Goal: Task Accomplishment & Management: Use online tool/utility

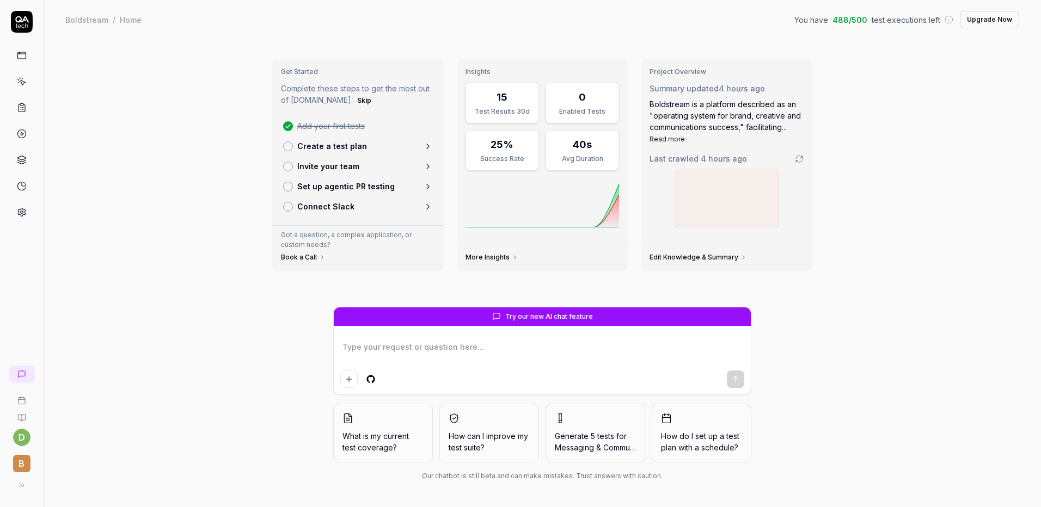
click at [16, 465] on span "B" at bounding box center [21, 463] width 17 height 17
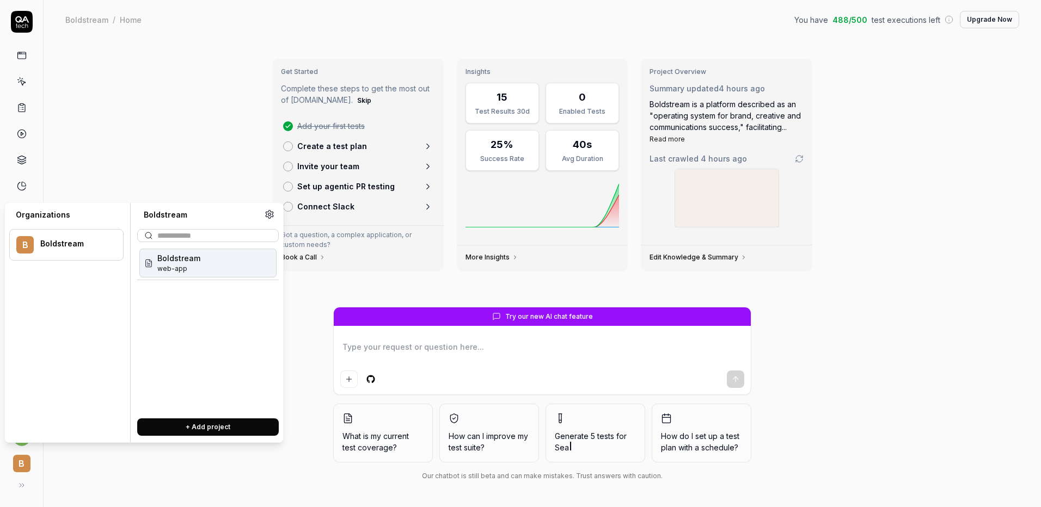
click at [189, 192] on div "Get Started Complete these steps to get the most out of QA.tech. Skip Add your …" at bounding box center [542, 273] width 997 height 468
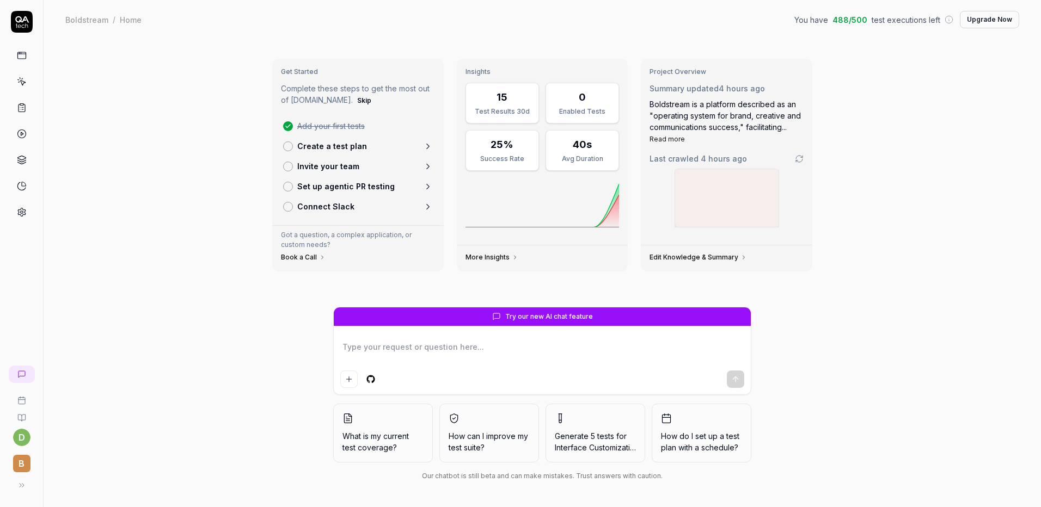
click at [29, 59] on link at bounding box center [22, 56] width 20 height 20
type textarea "*"
click at [327, 170] on p "Invite your team" at bounding box center [328, 166] width 62 height 11
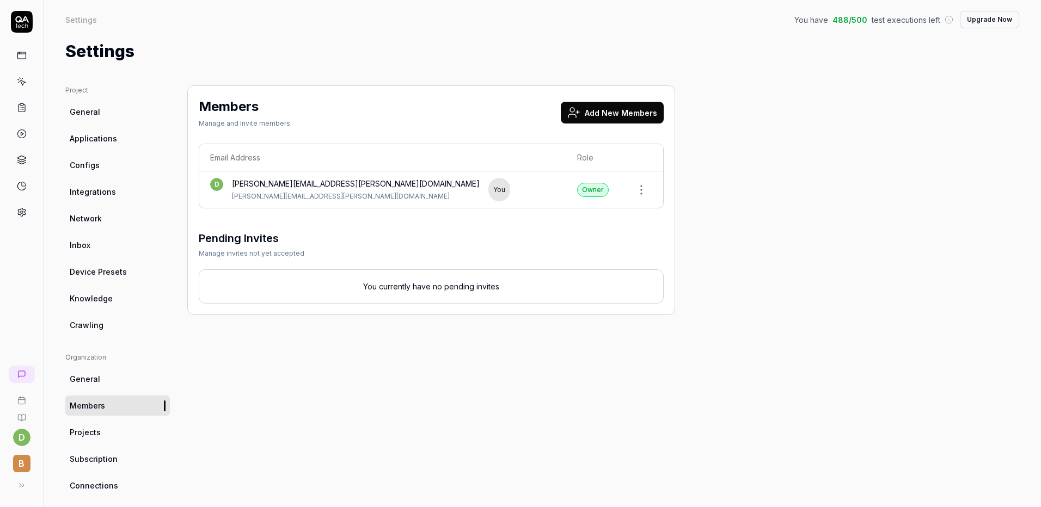
click at [616, 119] on button "Add New Members" at bounding box center [612, 113] width 103 height 22
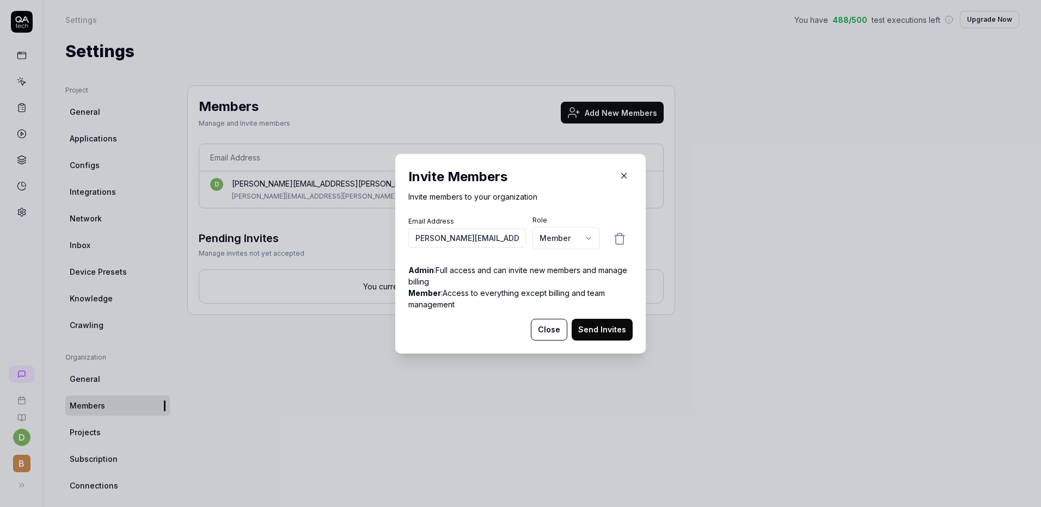
scroll to position [0, 14]
click at [495, 238] on input "millan.lakhani@boldspacee.com" at bounding box center [467, 238] width 118 height 19
type input "millan.lakhani@boldspace.com"
click at [567, 244] on body "d B Settings You have 488 / 500 test executions left Upgrade Now Settings You h…" at bounding box center [520, 253] width 1041 height 507
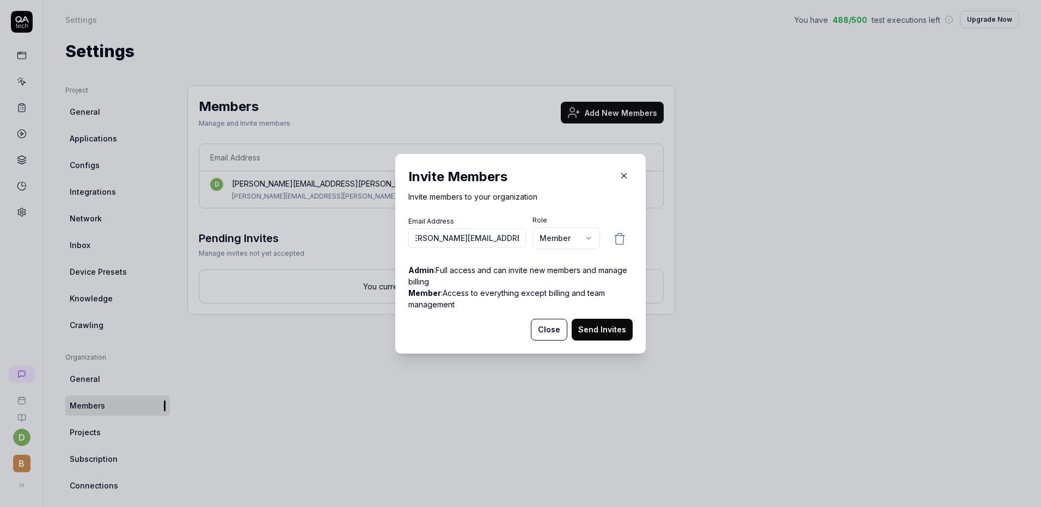
scroll to position [0, 0]
select select "*"
click at [586, 325] on button "Send Invites" at bounding box center [602, 330] width 61 height 22
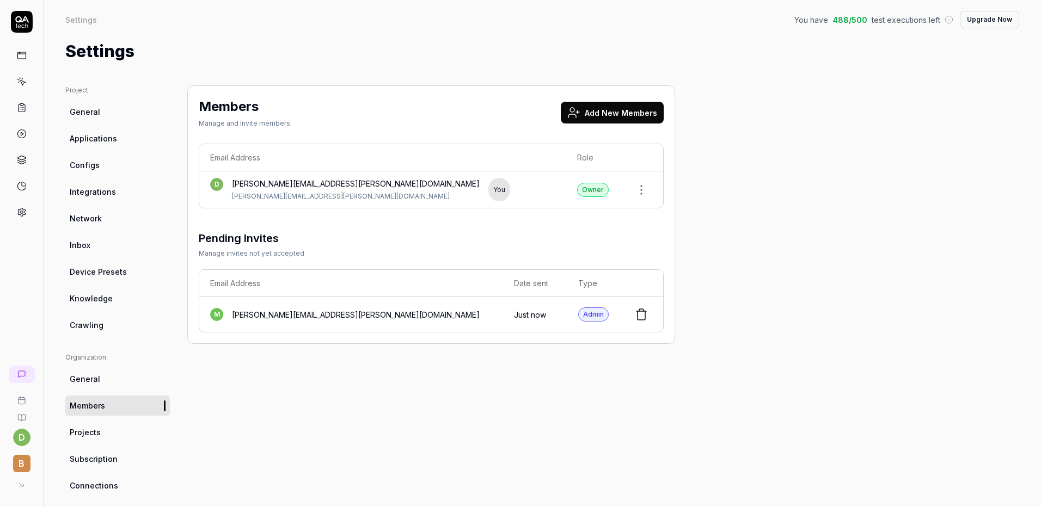
click at [548, 351] on div "Members Manage and Invite members Add New Members Email Address Role d dan.pill…" at bounding box center [431, 357] width 488 height 544
click at [18, 81] on icon at bounding box center [22, 82] width 10 height 10
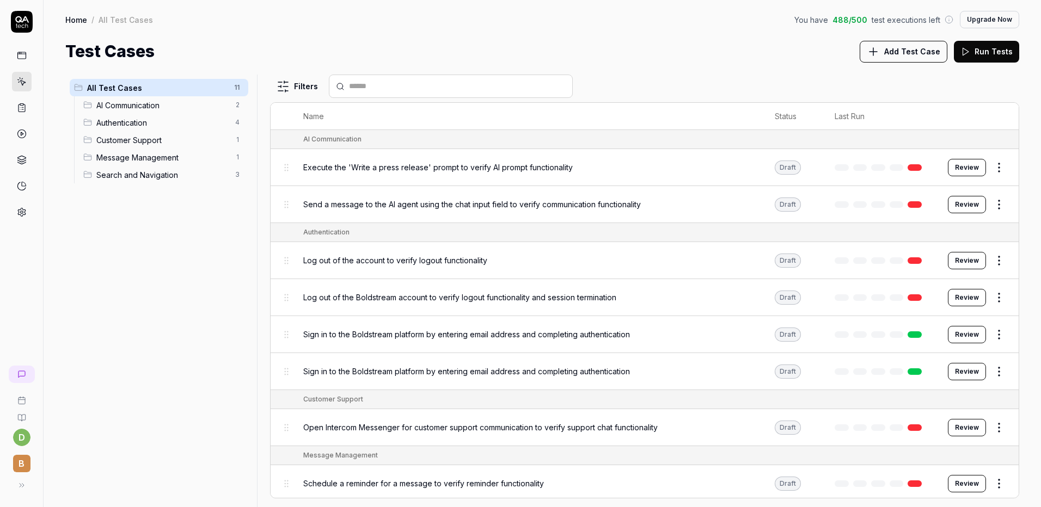
click at [948, 169] on button "Review" at bounding box center [967, 167] width 38 height 17
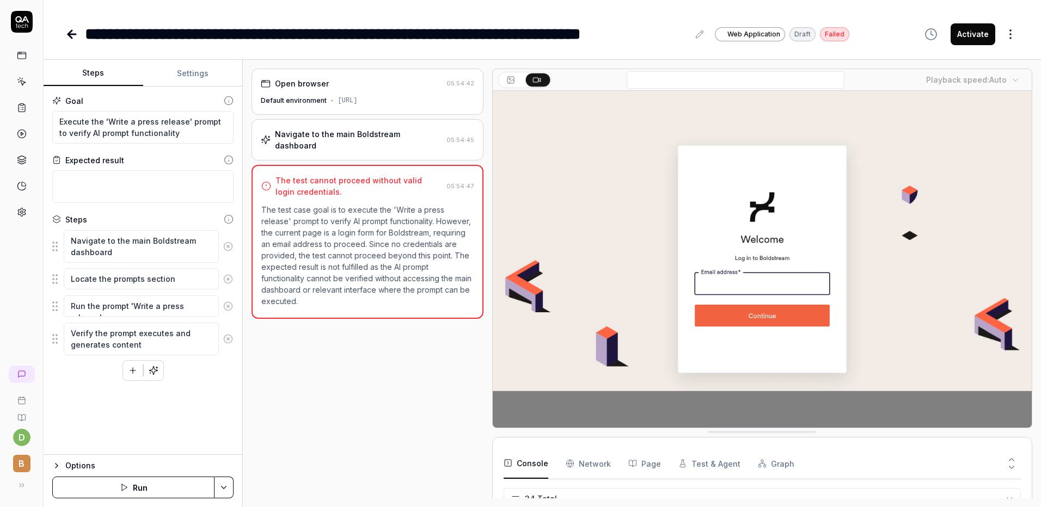
scroll to position [679, 0]
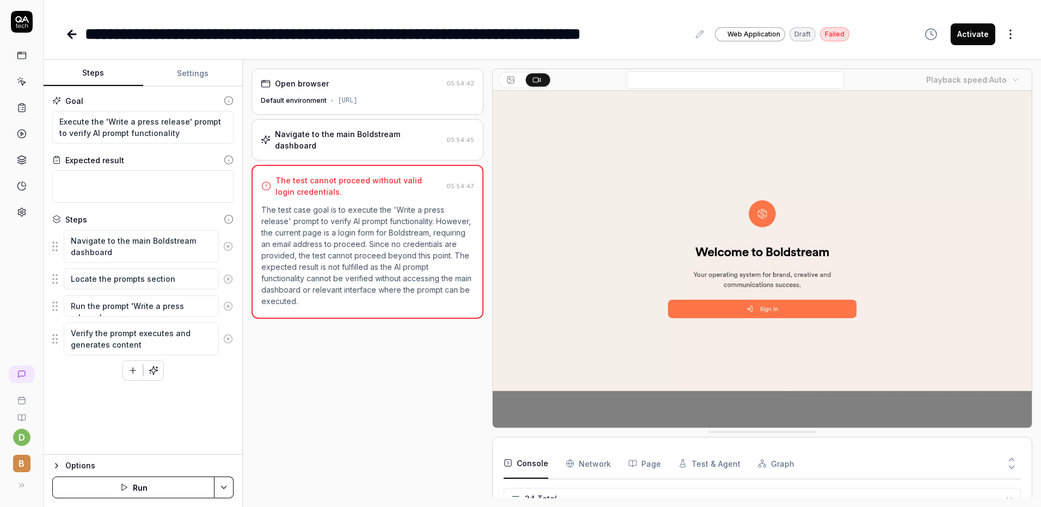
click at [197, 73] on button "Settings" at bounding box center [193, 73] width 100 height 26
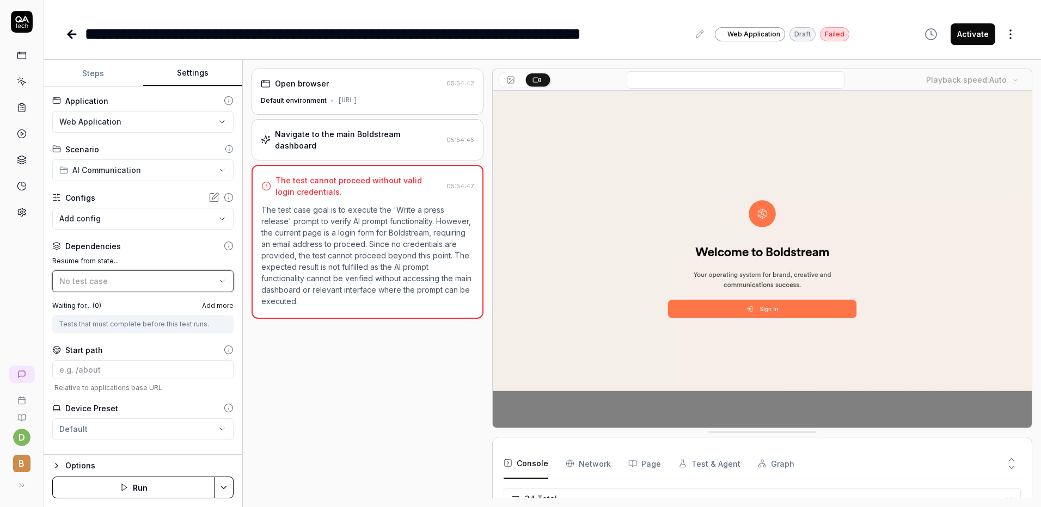
click at [127, 275] on button "No test case" at bounding box center [142, 282] width 181 height 22
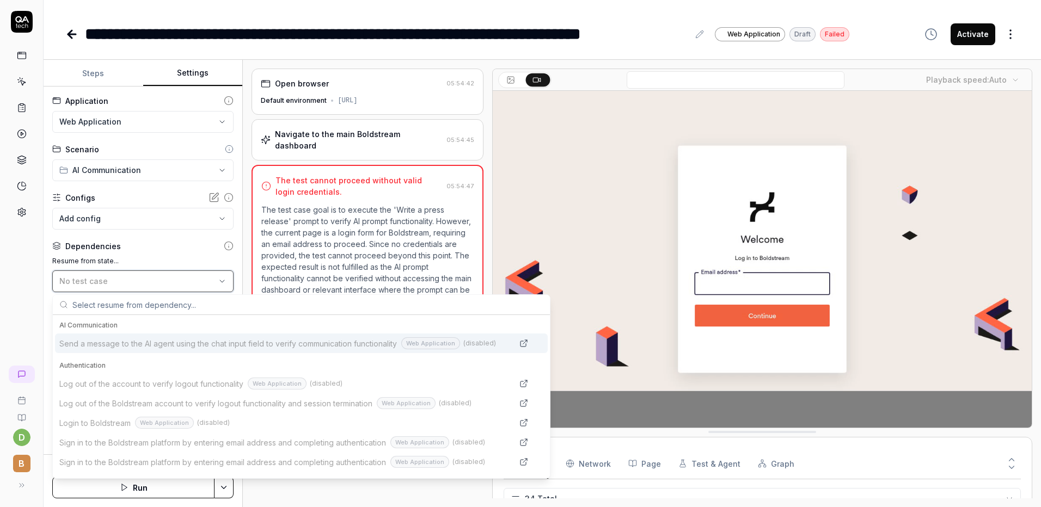
click at [127, 275] on button "No test case" at bounding box center [142, 282] width 181 height 22
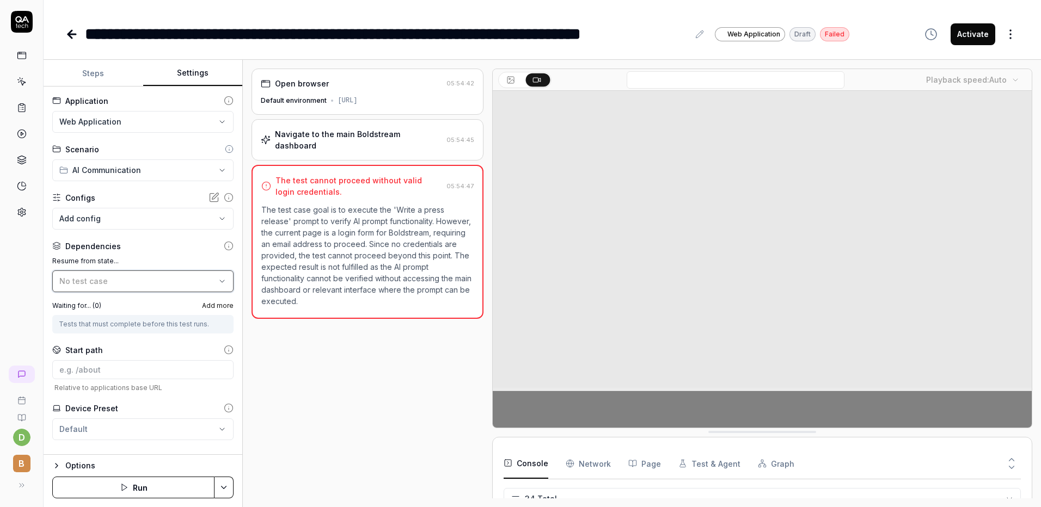
click at [124, 277] on div "No test case" at bounding box center [137, 280] width 156 height 11
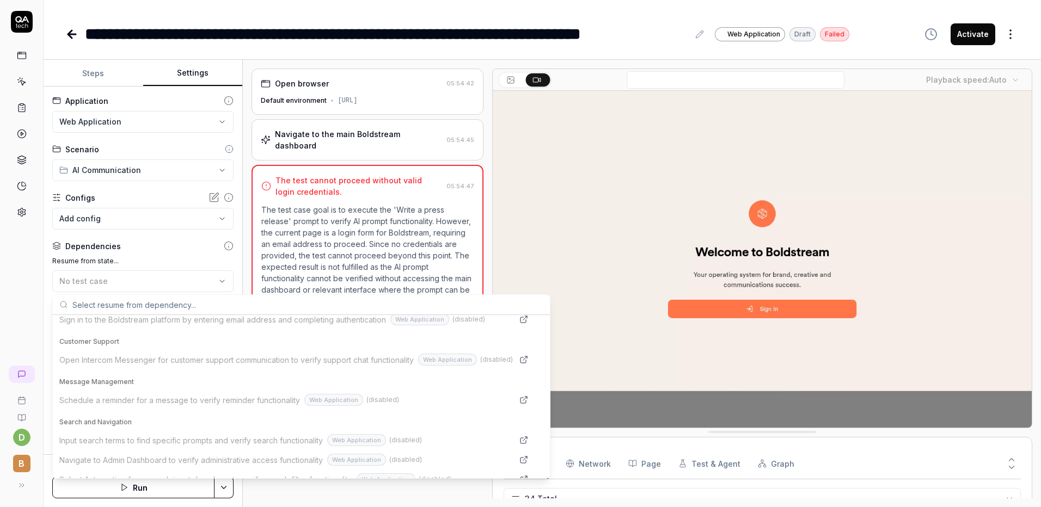
scroll to position [156, 0]
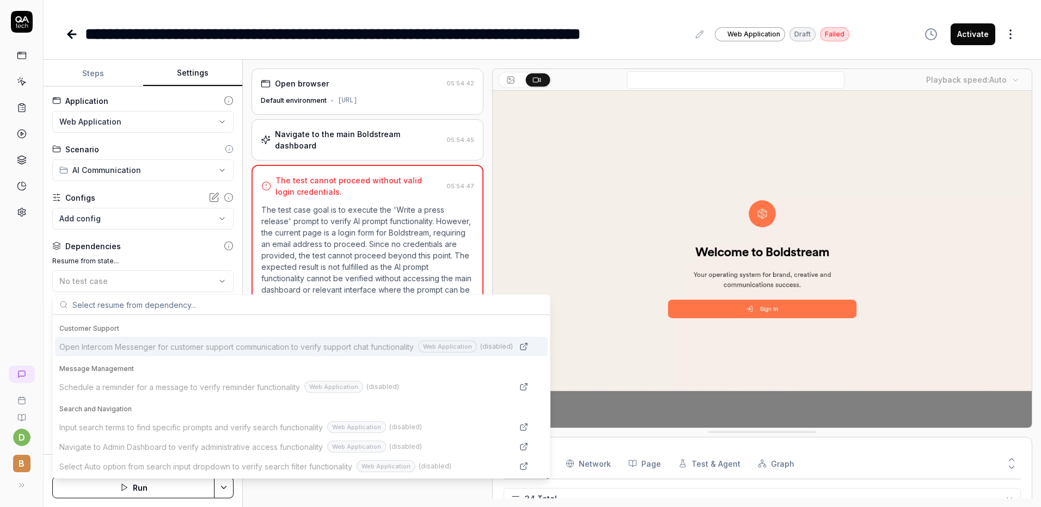
click at [248, 213] on div "Open browser 05:54:42 Default environment https://boldstream.ai/ Navigate to th…" at bounding box center [642, 283] width 798 height 447
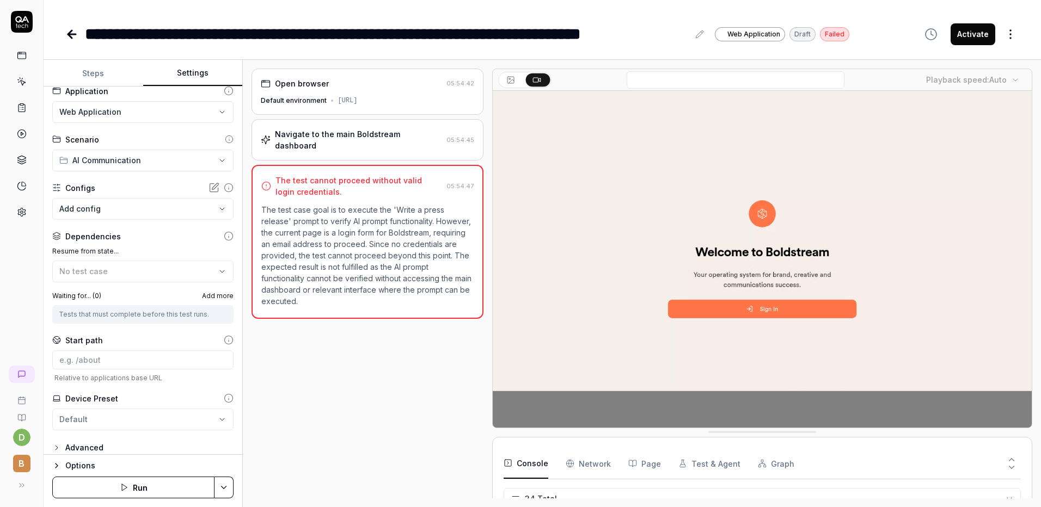
scroll to position [18, 0]
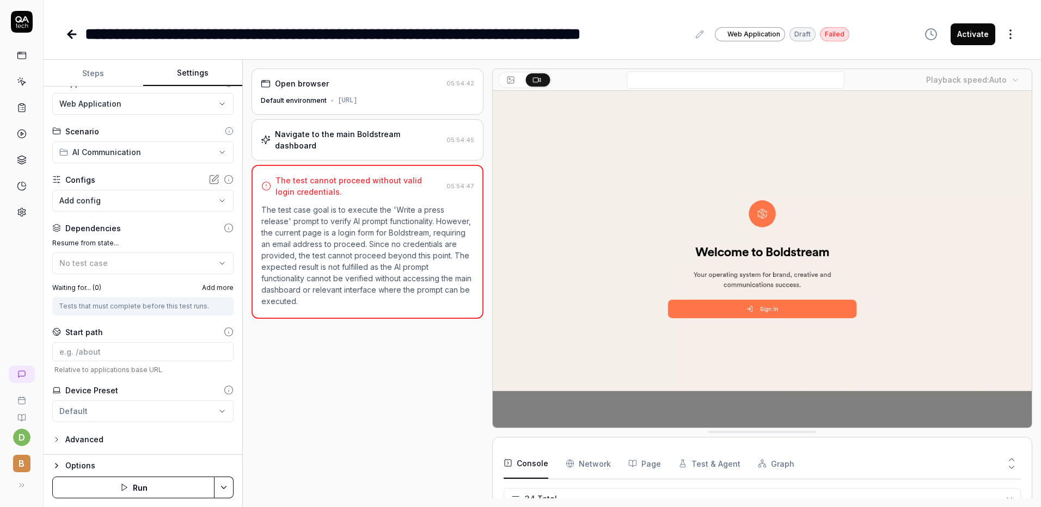
click at [81, 456] on div "Options Run" at bounding box center [143, 481] width 199 height 53
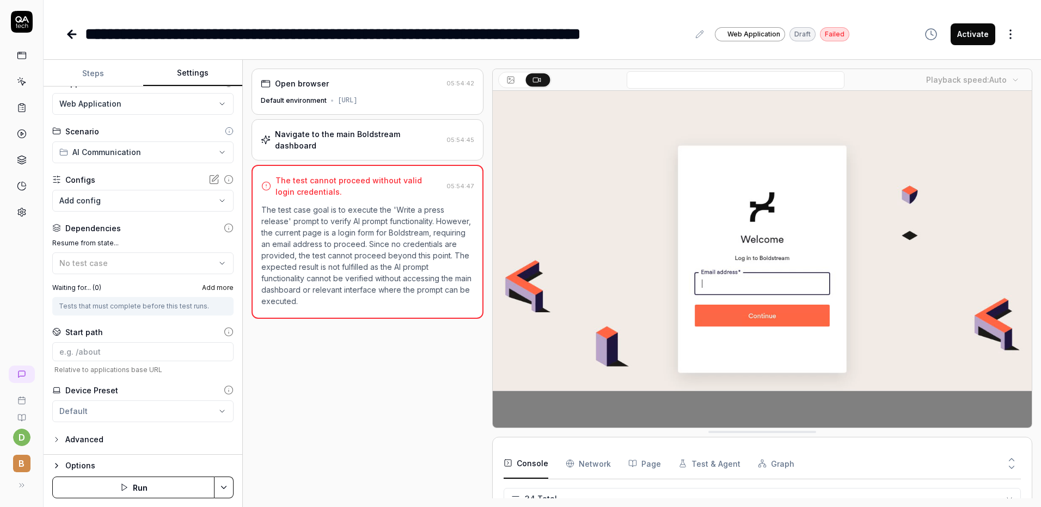
click at [76, 464] on div "Options" at bounding box center [149, 465] width 168 height 13
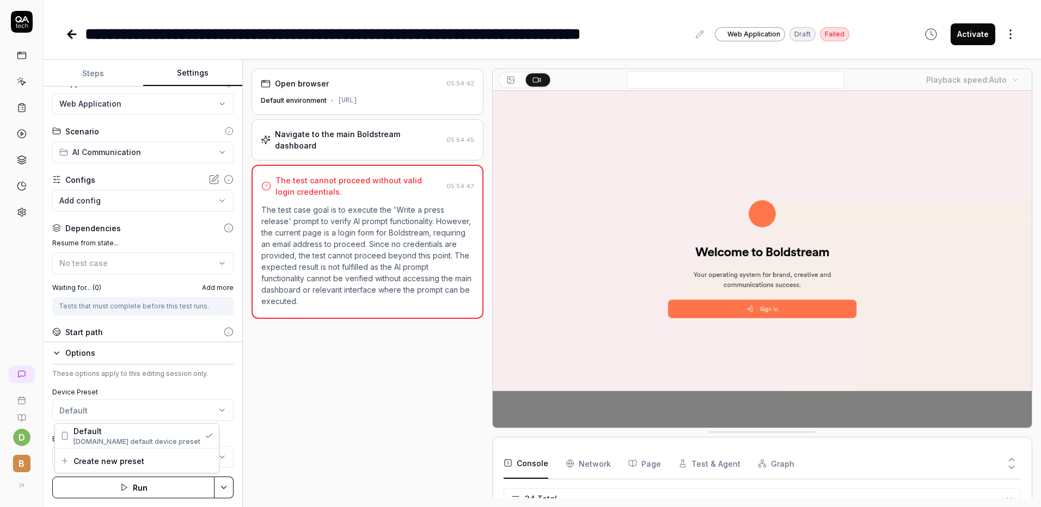
click at [139, 418] on html "**********" at bounding box center [520, 253] width 1041 height 507
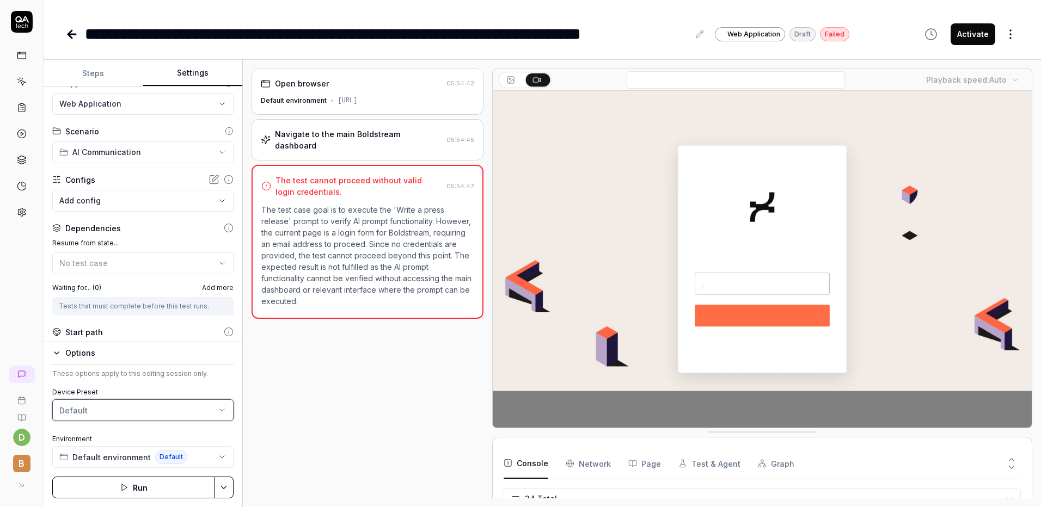
click at [139, 418] on html "**********" at bounding box center [520, 253] width 1041 height 507
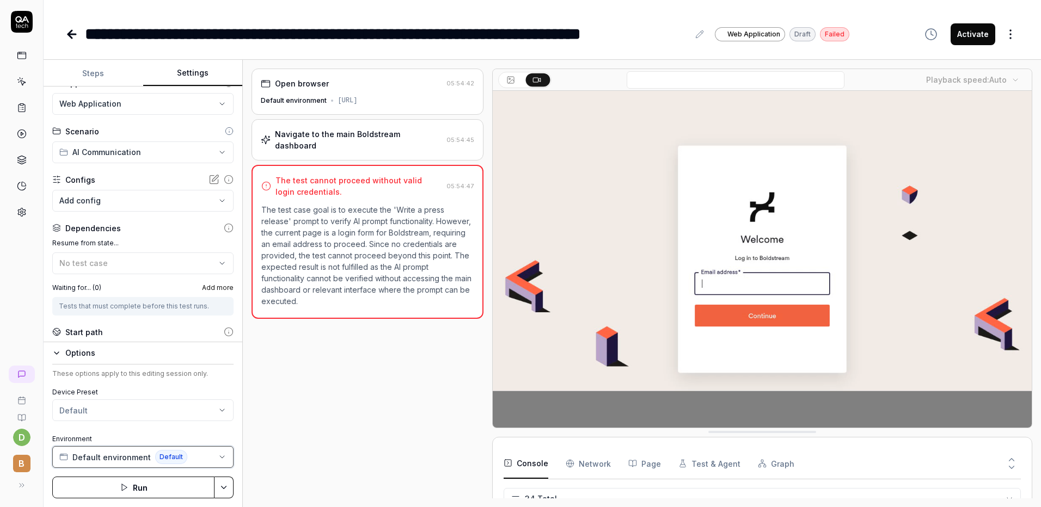
click at [130, 448] on button "Default environment Default" at bounding box center [142, 457] width 181 height 22
click at [361, 393] on div "Open browser 05:54:42 Default environment https://boldstream.ai/ Navigate to th…" at bounding box center [367, 284] width 231 height 430
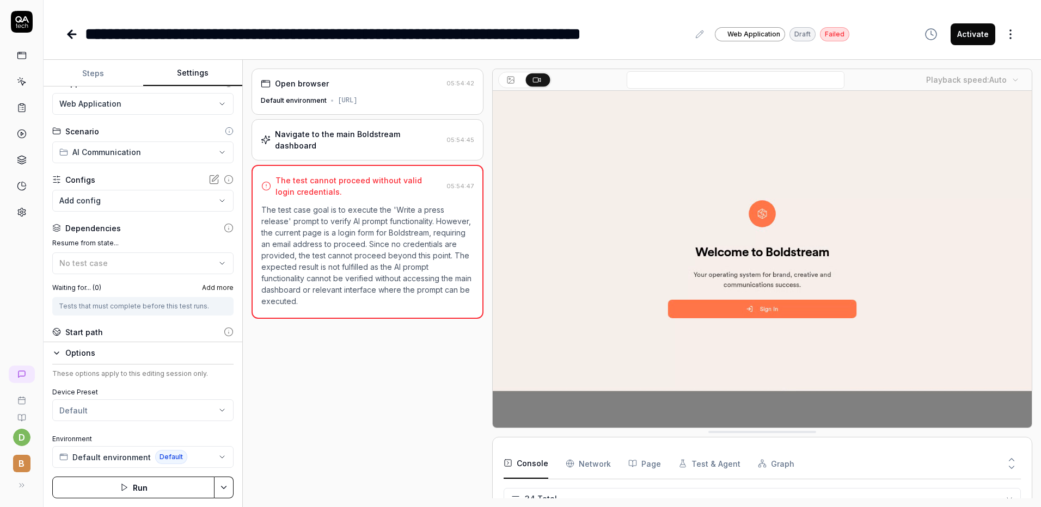
click at [26, 201] on div at bounding box center [22, 134] width 20 height 176
click at [25, 208] on icon at bounding box center [22, 212] width 10 height 10
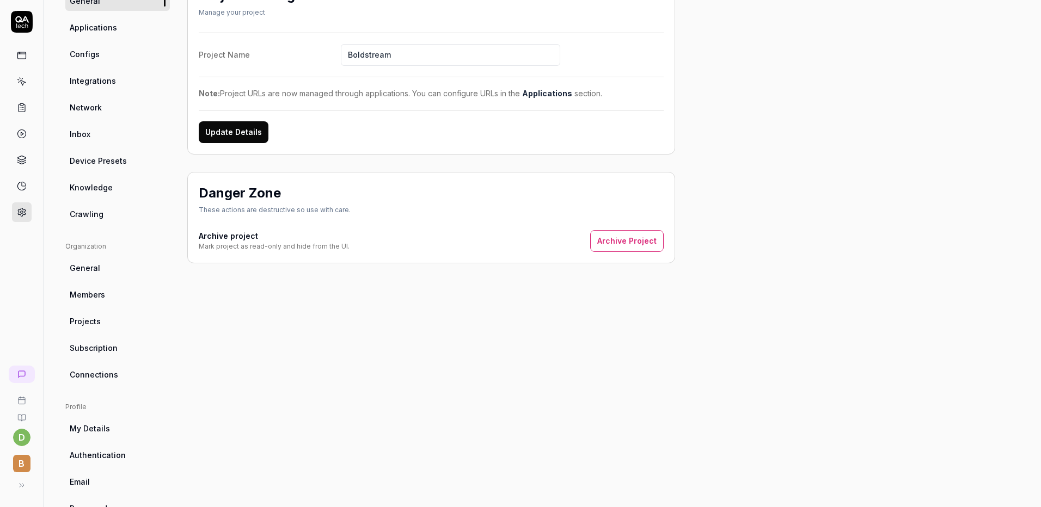
scroll to position [144, 0]
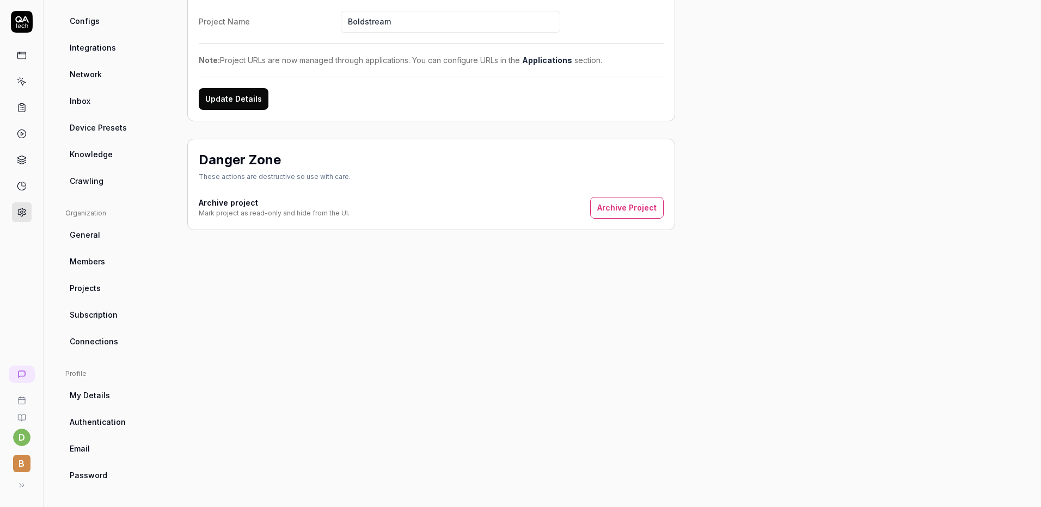
click at [119, 415] on link "Authentication" at bounding box center [117, 422] width 105 height 20
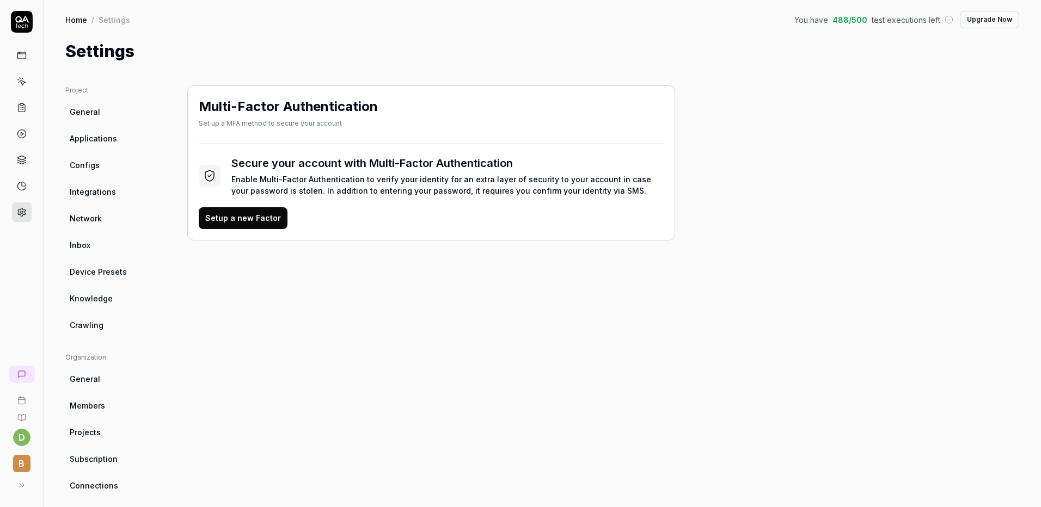
click at [123, 171] on link "Configs" at bounding box center [117, 165] width 105 height 20
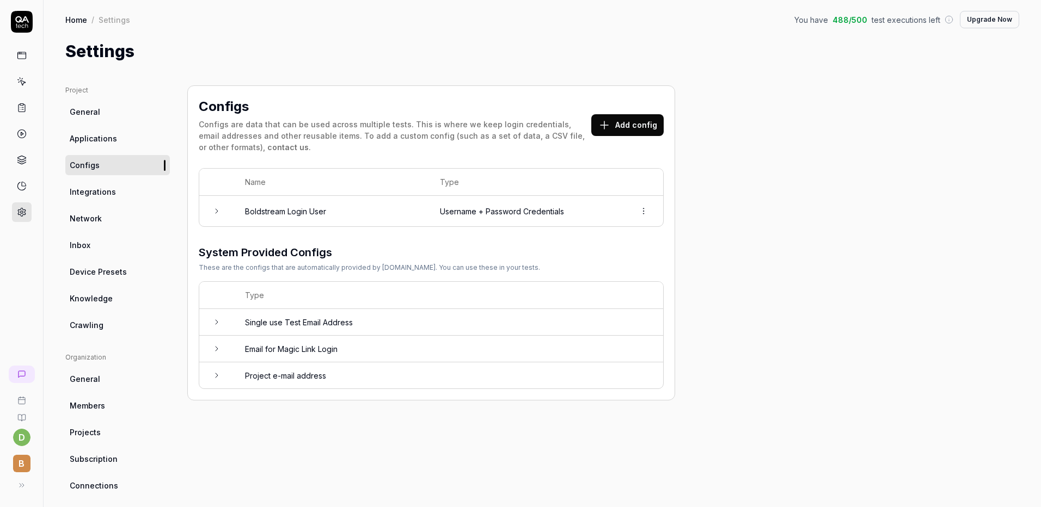
click at [257, 213] on td "Boldstream Login User" at bounding box center [331, 211] width 195 height 30
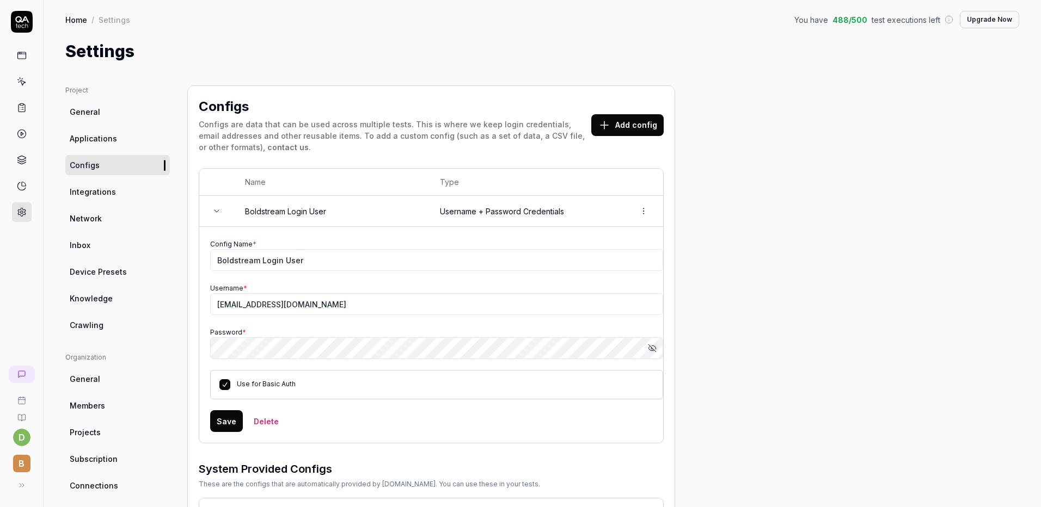
click at [474, 224] on td "Username + Password Credentials" at bounding box center [526, 211] width 195 height 31
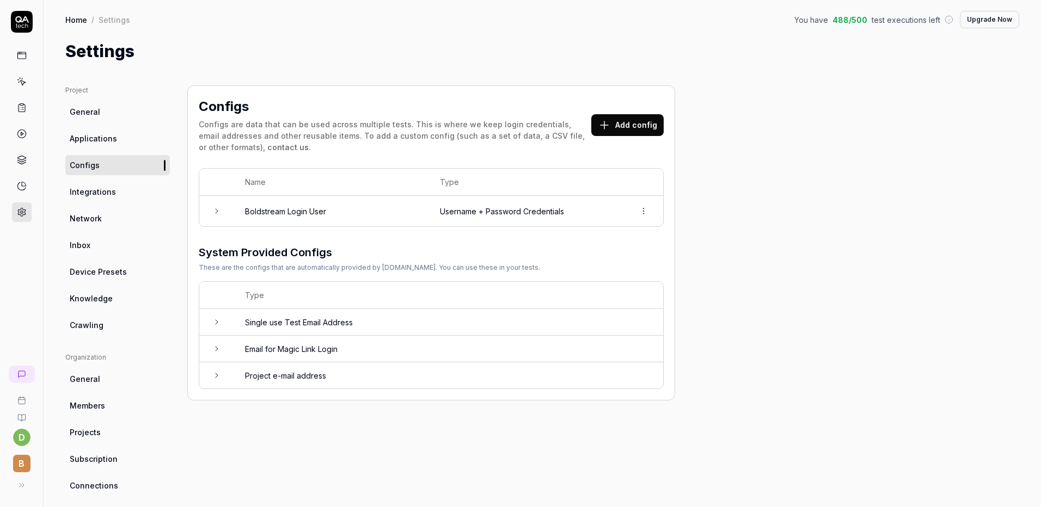
click at [313, 218] on td "Boldstream Login User" at bounding box center [331, 211] width 195 height 30
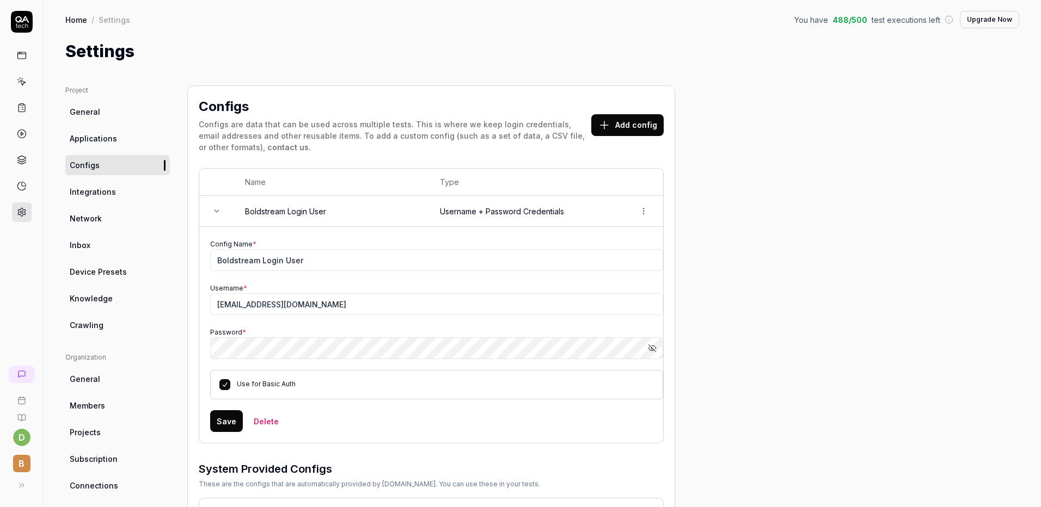
click at [141, 118] on link "General" at bounding box center [117, 112] width 105 height 20
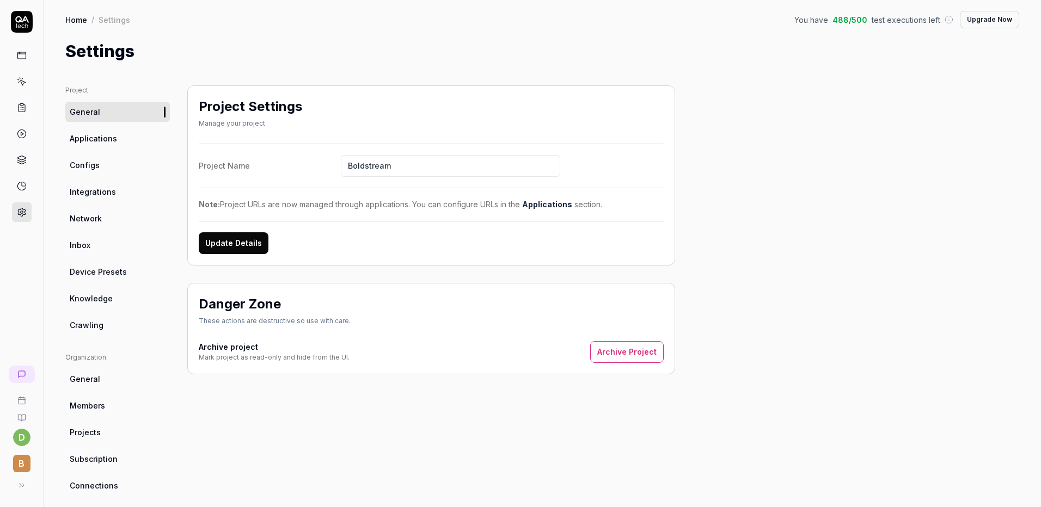
click at [19, 84] on icon at bounding box center [22, 82] width 10 height 10
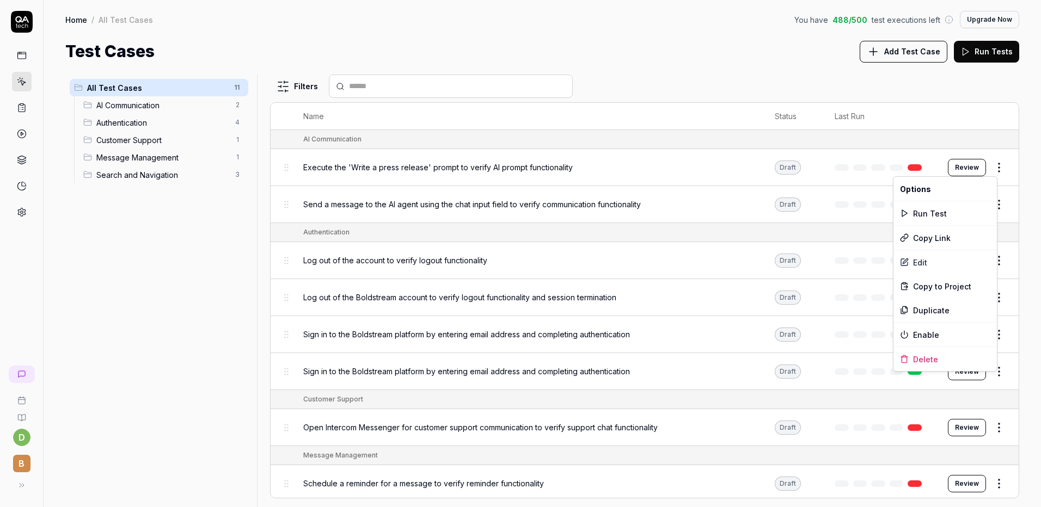
click at [991, 171] on html "d B Home / All Test Cases You have 488 / 500 test executions left Upgrade Now H…" at bounding box center [520, 253] width 1041 height 507
click at [933, 263] on div "Edit" at bounding box center [944, 262] width 103 height 24
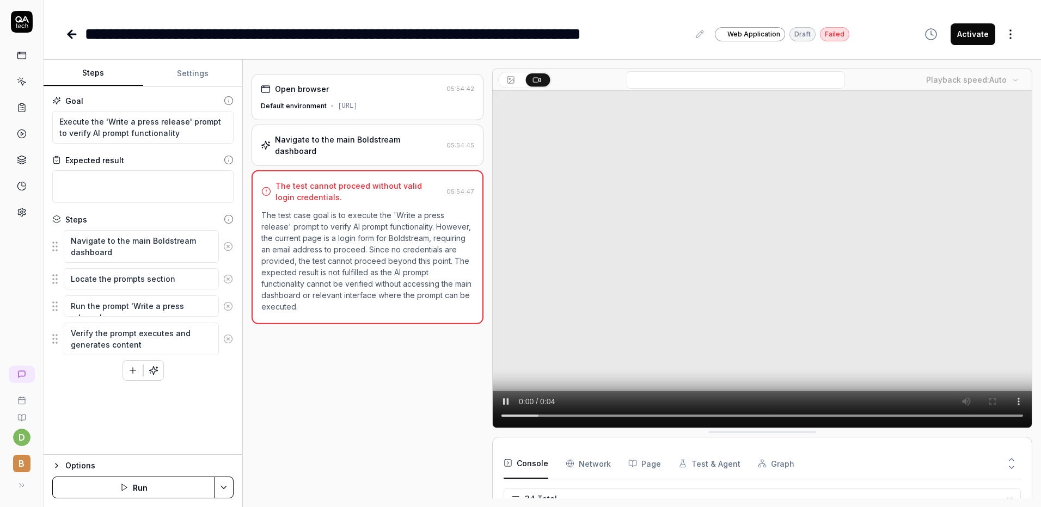
scroll to position [680, 0]
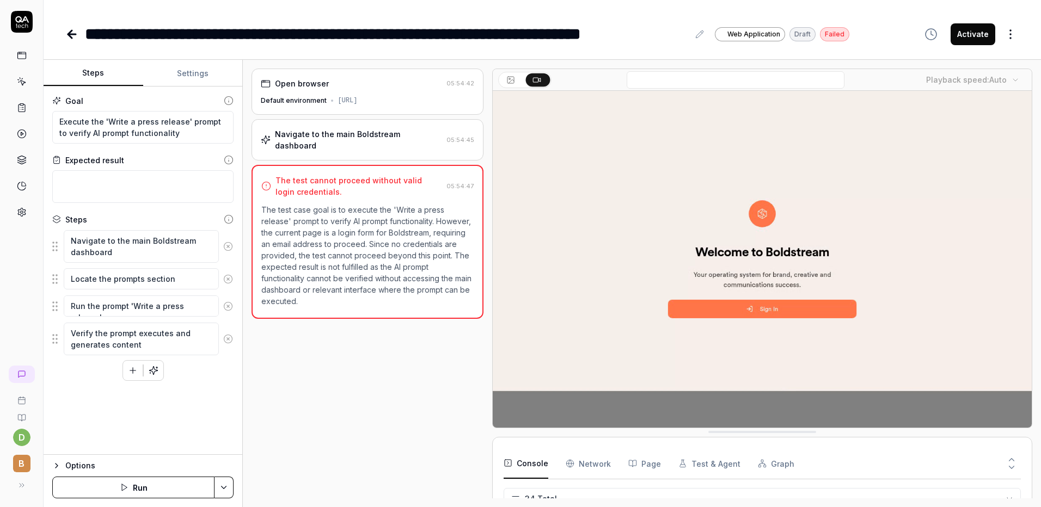
type textarea "*"
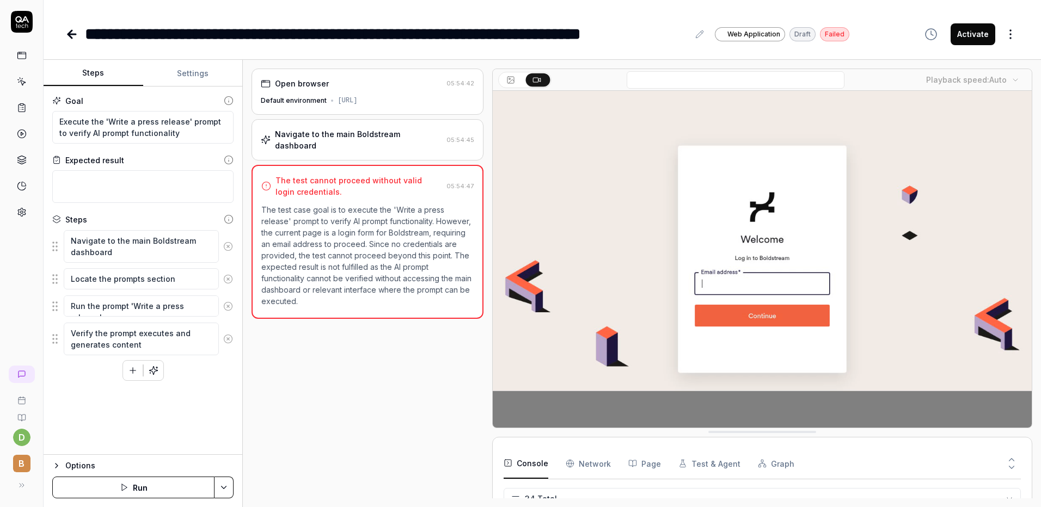
click at [200, 78] on button "Settings" at bounding box center [193, 73] width 100 height 26
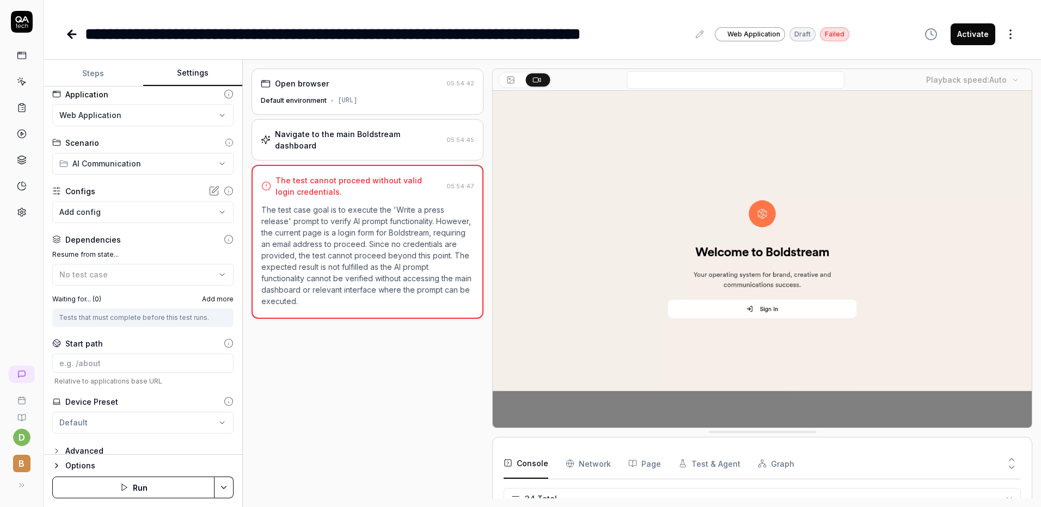
scroll to position [18, 0]
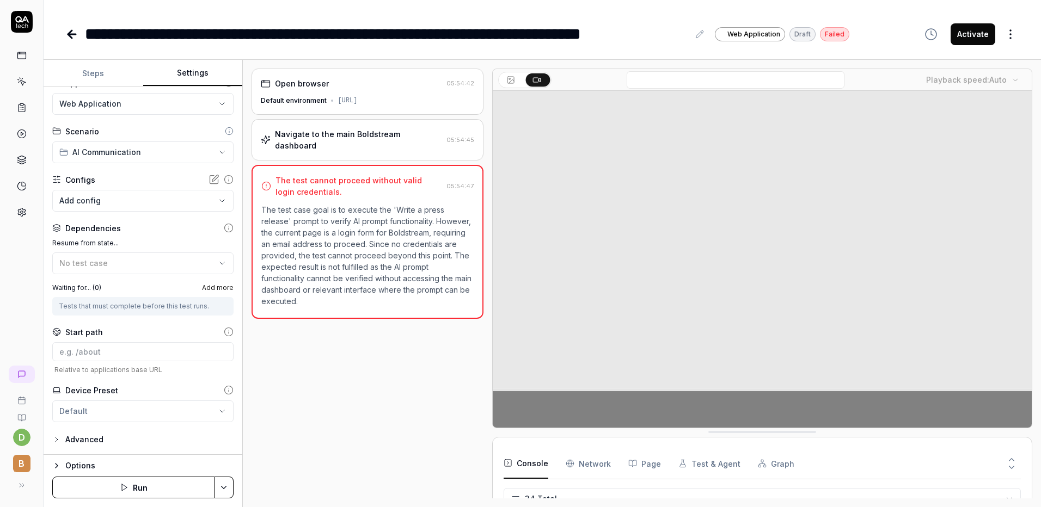
click at [93, 440] on div "Advanced" at bounding box center [84, 439] width 38 height 13
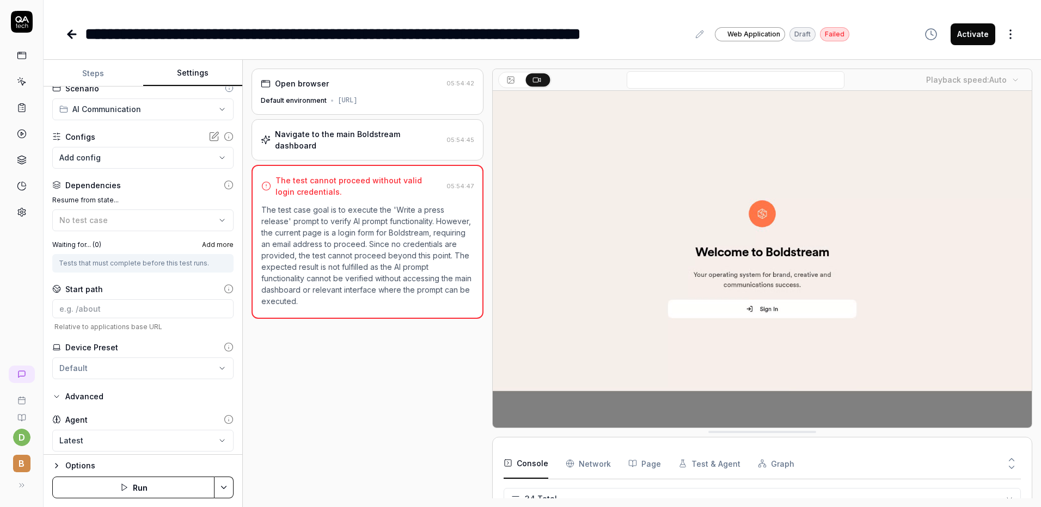
scroll to position [104, 0]
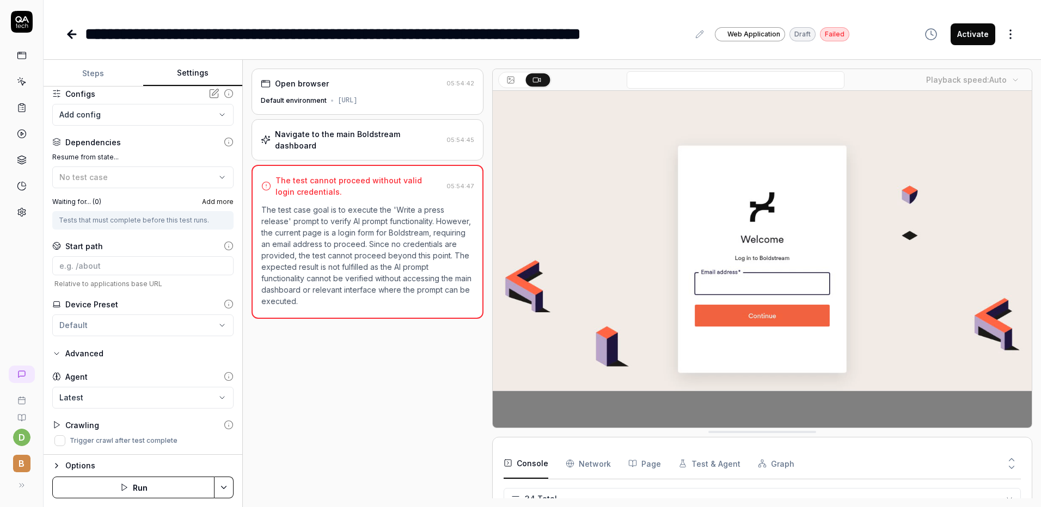
click at [72, 459] on div "Options Run" at bounding box center [143, 481] width 199 height 53
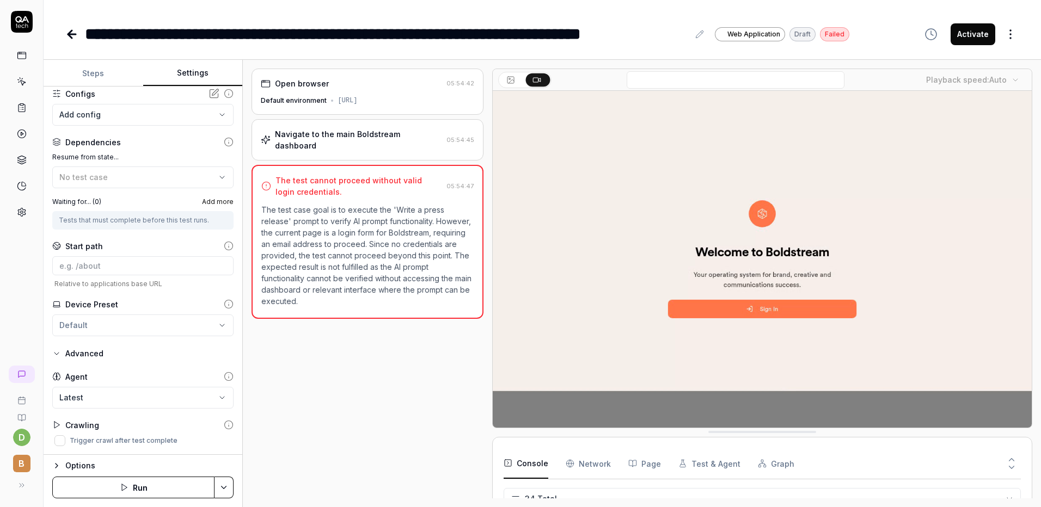
click at [78, 464] on div "Options" at bounding box center [149, 465] width 168 height 13
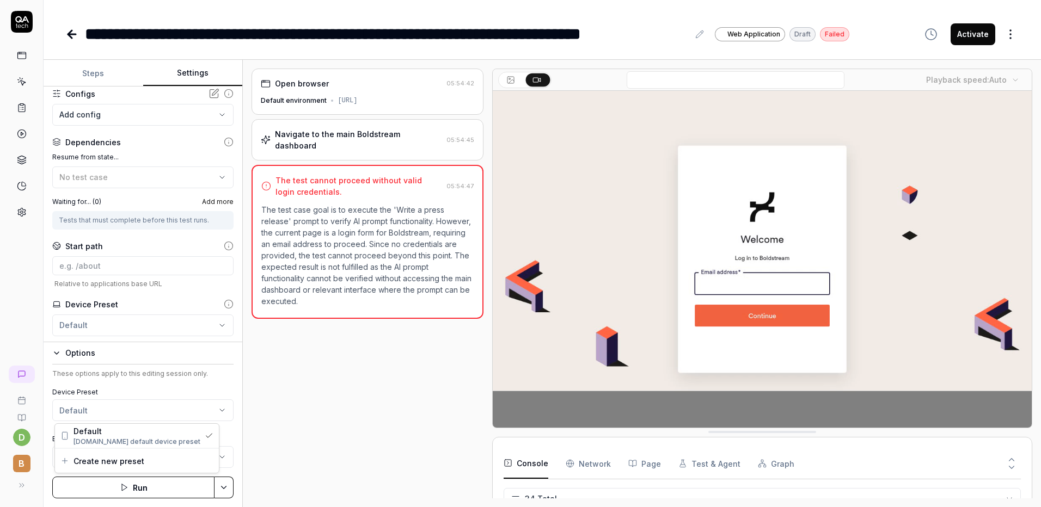
click at [142, 410] on html "**********" at bounding box center [520, 253] width 1041 height 507
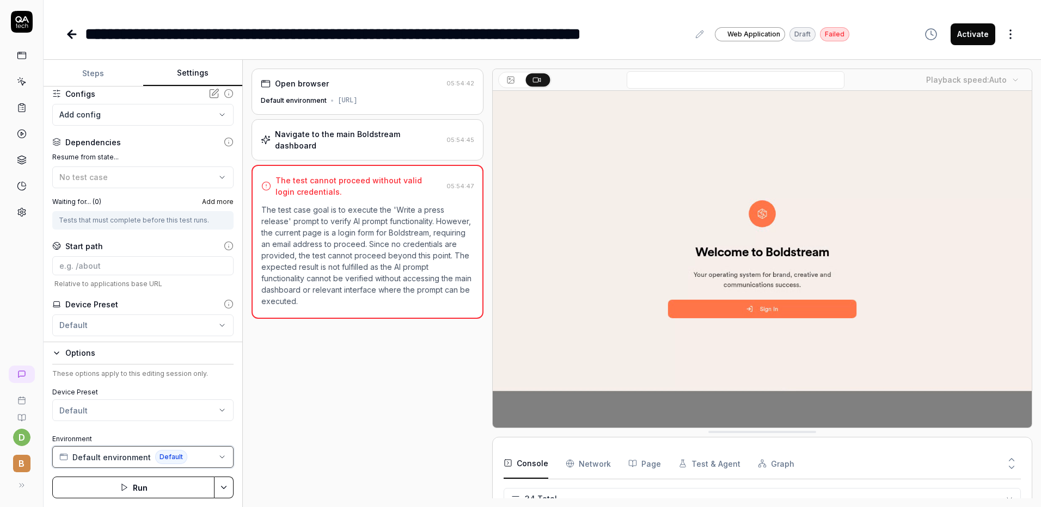
click at [113, 449] on button "Default environment Default" at bounding box center [142, 457] width 181 height 22
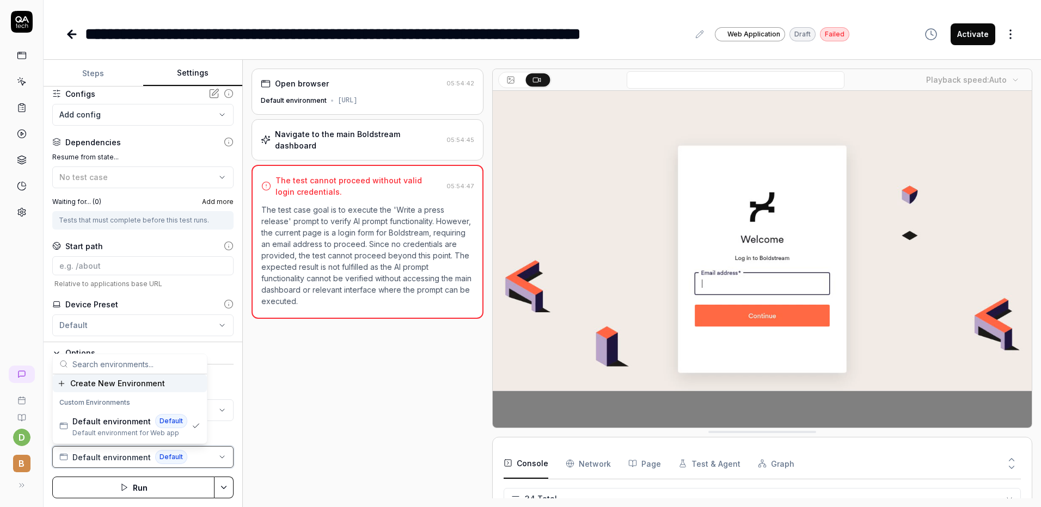
click at [113, 449] on button "Default environment Default" at bounding box center [142, 457] width 181 height 22
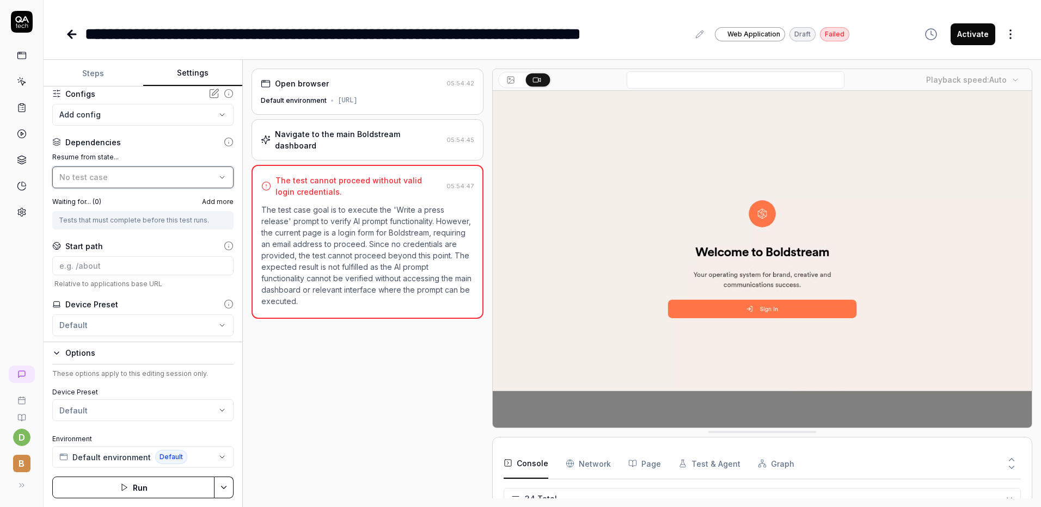
click at [143, 171] on button "No test case" at bounding box center [142, 178] width 181 height 22
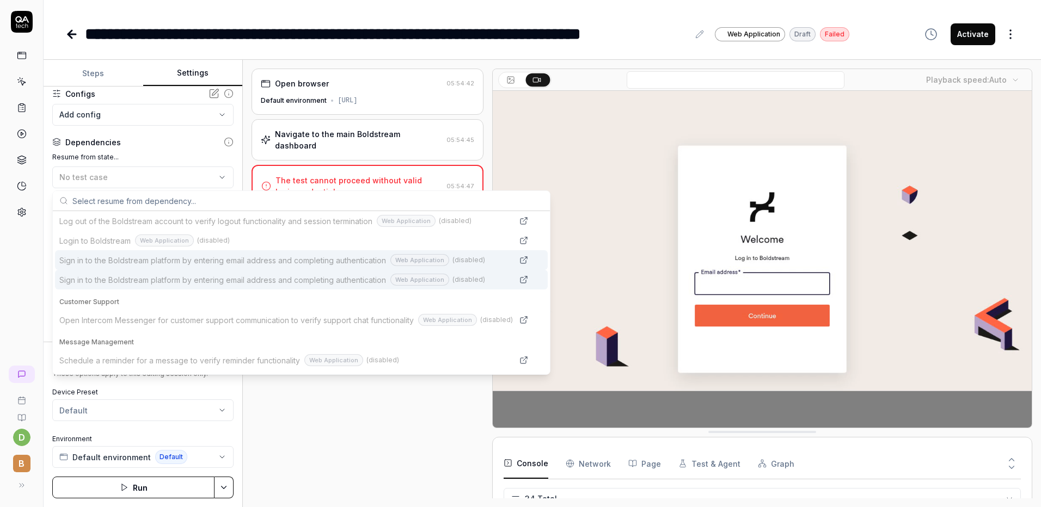
scroll to position [156, 0]
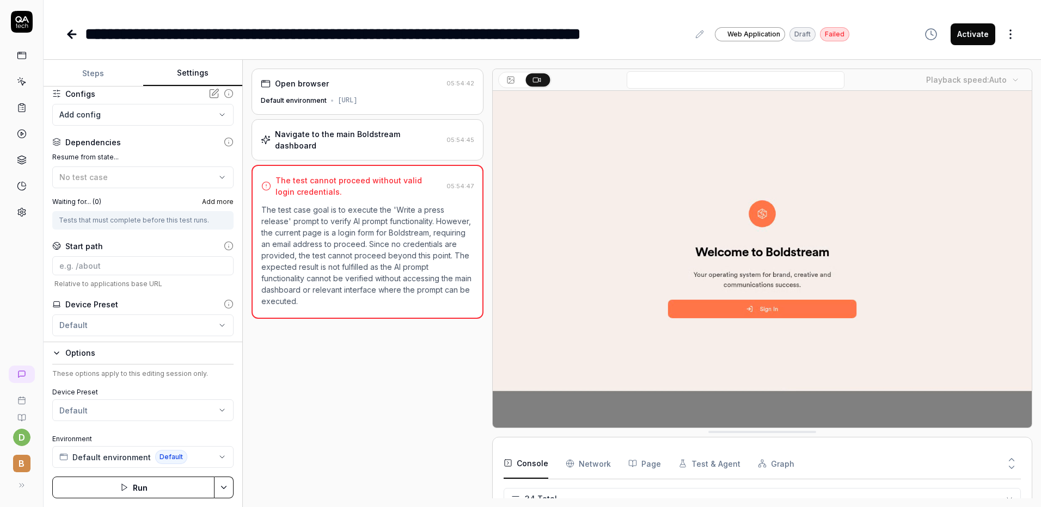
click at [308, 420] on div "Open browser 05:54:42 Default environment https://boldstream.ai/ Navigate to th…" at bounding box center [367, 284] width 231 height 430
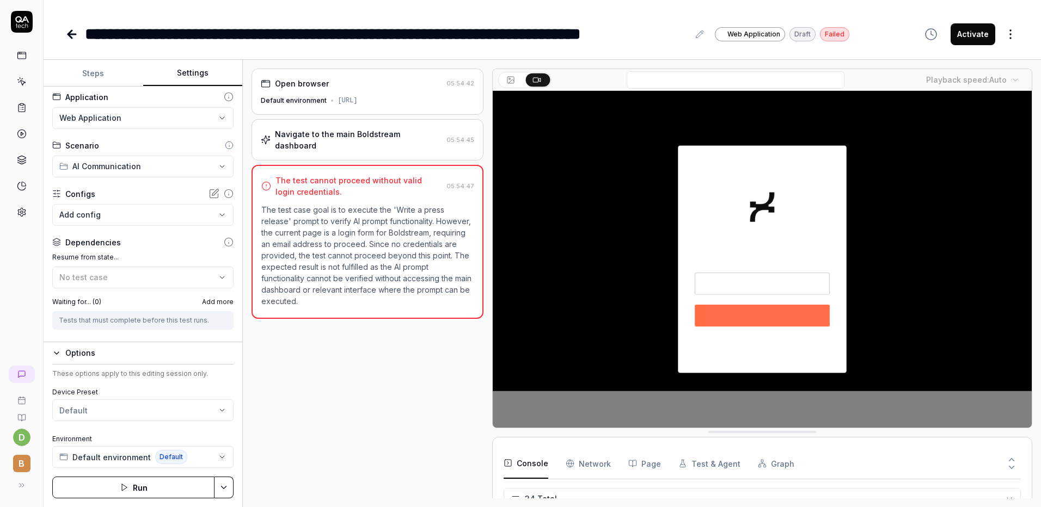
scroll to position [0, 0]
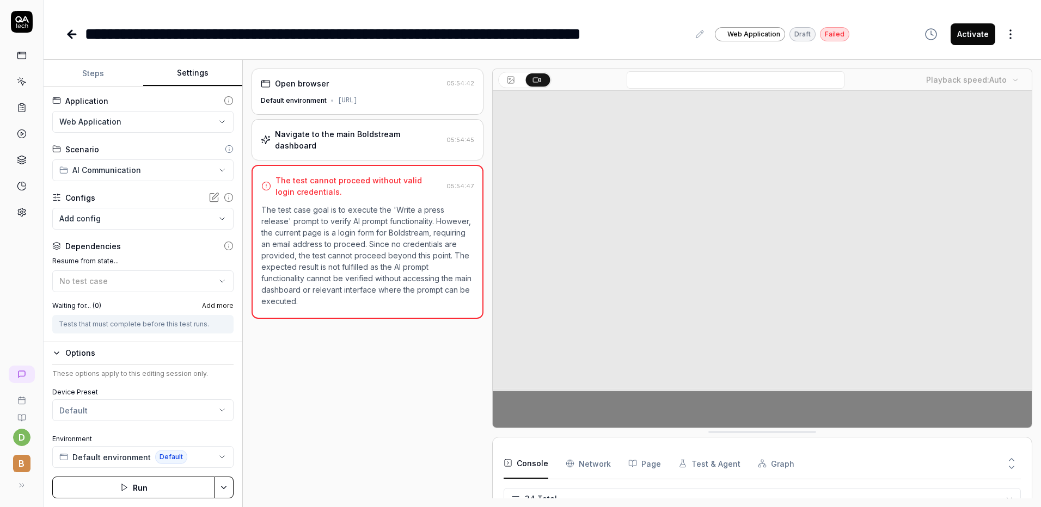
click at [124, 221] on body "**********" at bounding box center [520, 253] width 1041 height 507
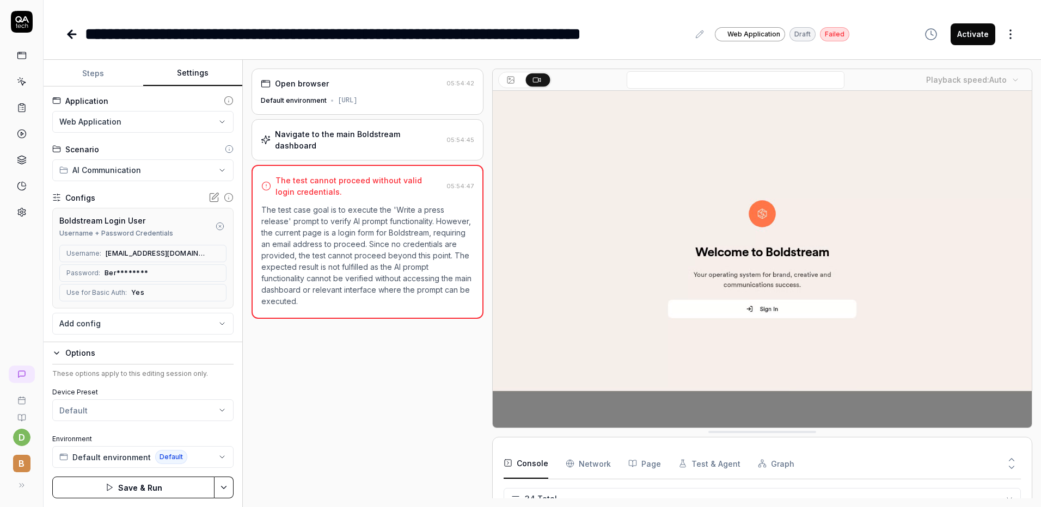
click at [283, 359] on div "Open browser 05:54:42 Default environment https://boldstream.ai/ Navigate to th…" at bounding box center [367, 284] width 231 height 430
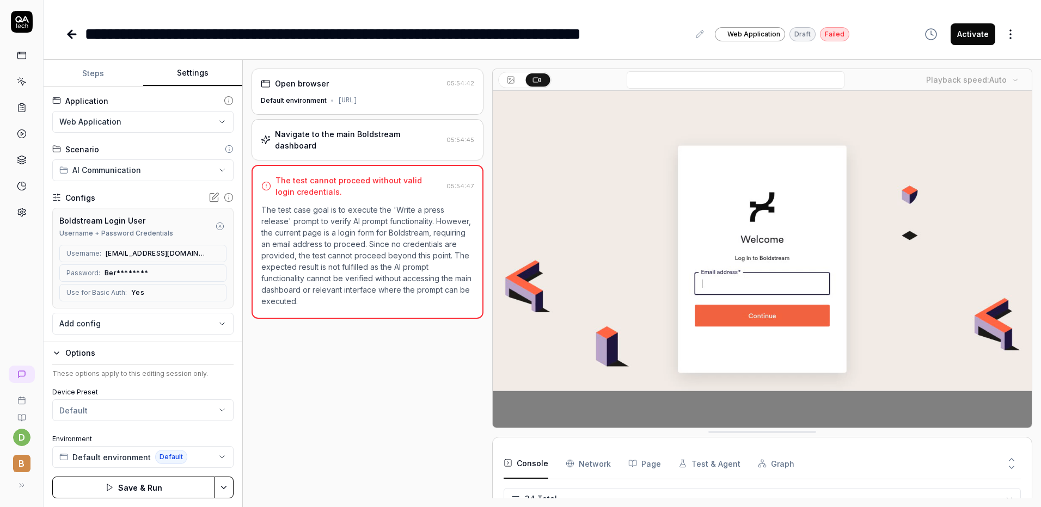
click at [982, 41] on button "Activate" at bounding box center [973, 34] width 45 height 22
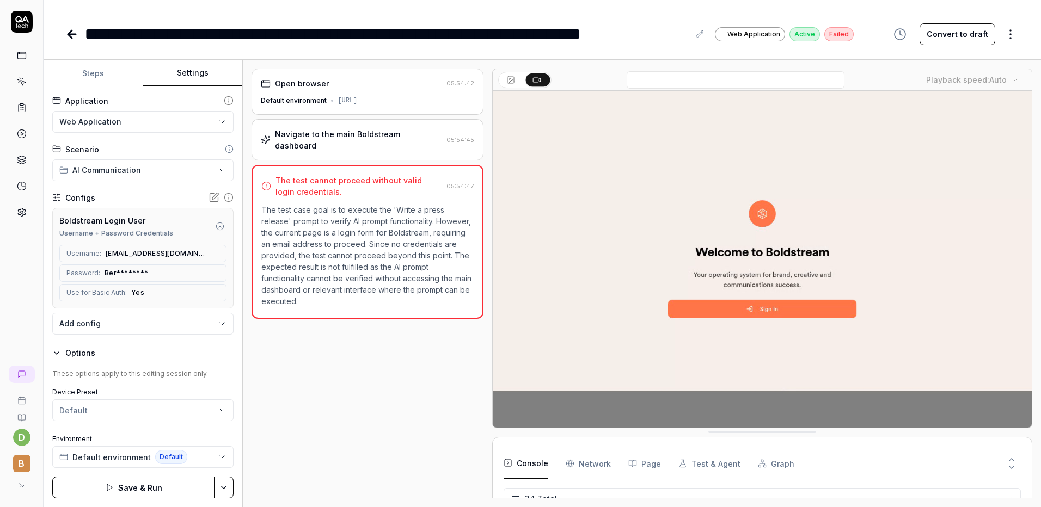
click at [74, 34] on icon at bounding box center [72, 34] width 8 height 0
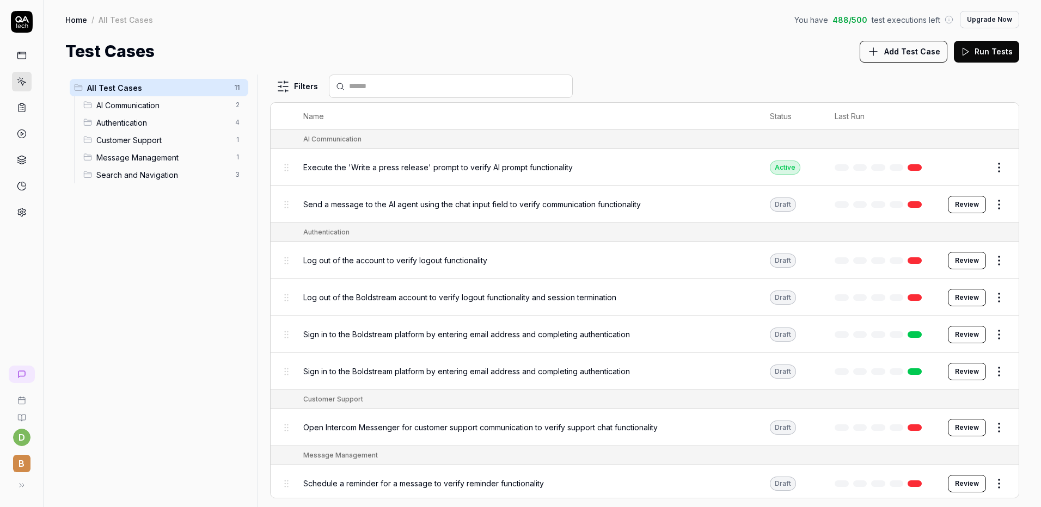
click at [986, 205] on html "d B Home / All Test Cases You have 488 / 500 test executions left Upgrade Now H…" at bounding box center [520, 253] width 1041 height 507
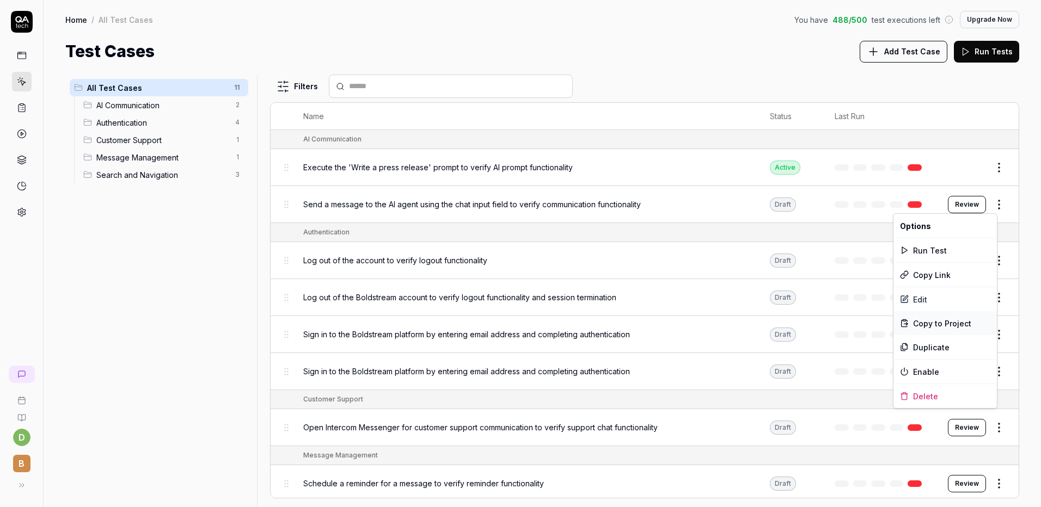
click at [951, 324] on span "Copy to Project" at bounding box center [942, 323] width 58 height 11
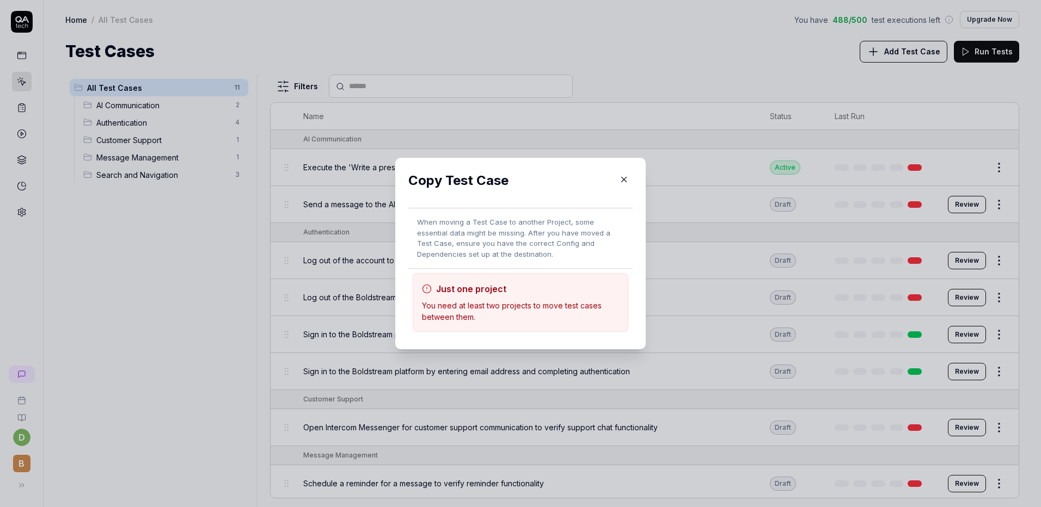
click at [619, 176] on icon "button" at bounding box center [624, 180] width 10 height 10
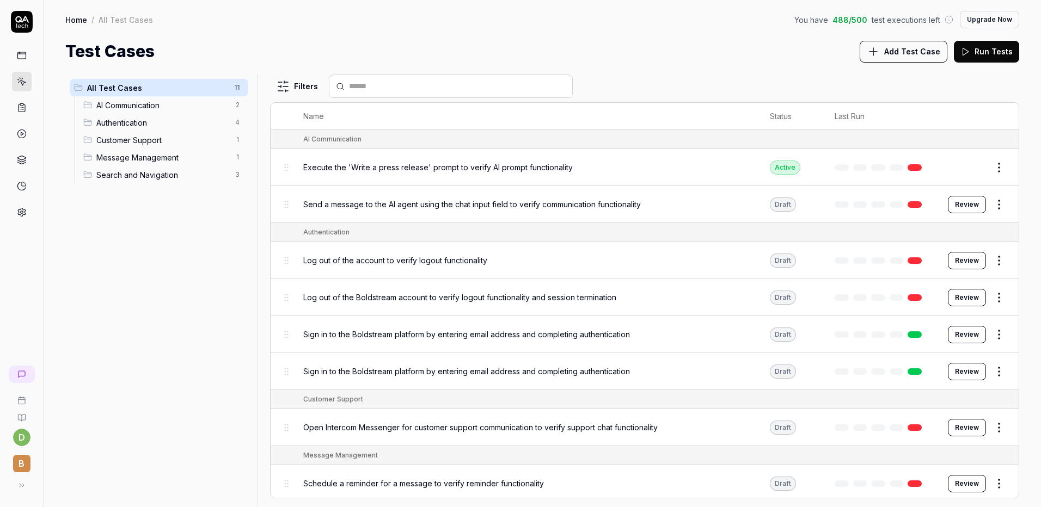
click at [22, 155] on link at bounding box center [22, 160] width 20 height 20
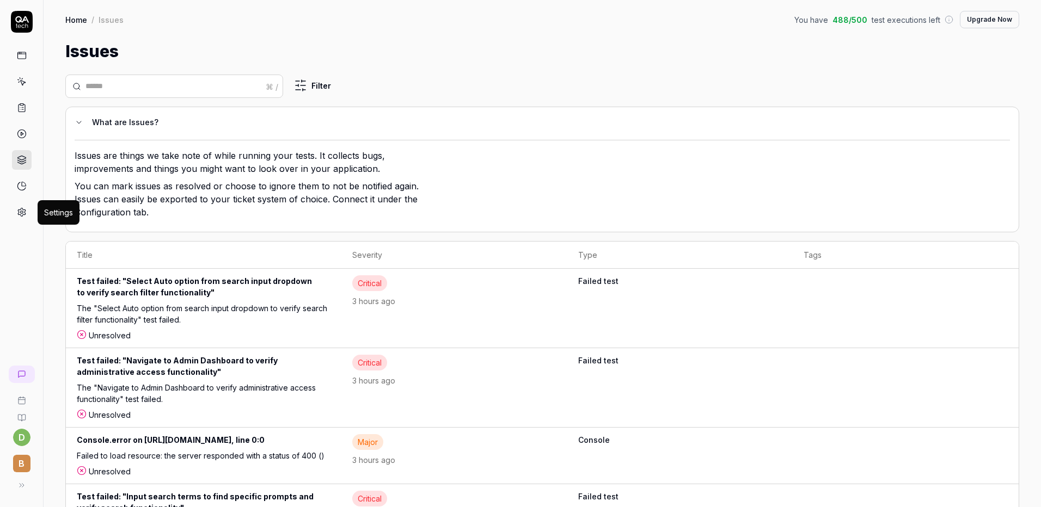
click at [25, 209] on icon at bounding box center [22, 212] width 10 height 10
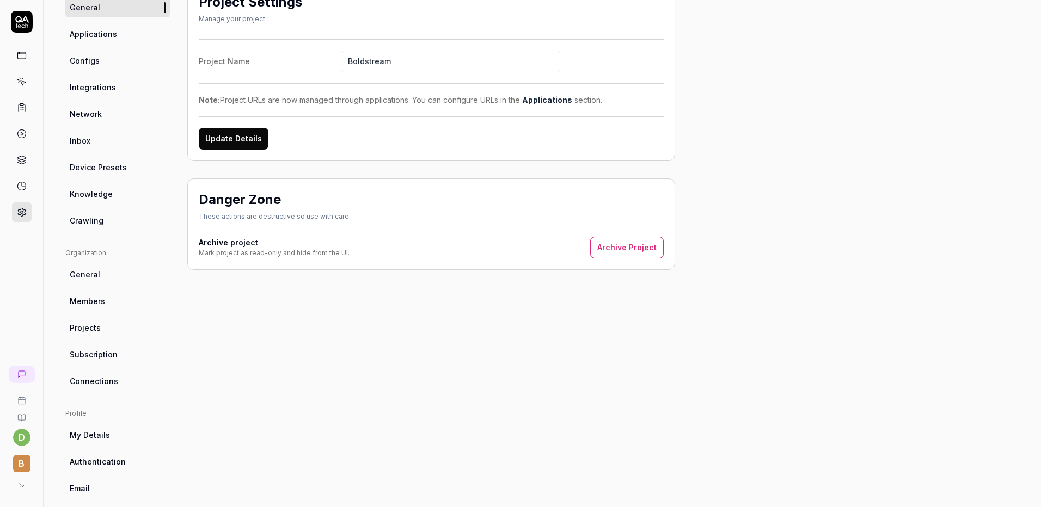
scroll to position [109, 0]
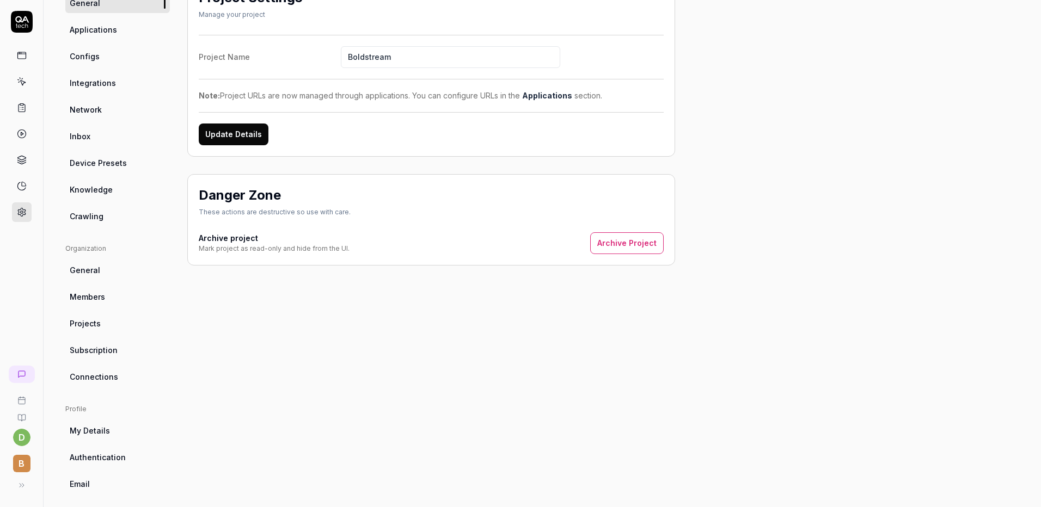
click at [128, 61] on link "Configs" at bounding box center [117, 56] width 105 height 20
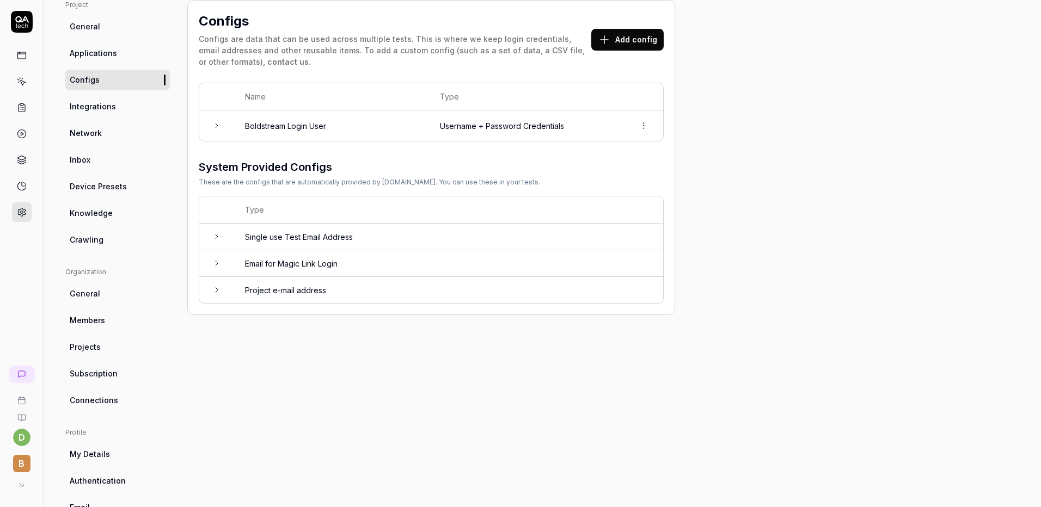
click at [658, 125] on td at bounding box center [643, 126] width 39 height 30
click at [642, 124] on html "d B Home / Settings You have 488 / 500 test executions left Upgrade Now Home / …" at bounding box center [520, 253] width 1041 height 507
click at [225, 351] on html "d B Home / Settings You have 488 / 500 test executions left Upgrade Now Home / …" at bounding box center [520, 253] width 1041 height 507
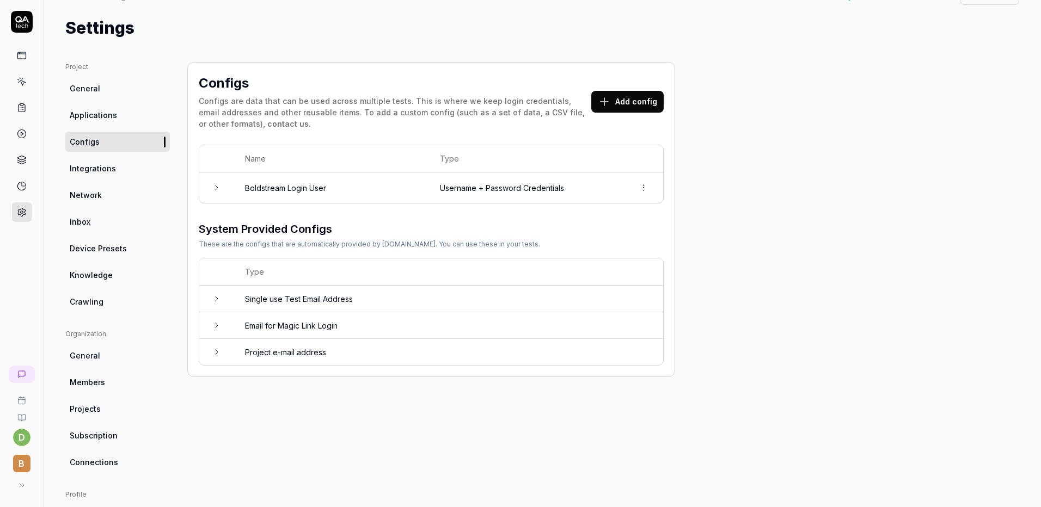
scroll to position [0, 0]
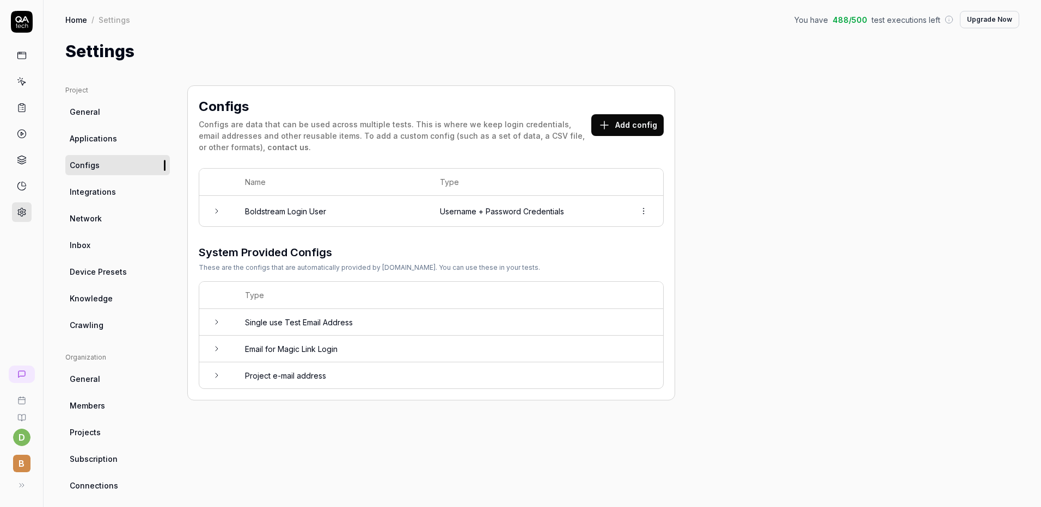
click at [109, 146] on link "Applications" at bounding box center [117, 138] width 105 height 20
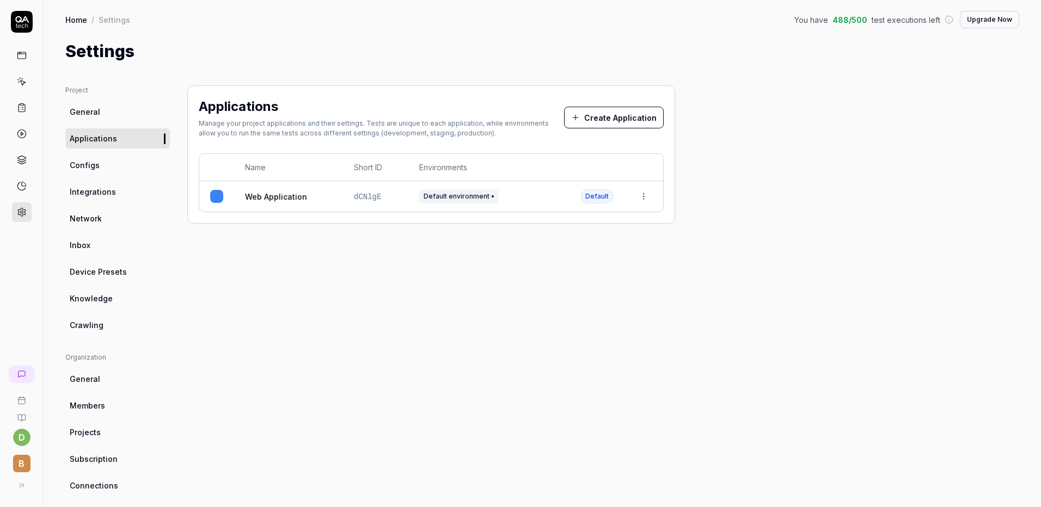
click at [648, 197] on html "d B Home / Settings You have 488 / 500 test executions left Upgrade Now Home / …" at bounding box center [520, 253] width 1041 height 507
click at [581, 272] on div "Edit" at bounding box center [592, 268] width 127 height 24
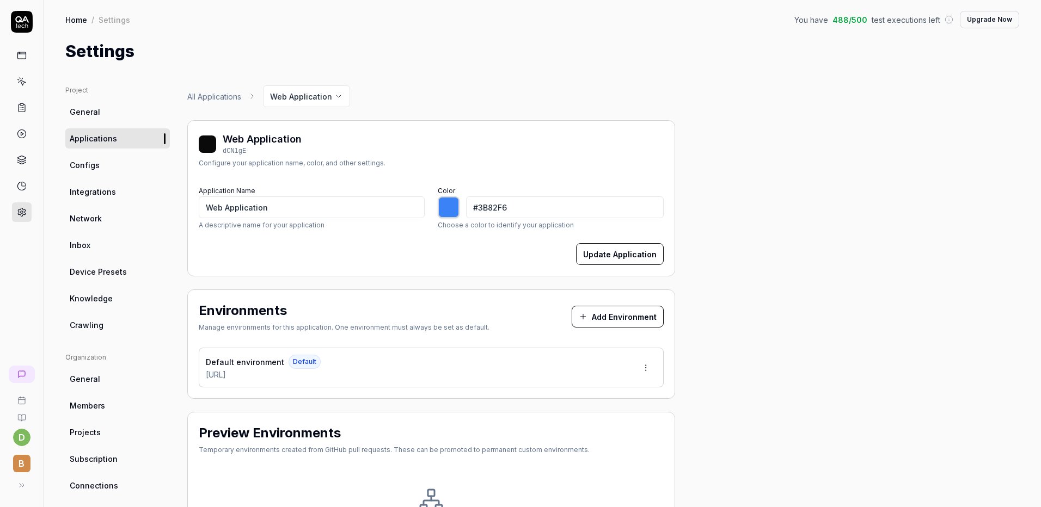
type input "*******"
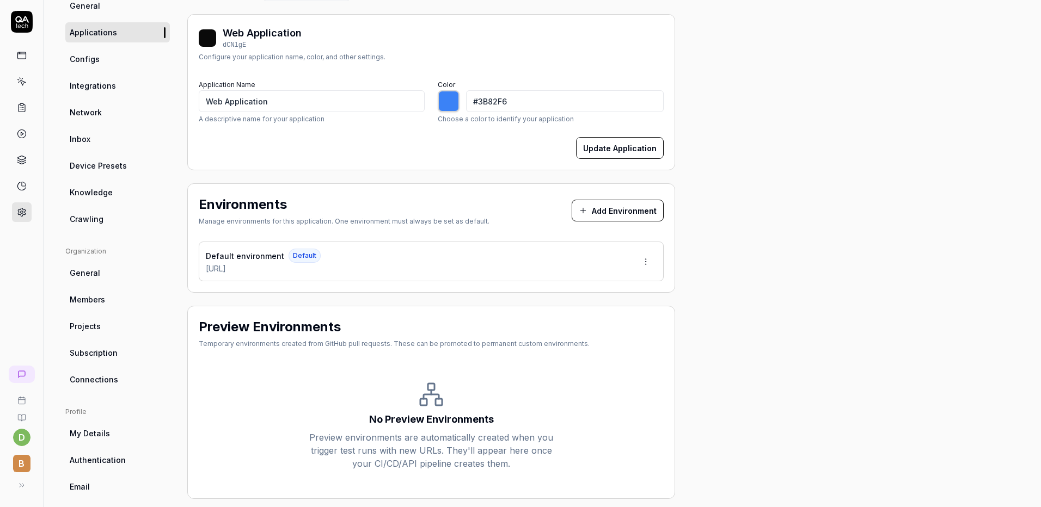
scroll to position [144, 0]
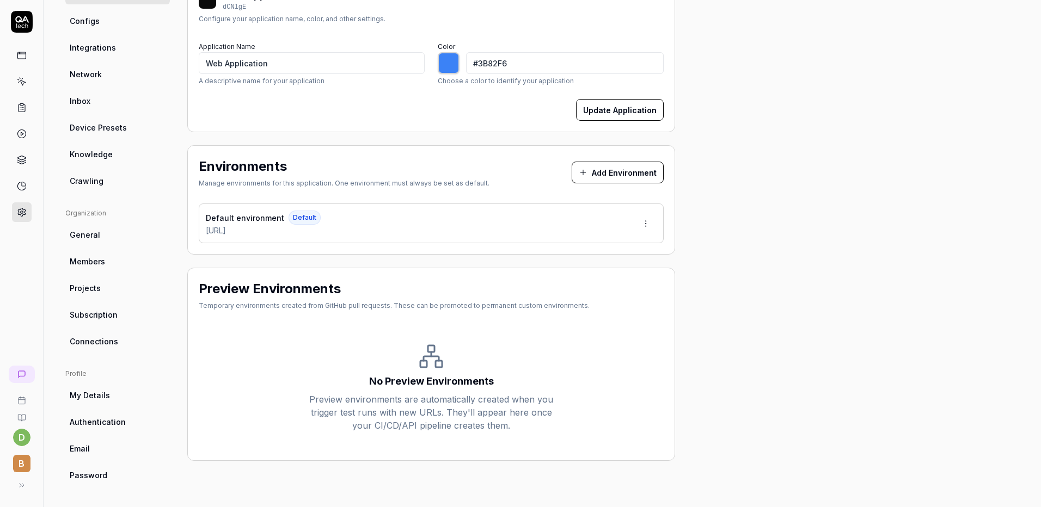
click at [651, 218] on html "d B Home / Settings You have 488 / 500 test executions left Upgrade Now Home / …" at bounding box center [520, 253] width 1041 height 507
click at [595, 271] on div "Edit" at bounding box center [604, 274] width 111 height 24
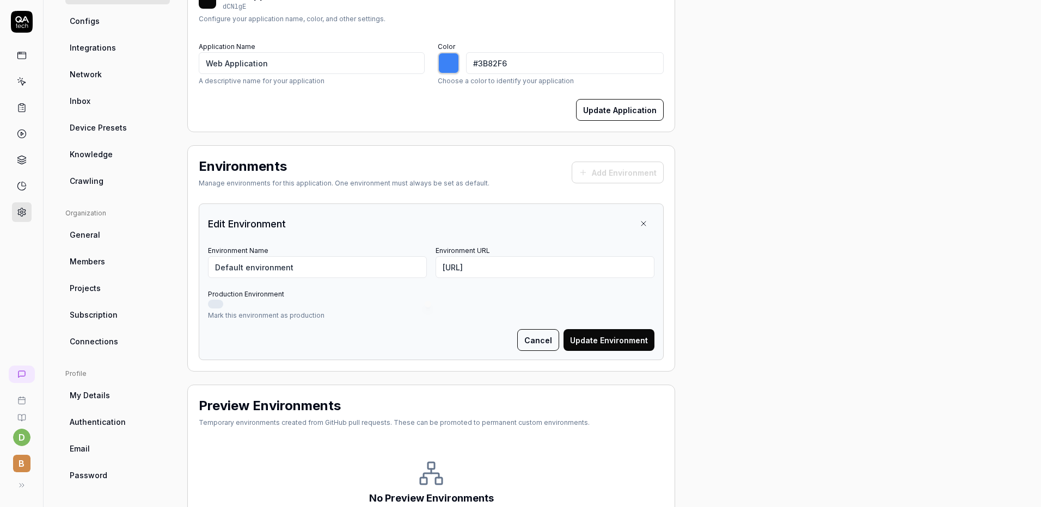
click at [526, 334] on button "Cancel" at bounding box center [538, 340] width 42 height 22
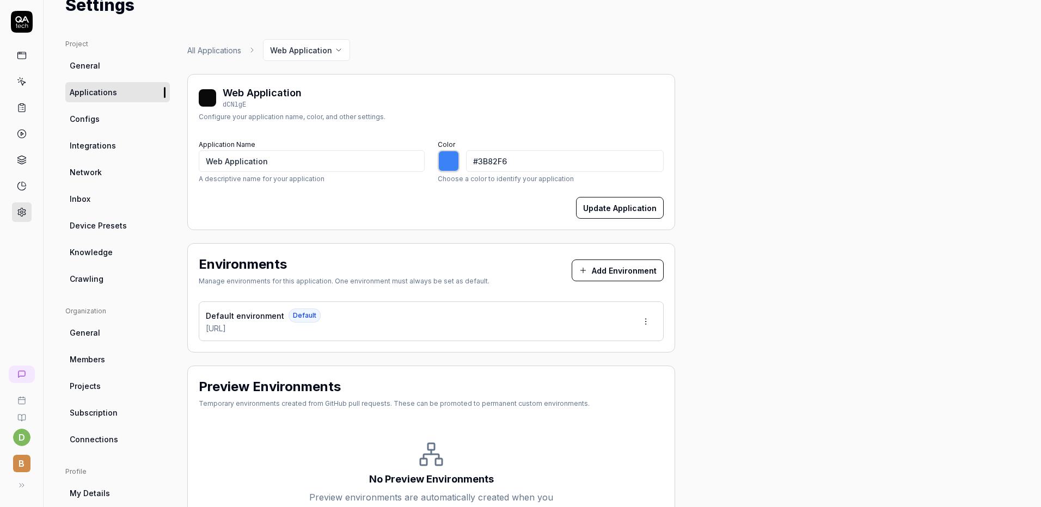
scroll to position [35, 0]
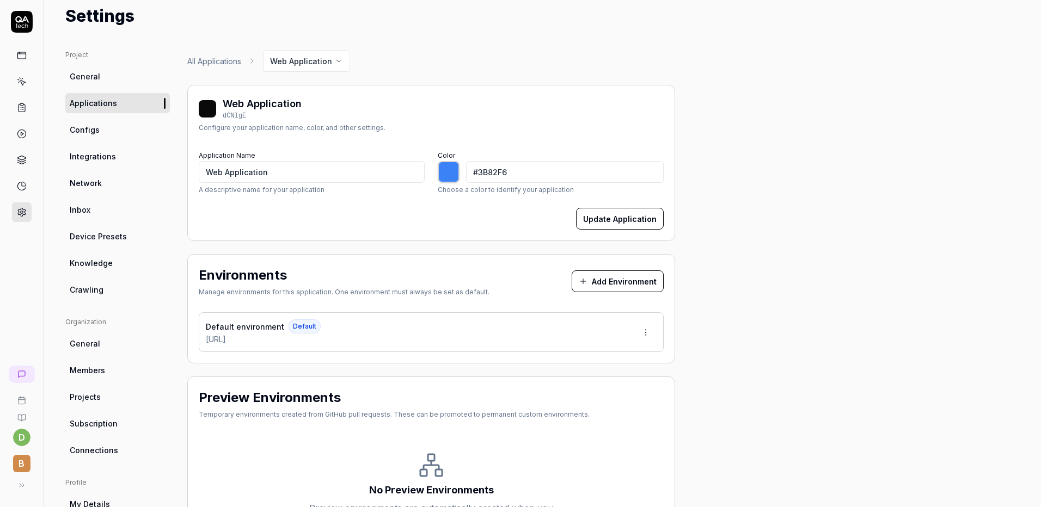
click at [119, 125] on link "Configs" at bounding box center [117, 130] width 105 height 20
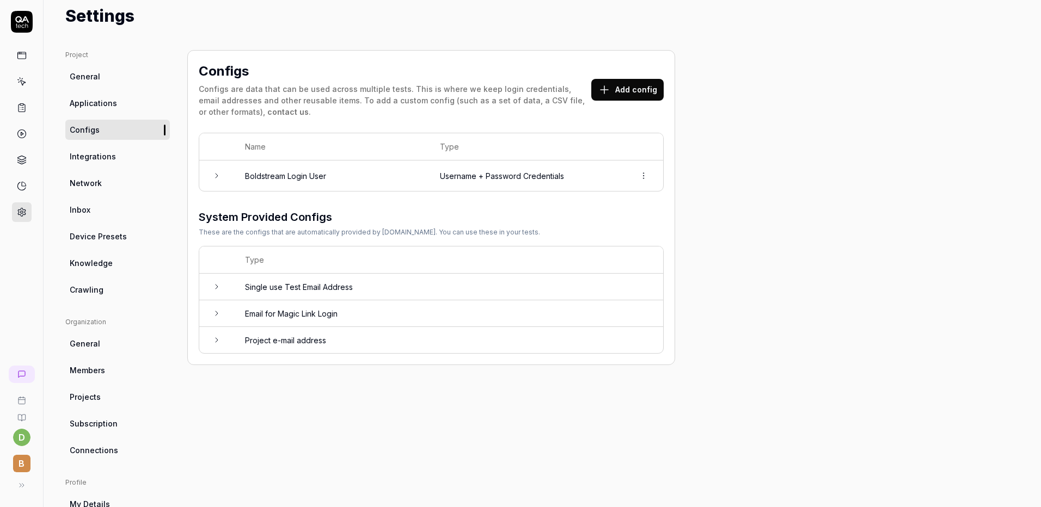
click at [263, 183] on td "Boldstream Login User" at bounding box center [331, 176] width 195 height 30
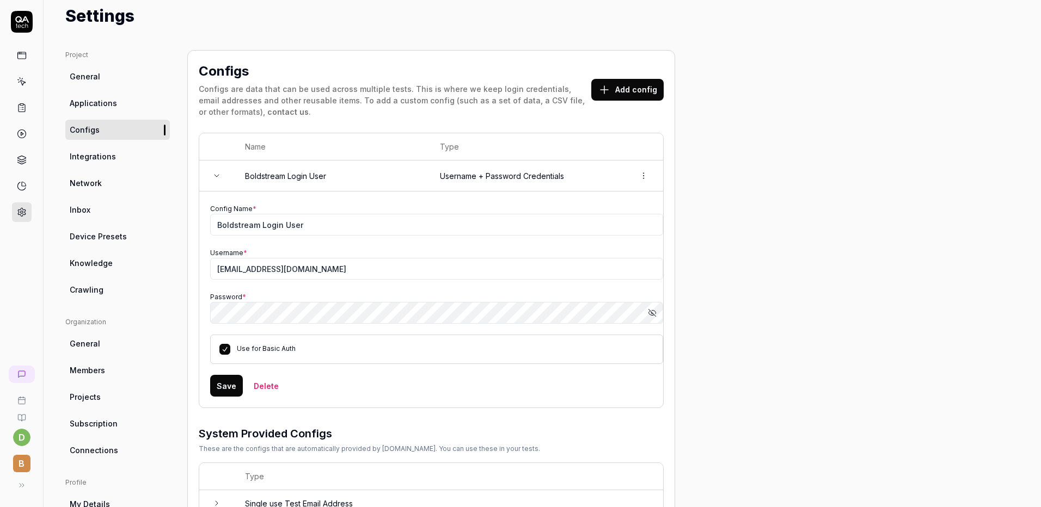
click at [24, 114] on link at bounding box center [22, 108] width 20 height 20
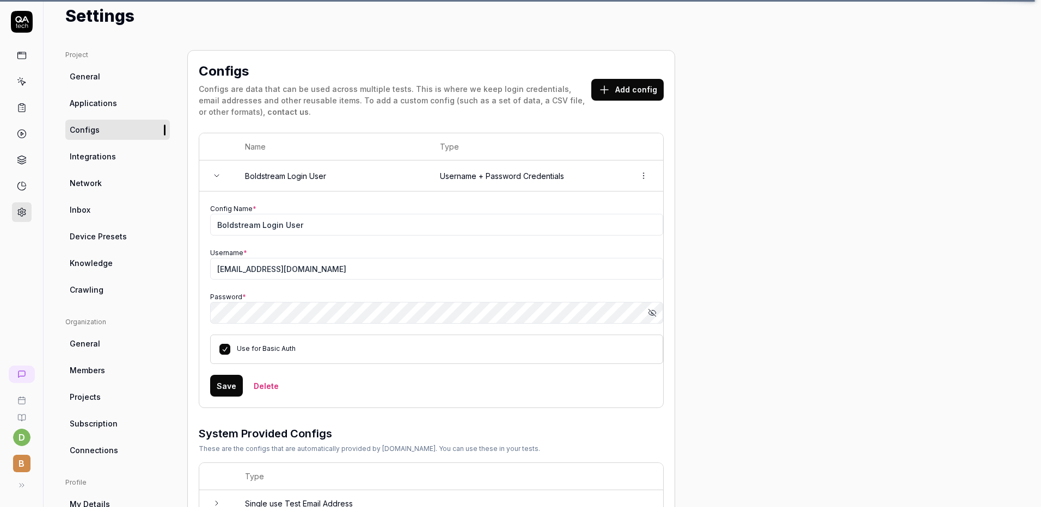
click at [15, 105] on link at bounding box center [22, 108] width 20 height 20
click at [23, 54] on icon at bounding box center [21, 54] width 8 height 0
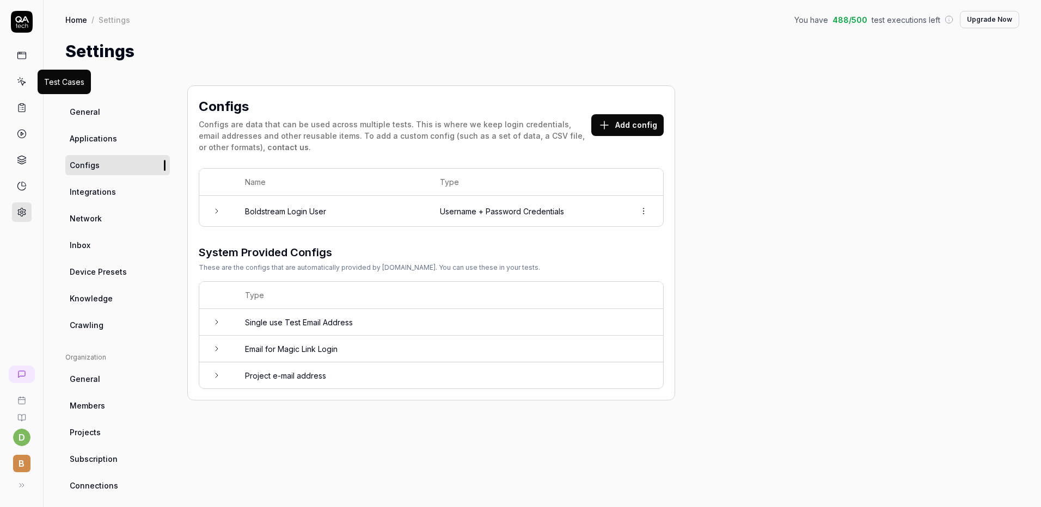
click at [24, 84] on icon at bounding box center [22, 82] width 10 height 10
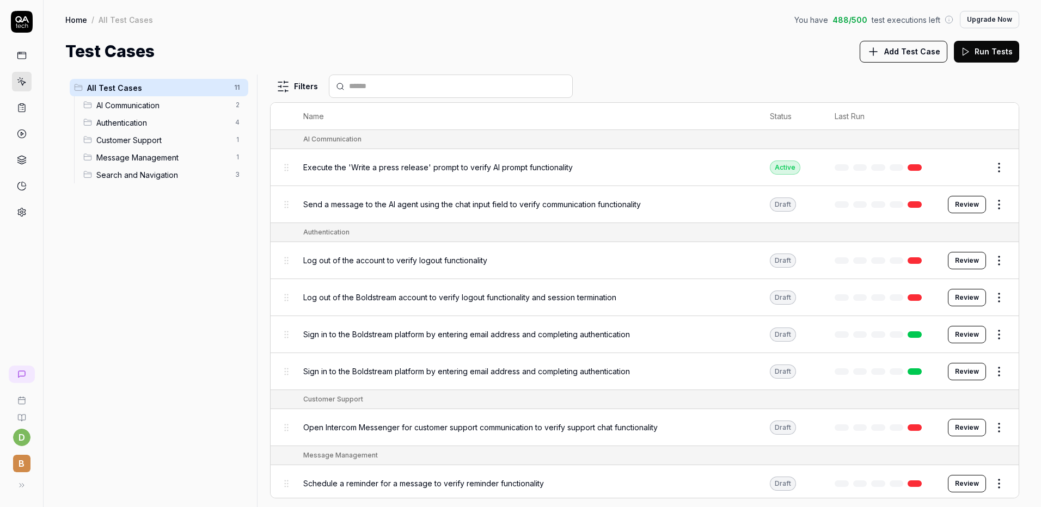
click at [964, 207] on button "Review" at bounding box center [967, 204] width 38 height 17
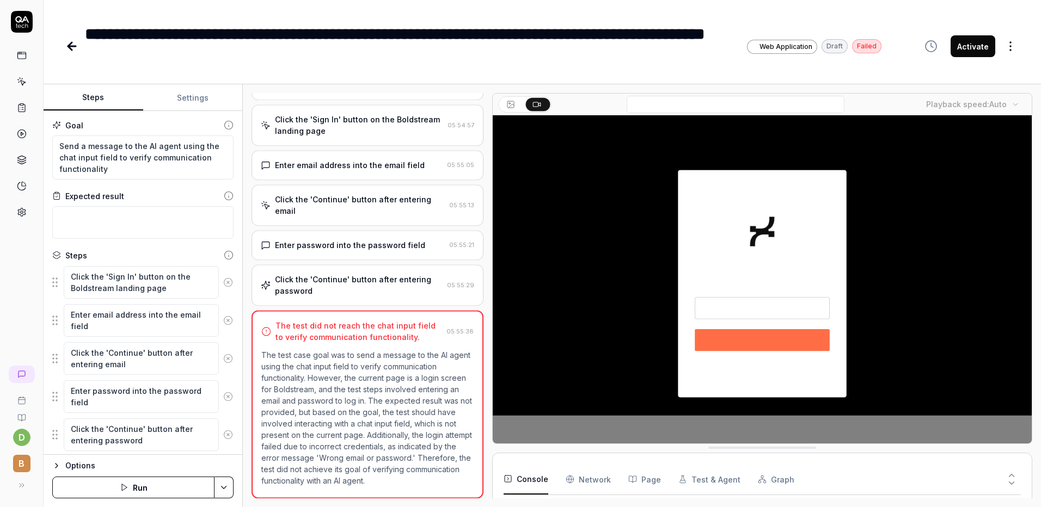
scroll to position [39, 0]
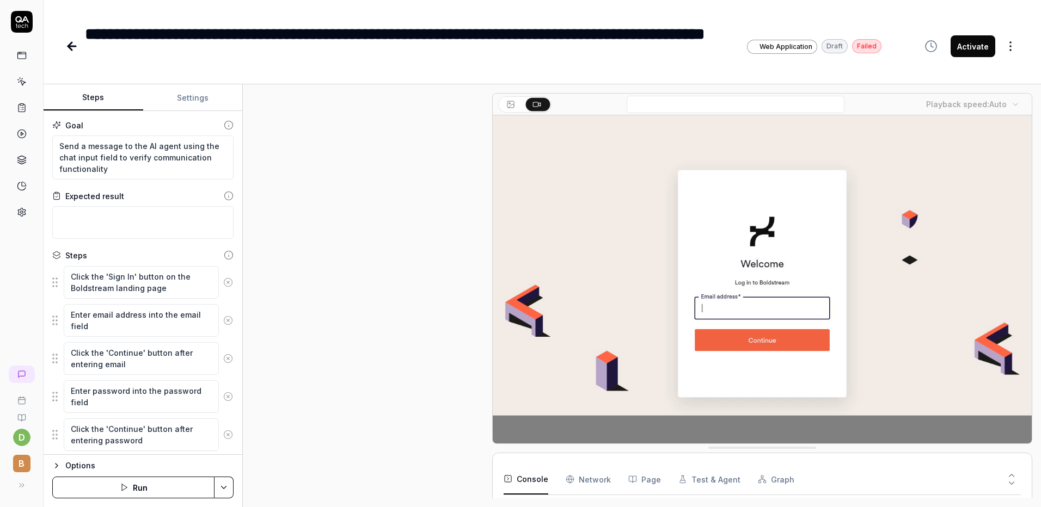
click at [165, 106] on button "Settings" at bounding box center [193, 98] width 100 height 26
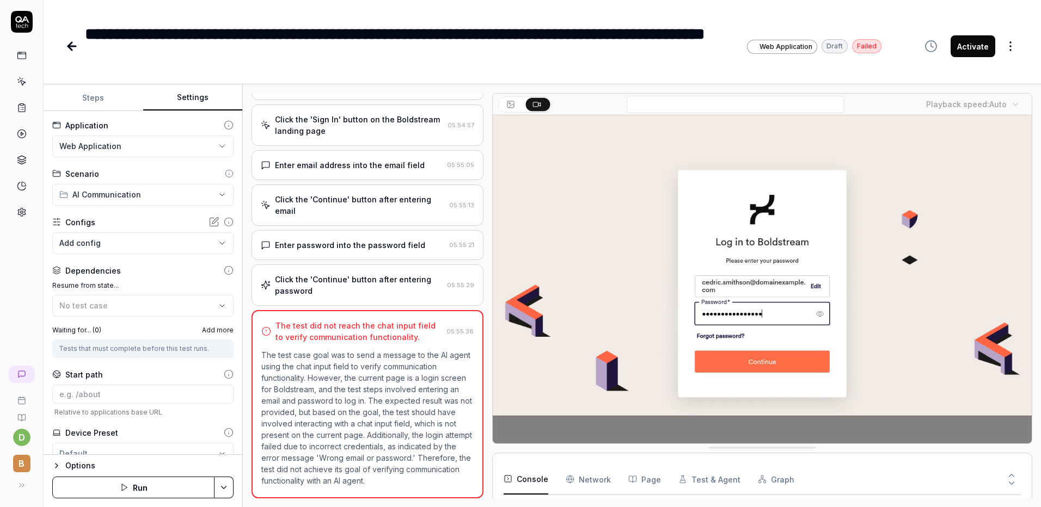
scroll to position [702, 0]
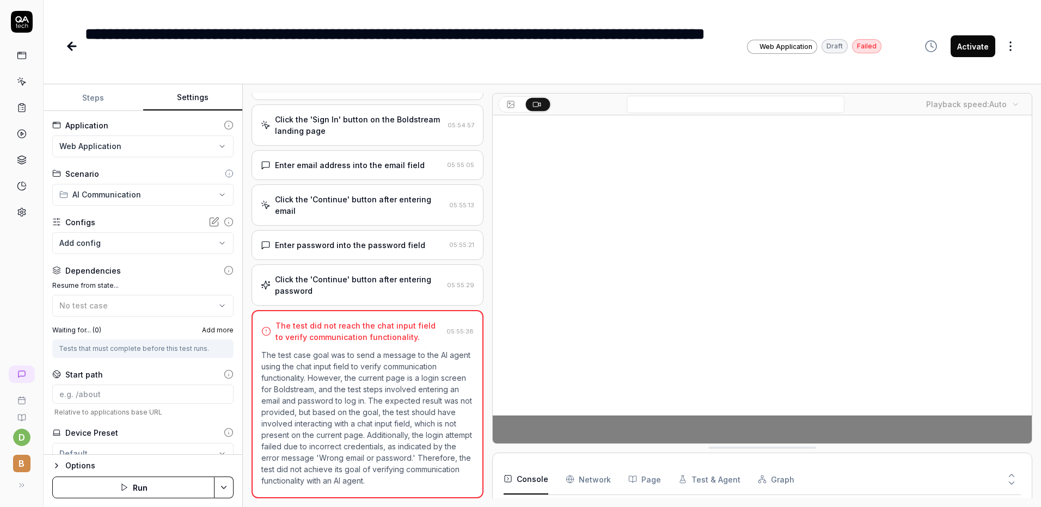
click at [108, 243] on body "**********" at bounding box center [520, 253] width 1041 height 507
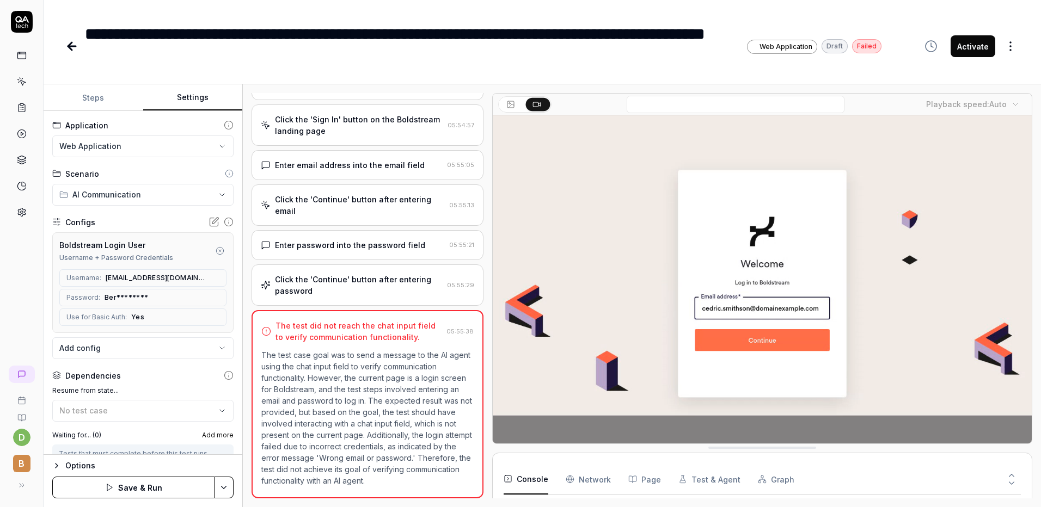
click at [143, 494] on button "Save & Run" at bounding box center [133, 488] width 162 height 22
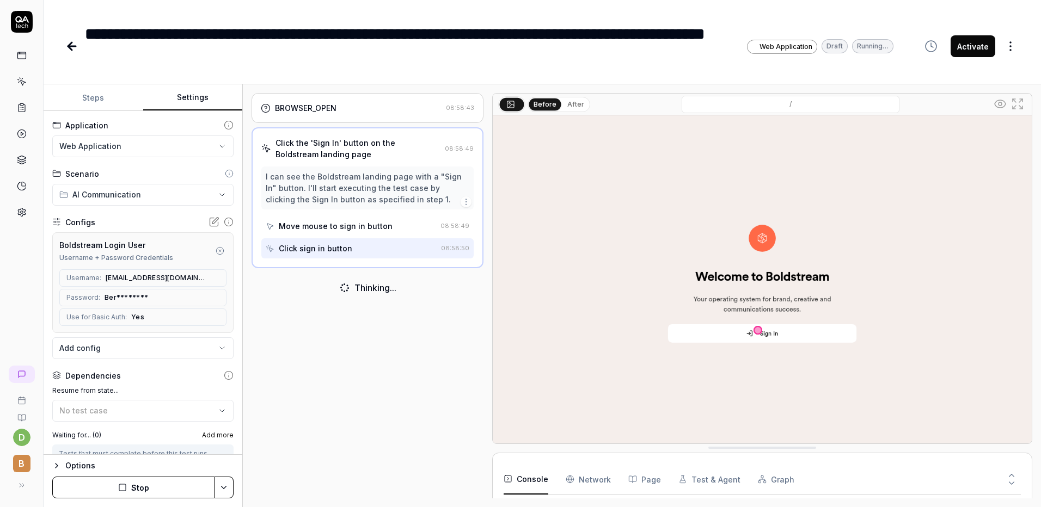
scroll to position [711, 0]
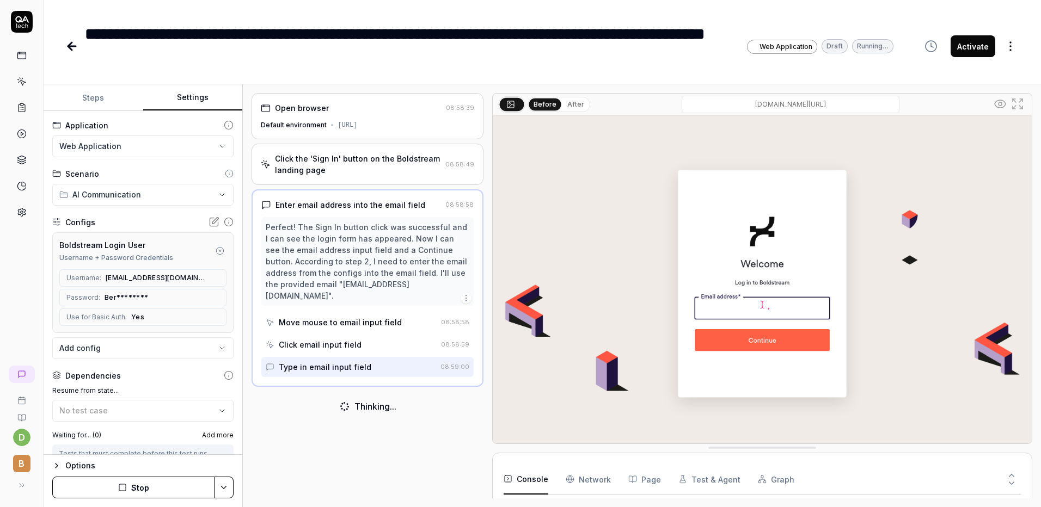
click at [73, 46] on icon at bounding box center [72, 46] width 8 height 0
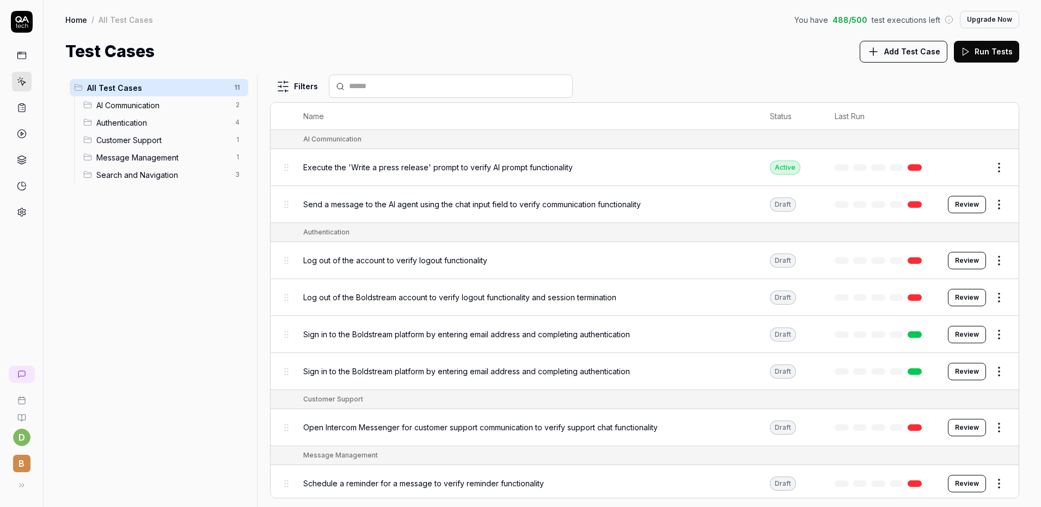
click at [985, 171] on html "d B Home / All Test Cases You have 488 / 500 test executions left Upgrade Now H…" at bounding box center [520, 253] width 1041 height 507
click at [987, 170] on html "d B Home / All Test Cases You have 488 / 500 test executions left Upgrade Now H…" at bounding box center [520, 253] width 1041 height 507
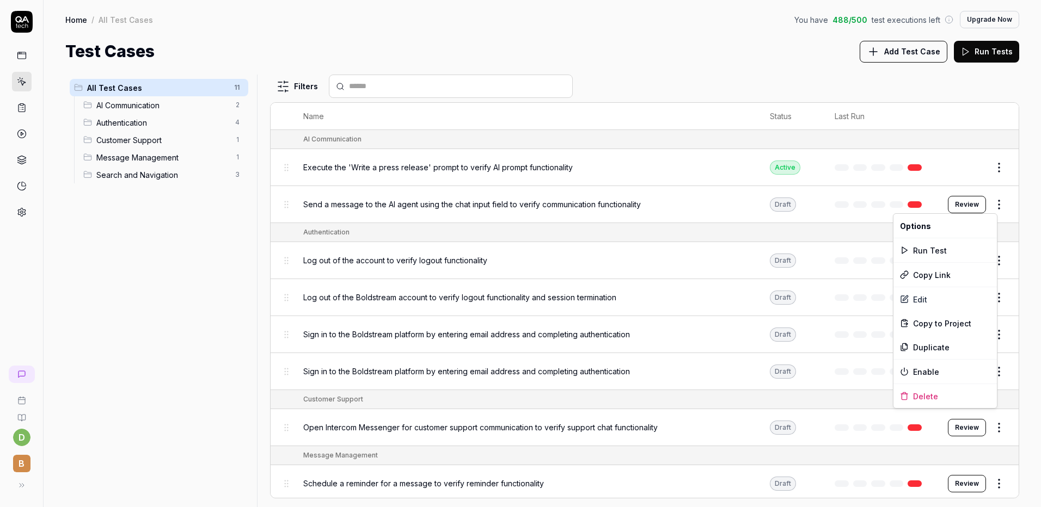
click at [985, 205] on html "d B Home / All Test Cases You have 488 / 500 test executions left Upgrade Now H…" at bounding box center [520, 253] width 1041 height 507
click at [1029, 268] on html "d B Home / All Test Cases You have 488 / 500 test executions left Upgrade Now H…" at bounding box center [520, 253] width 1041 height 507
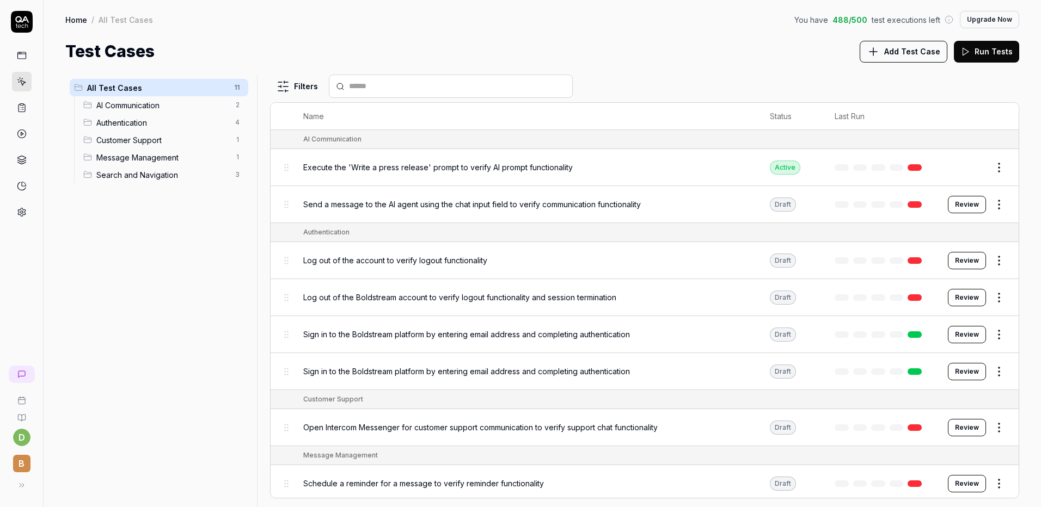
click at [983, 259] on html "d B Home / All Test Cases You have 488 / 500 test executions left Upgrade Now H…" at bounding box center [520, 253] width 1041 height 507
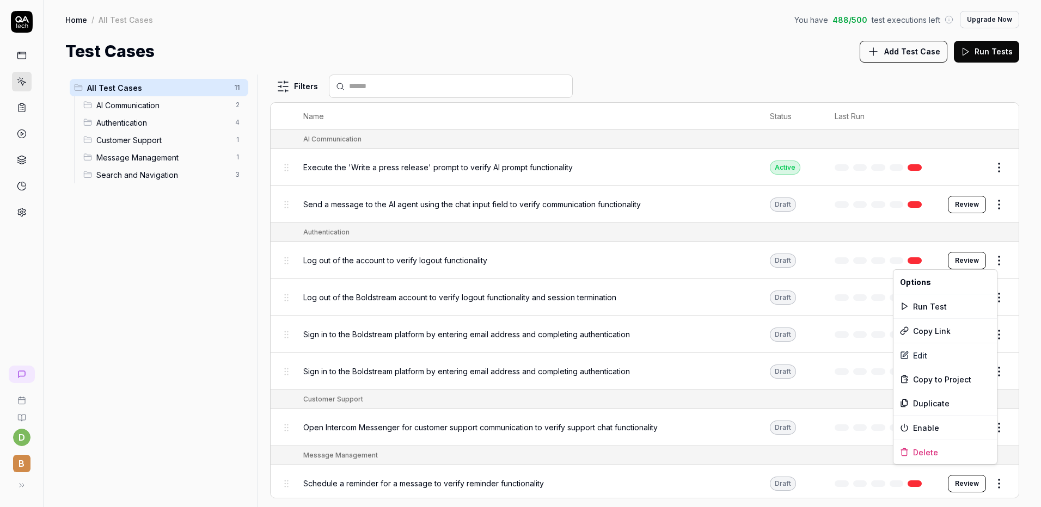
click at [1018, 326] on html "d B Home / All Test Cases You have 488 / 500 test executions left Upgrade Now H…" at bounding box center [520, 253] width 1041 height 507
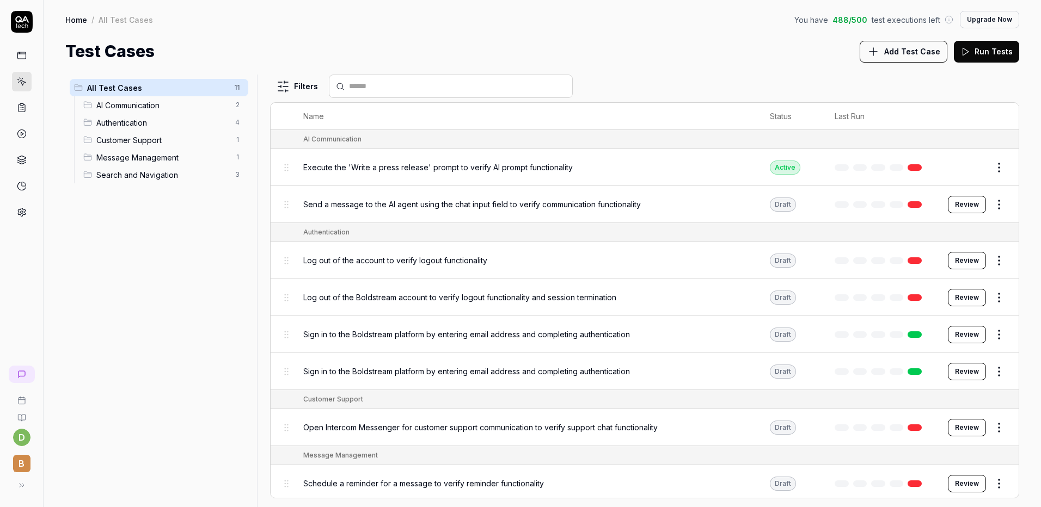
click at [990, 337] on html "d B Home / All Test Cases You have 488 / 500 test executions left Upgrade Now H…" at bounding box center [520, 253] width 1041 height 507
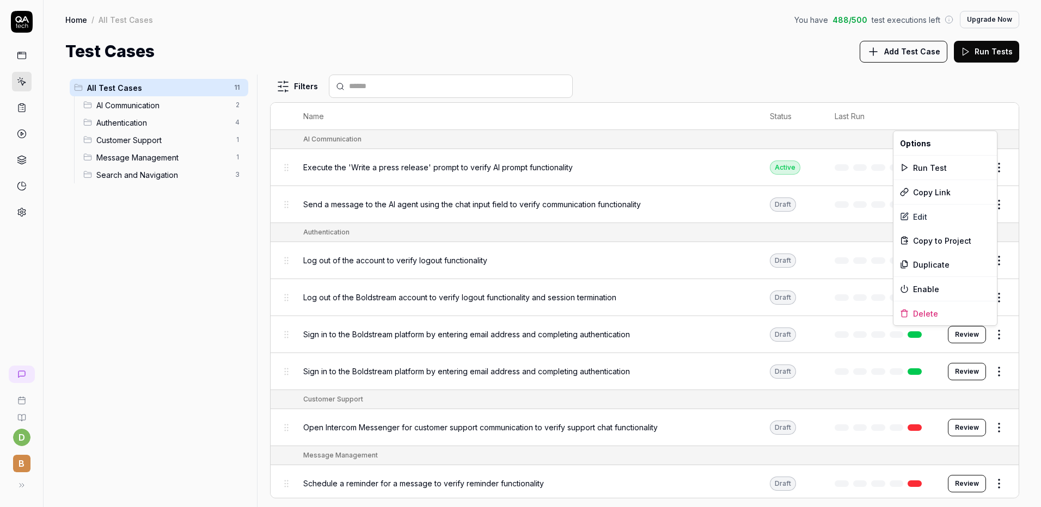
click at [986, 372] on html "d B Home / All Test Cases You have 488 / 500 test executions left Upgrade Now H…" at bounding box center [520, 253] width 1041 height 507
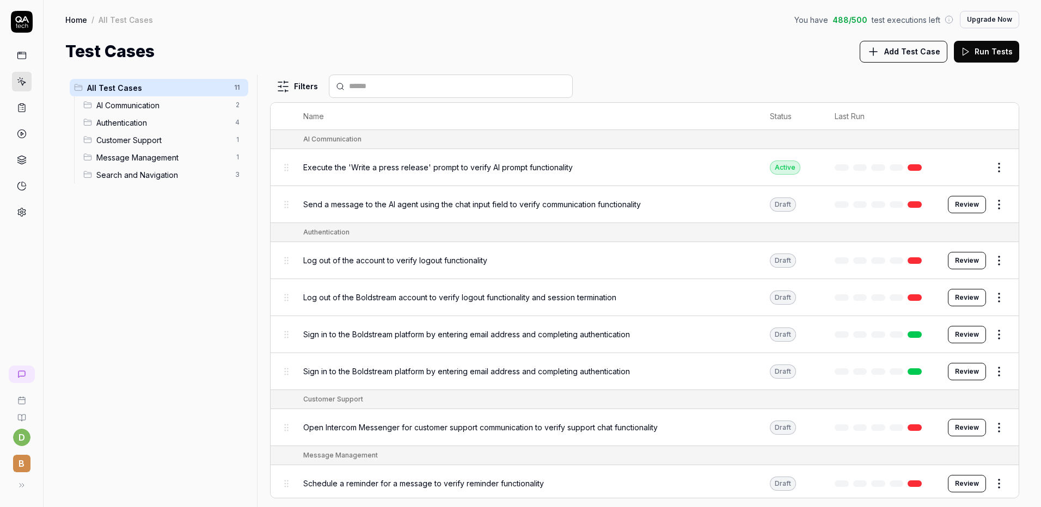
click at [986, 372] on html "d B Home / All Test Cases You have 488 / 500 test executions left Upgrade Now H…" at bounding box center [520, 253] width 1041 height 507
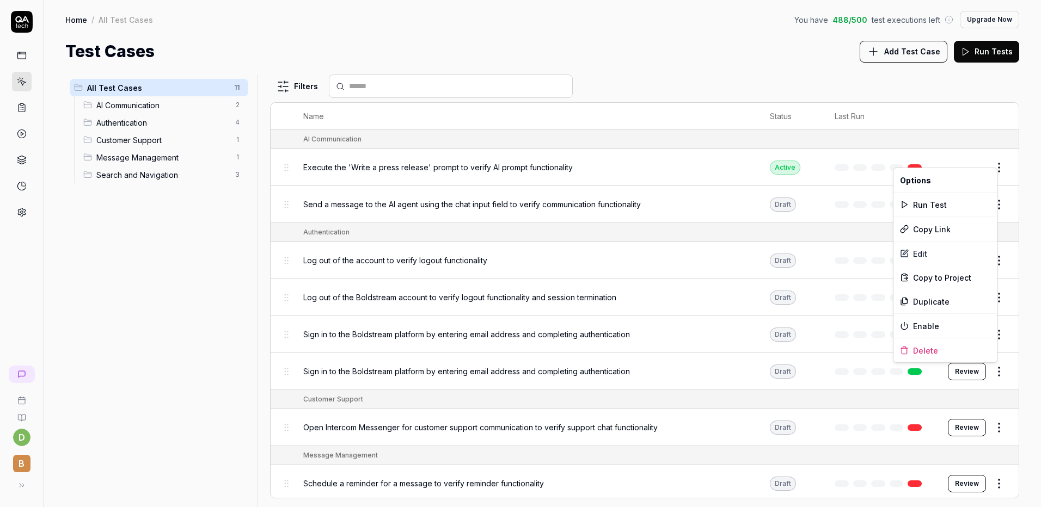
click at [990, 425] on html "d B Home / All Test Cases You have 488 / 500 test executions left Upgrade Now H…" at bounding box center [520, 253] width 1041 height 507
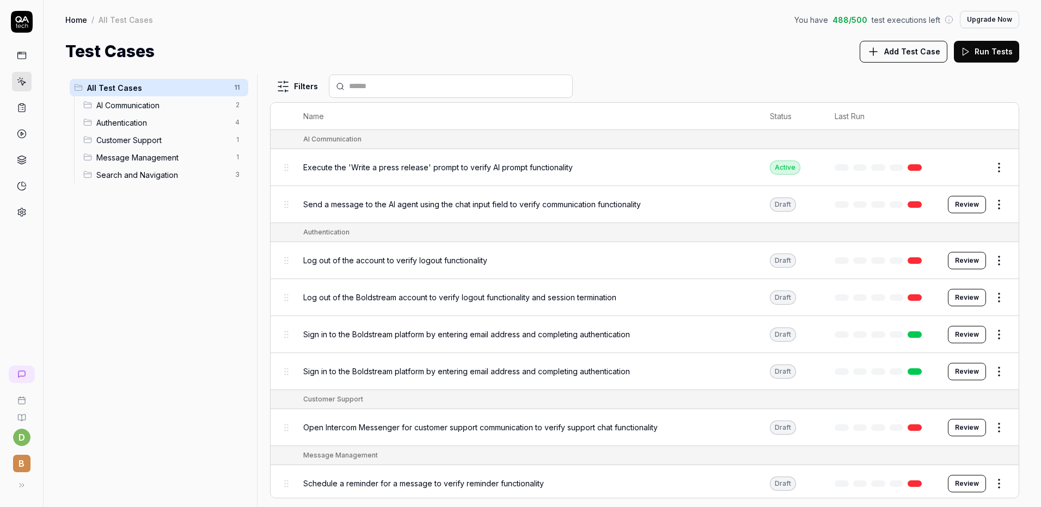
click at [995, 424] on html "d B Home / All Test Cases You have 488 / 500 test executions left Upgrade Now H…" at bounding box center [520, 253] width 1041 height 507
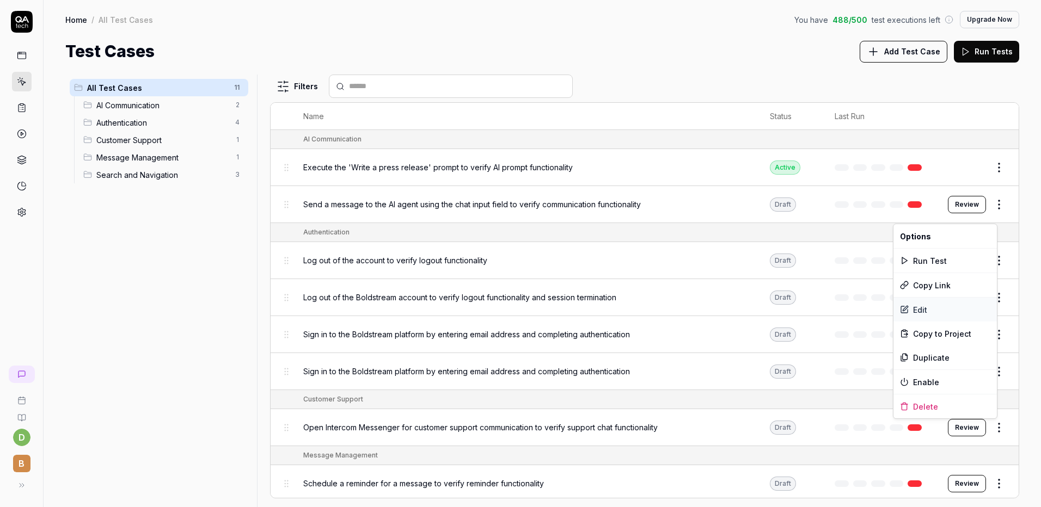
click at [918, 315] on div "Edit" at bounding box center [944, 310] width 103 height 24
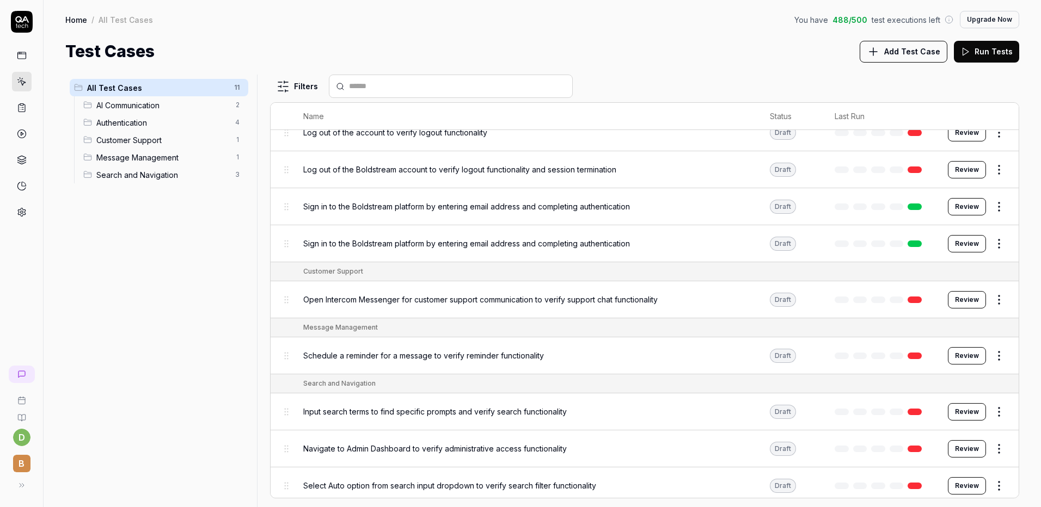
scroll to position [134, 0]
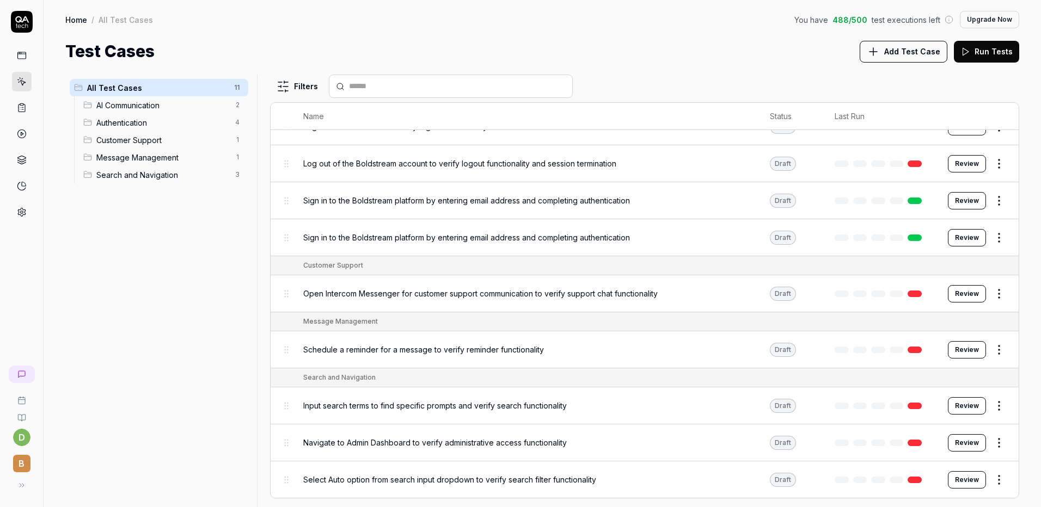
click at [992, 357] on html "d B Home / All Test Cases You have 488 / 500 test executions left Upgrade Now H…" at bounding box center [520, 253] width 1041 height 507
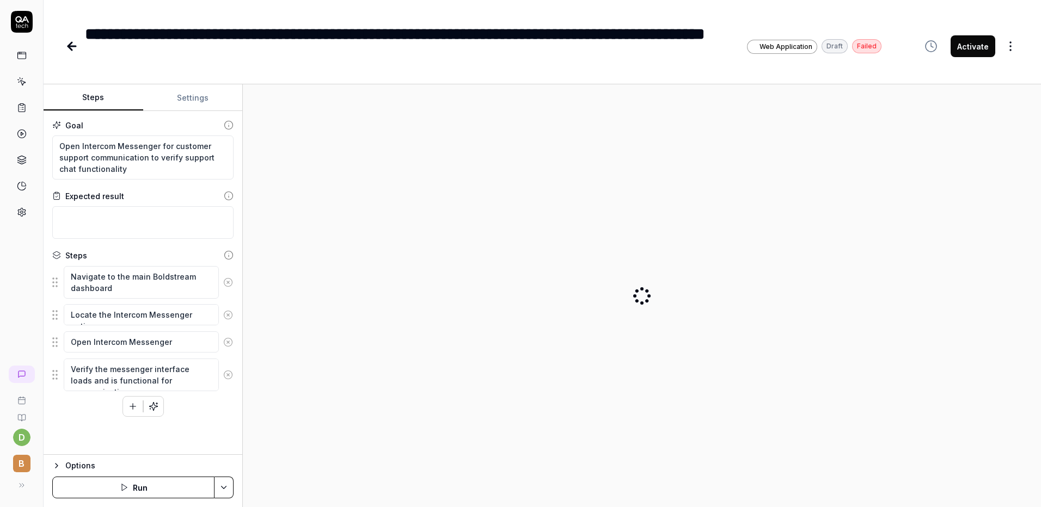
click at [205, 100] on button "Settings" at bounding box center [193, 98] width 100 height 26
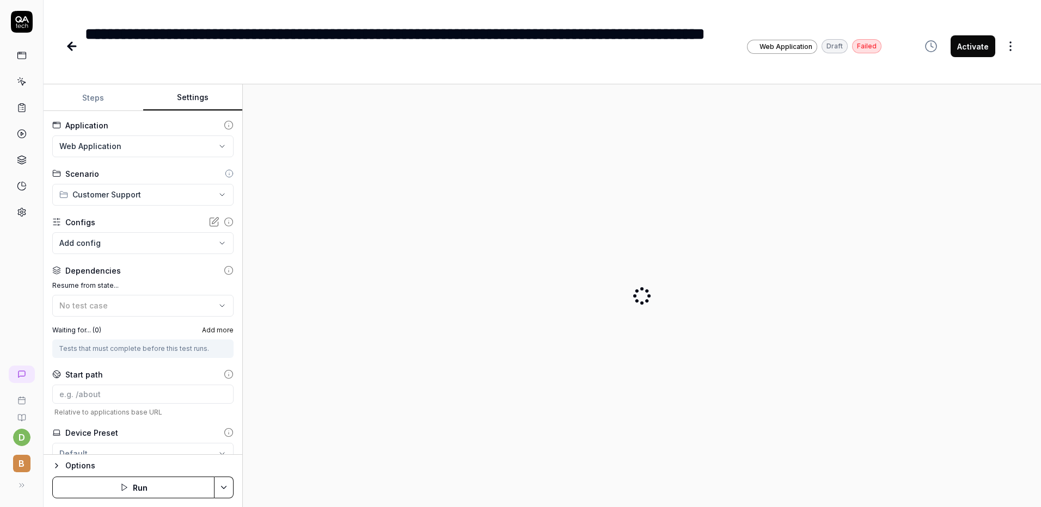
click at [145, 235] on body "**********" at bounding box center [520, 253] width 1041 height 507
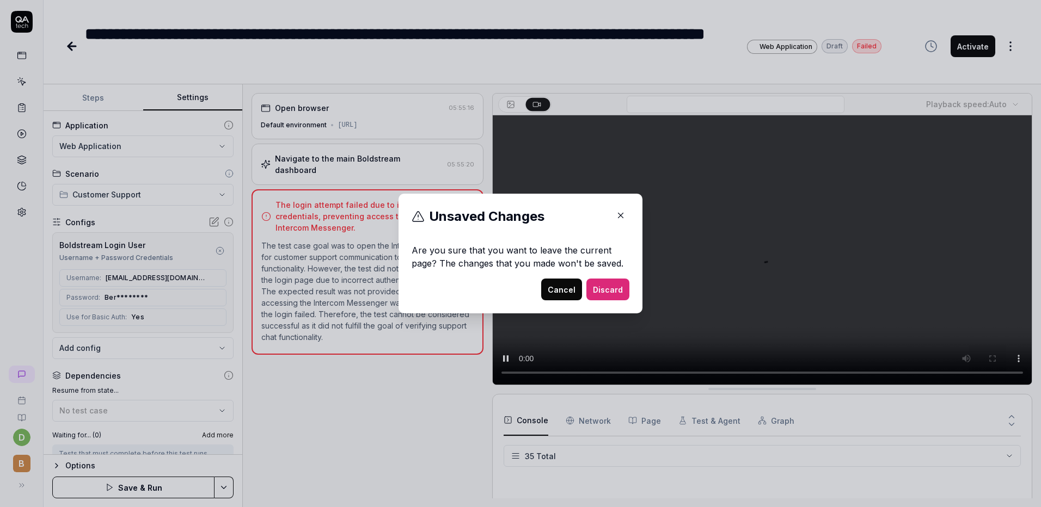
scroll to position [702, 0]
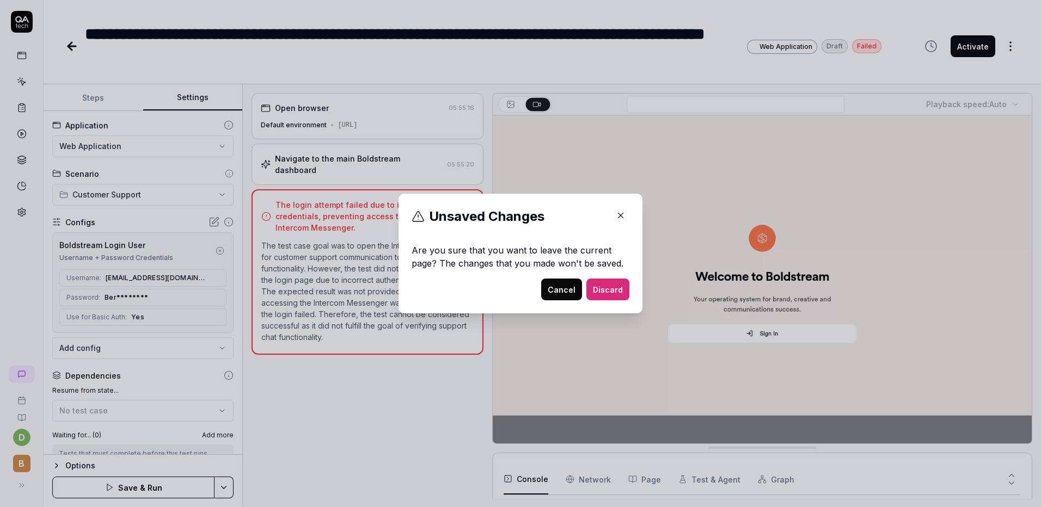
click at [543, 293] on button "Cancel" at bounding box center [561, 290] width 41 height 22
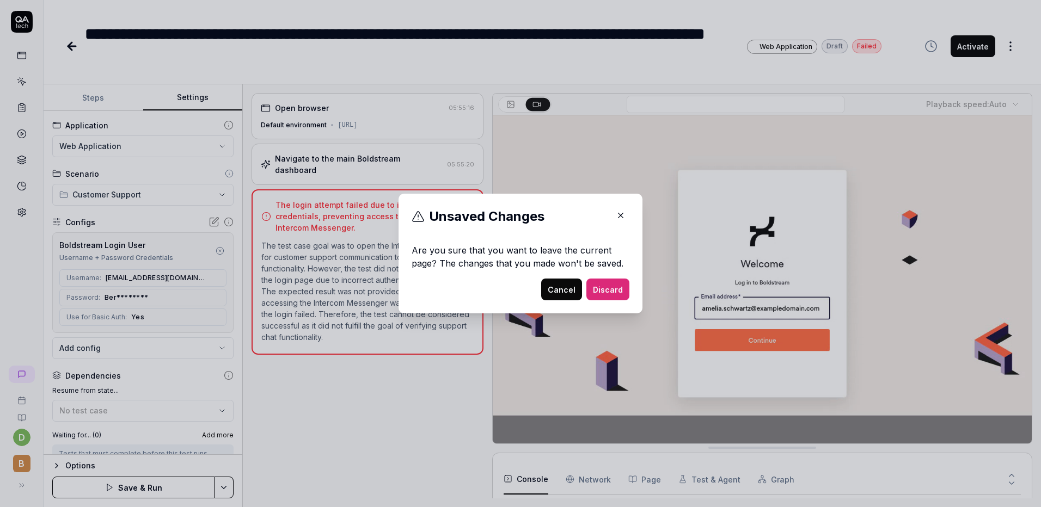
click at [553, 293] on button "Cancel" at bounding box center [561, 290] width 41 height 22
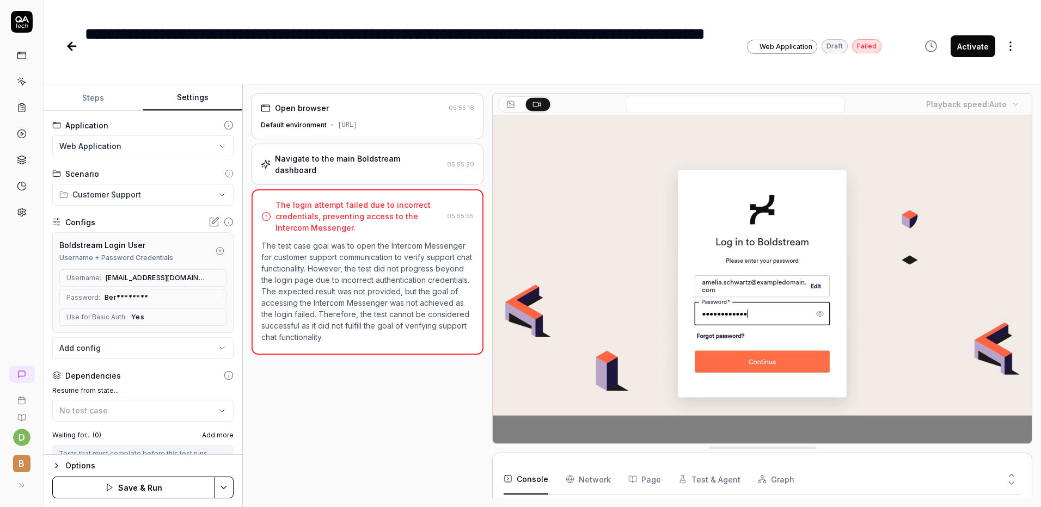
click at [156, 492] on button "Save & Run" at bounding box center [133, 488] width 162 height 22
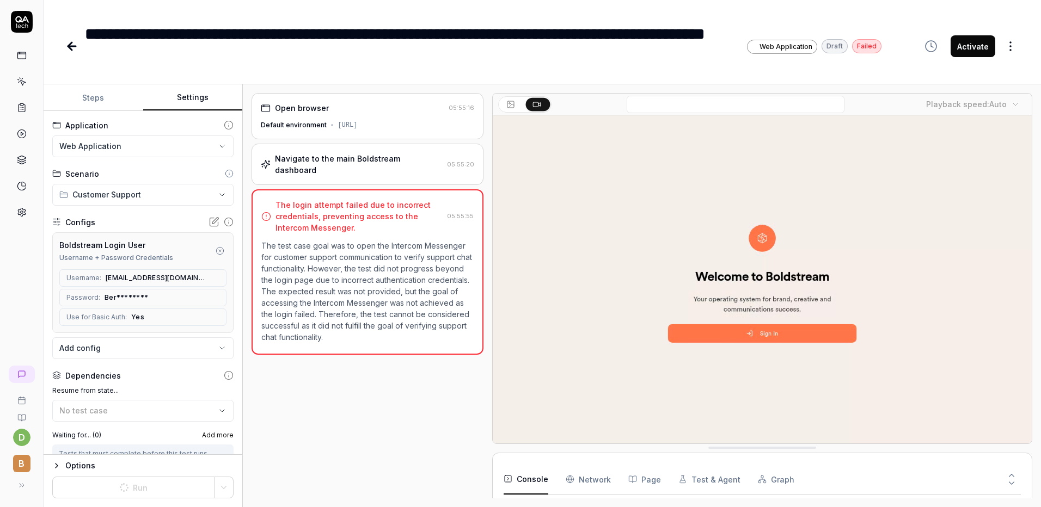
click at [27, 57] on link at bounding box center [22, 56] width 20 height 20
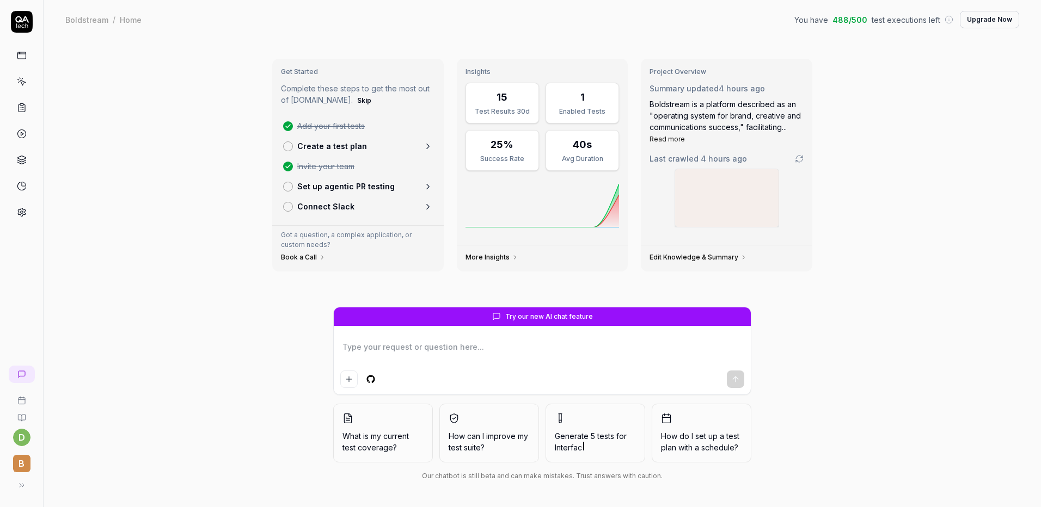
click at [22, 84] on icon at bounding box center [22, 83] width 5 height 5
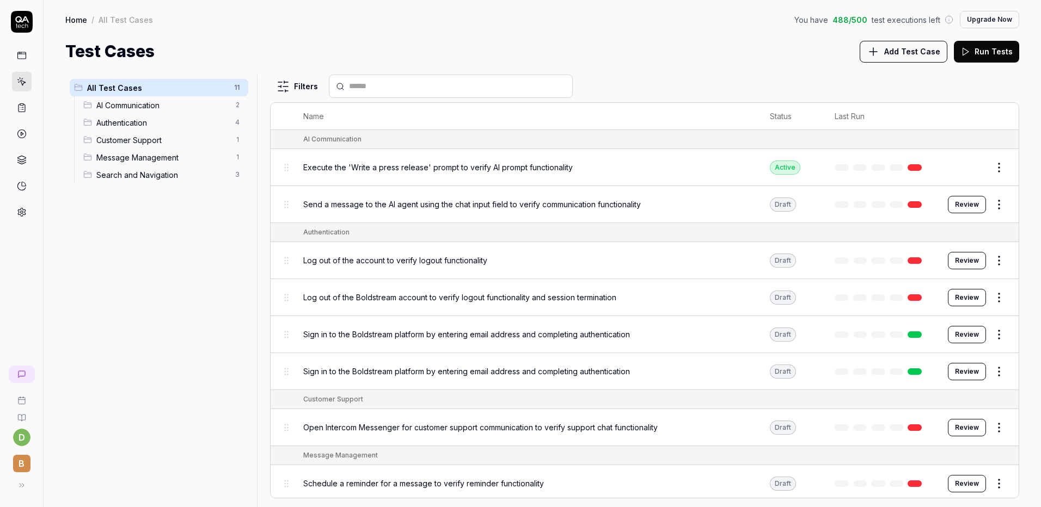
click at [957, 205] on button "Review" at bounding box center [967, 204] width 38 height 17
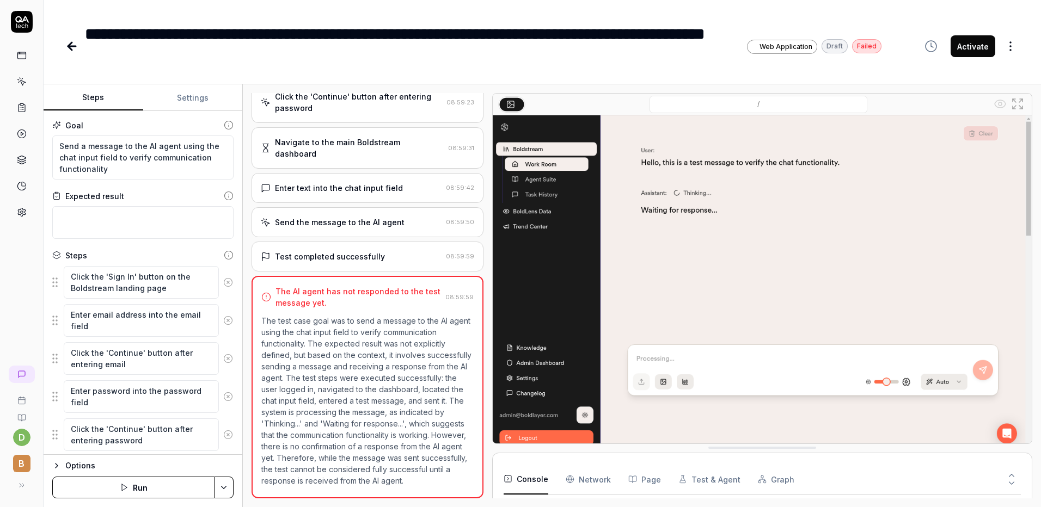
scroll to position [222, 0]
click at [197, 108] on button "Settings" at bounding box center [193, 98] width 100 height 26
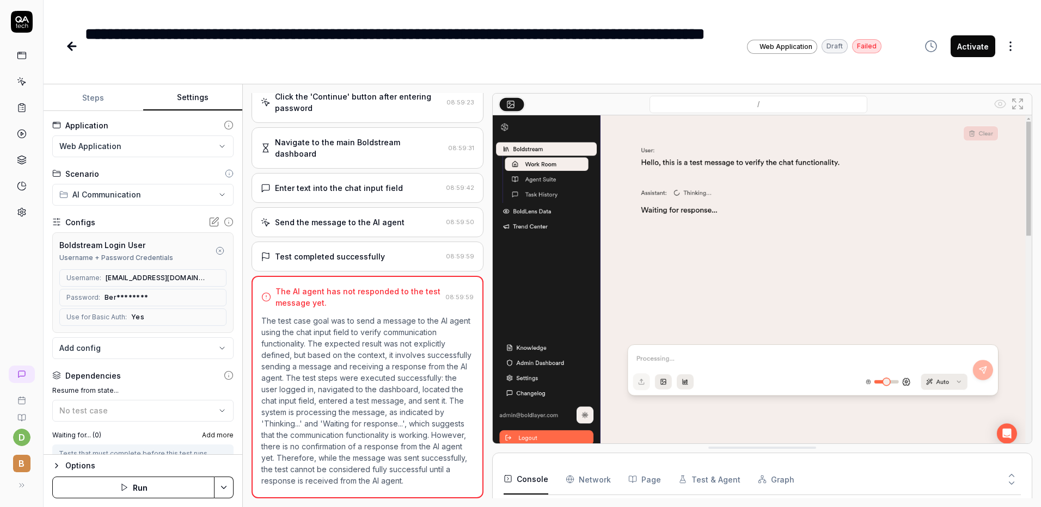
click at [154, 491] on button "Run" at bounding box center [133, 488] width 162 height 22
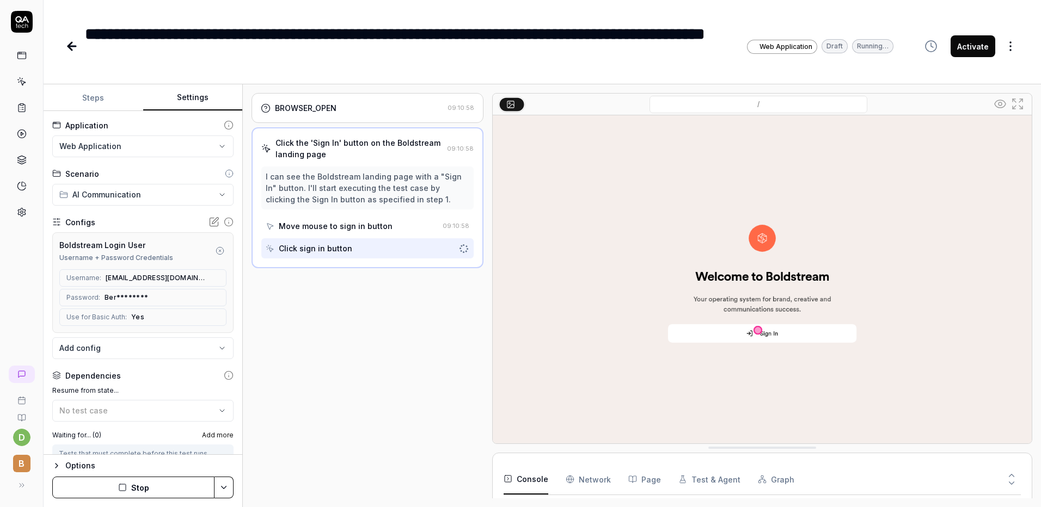
scroll to position [680, 0]
click at [576, 106] on button "After" at bounding box center [576, 105] width 26 height 12
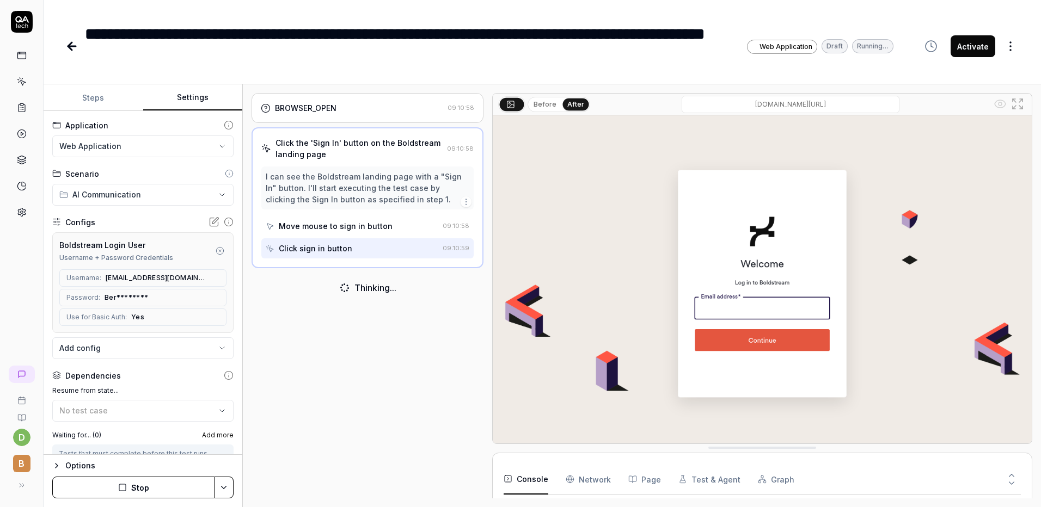
click at [549, 106] on button "Before" at bounding box center [545, 105] width 32 height 12
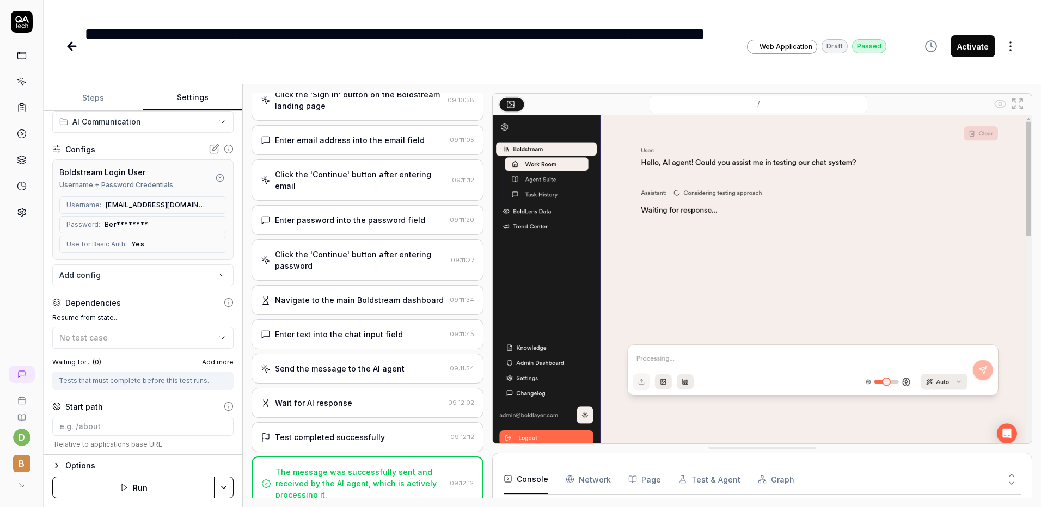
scroll to position [0, 0]
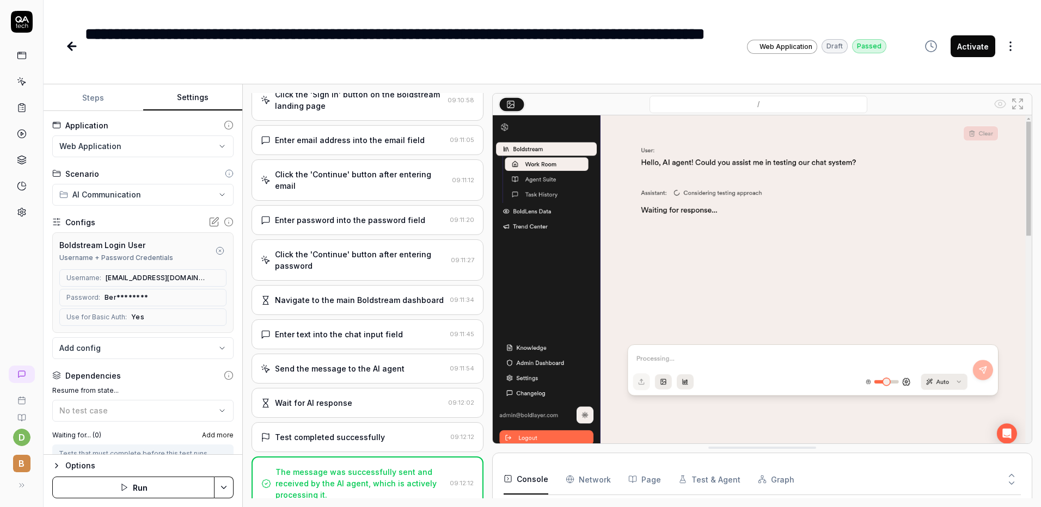
click at [119, 98] on button "Steps" at bounding box center [94, 98] width 100 height 26
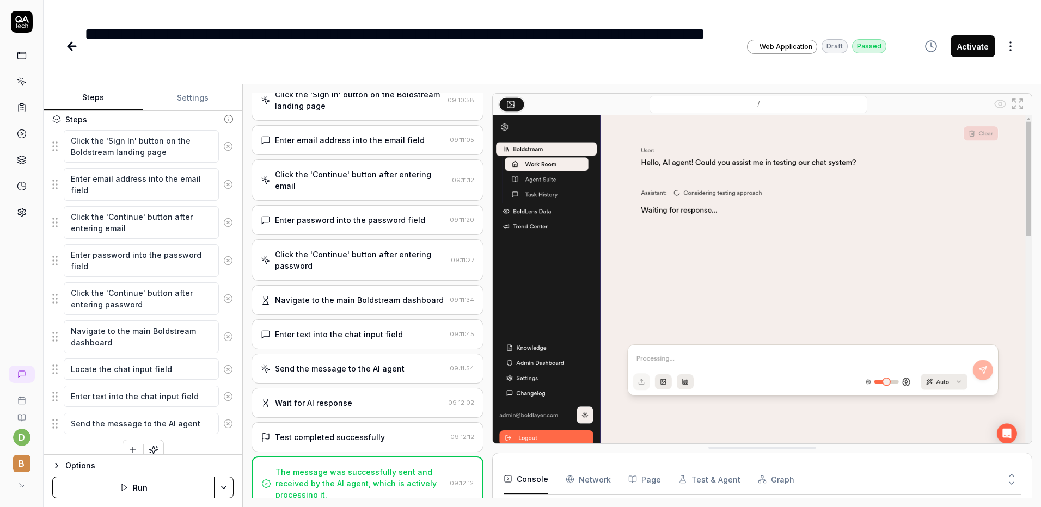
scroll to position [150, 0]
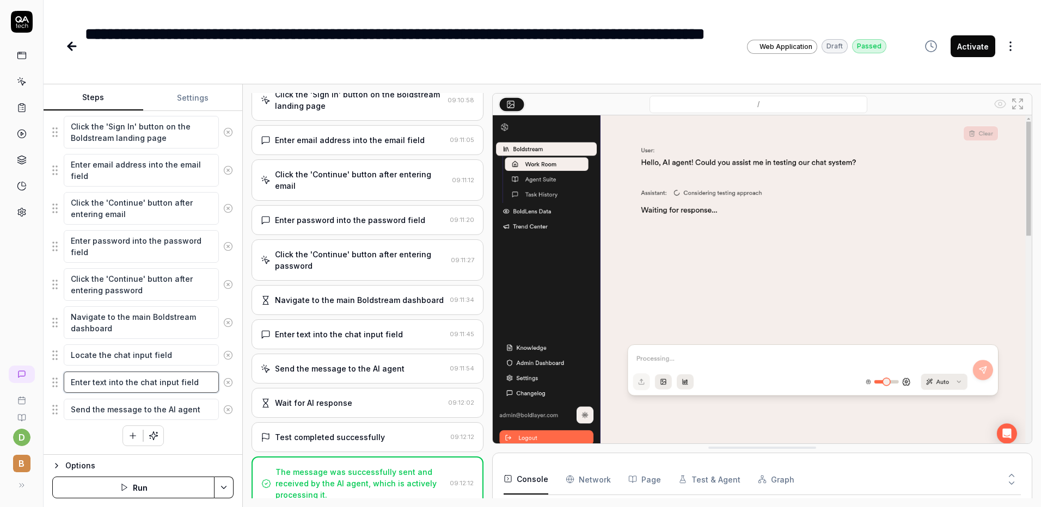
click at [92, 381] on textarea "Enter text into the chat input field" at bounding box center [141, 382] width 155 height 21
type textarea "*"
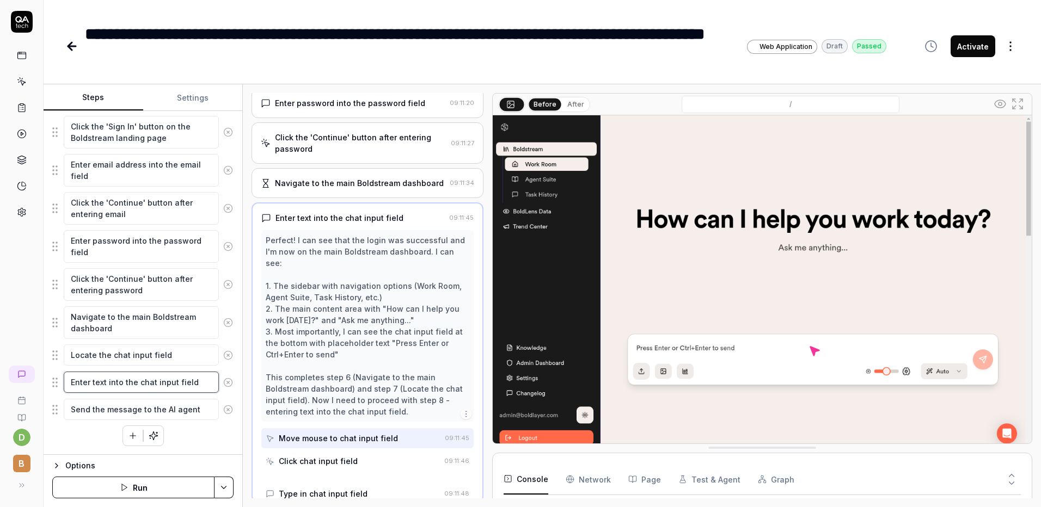
scroll to position [186, 0]
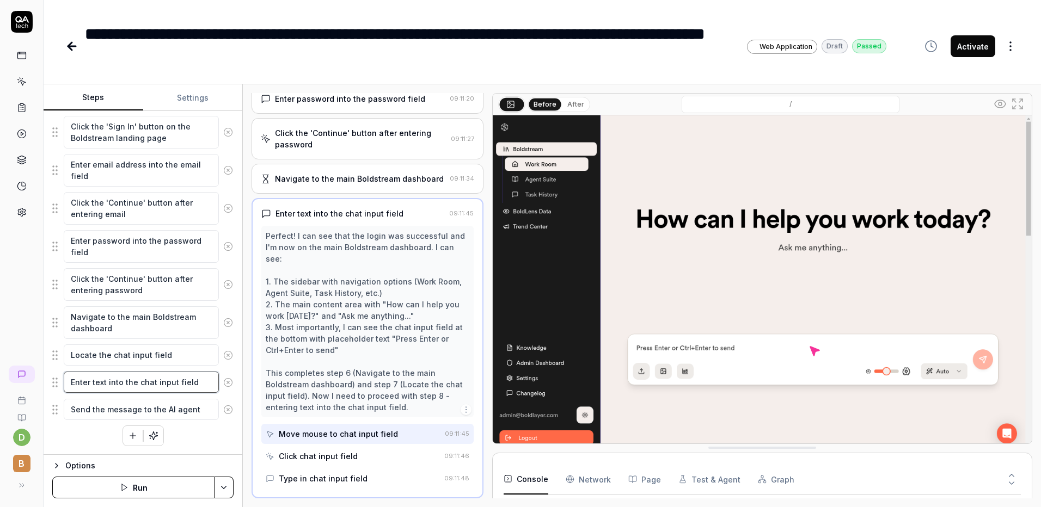
type textarea "Enter 'text into the chat input field"
type textarea "*"
type textarea "Enter 'htext into the chat input field"
type textarea "*"
type textarea "Enter 'hitext into the chat input field"
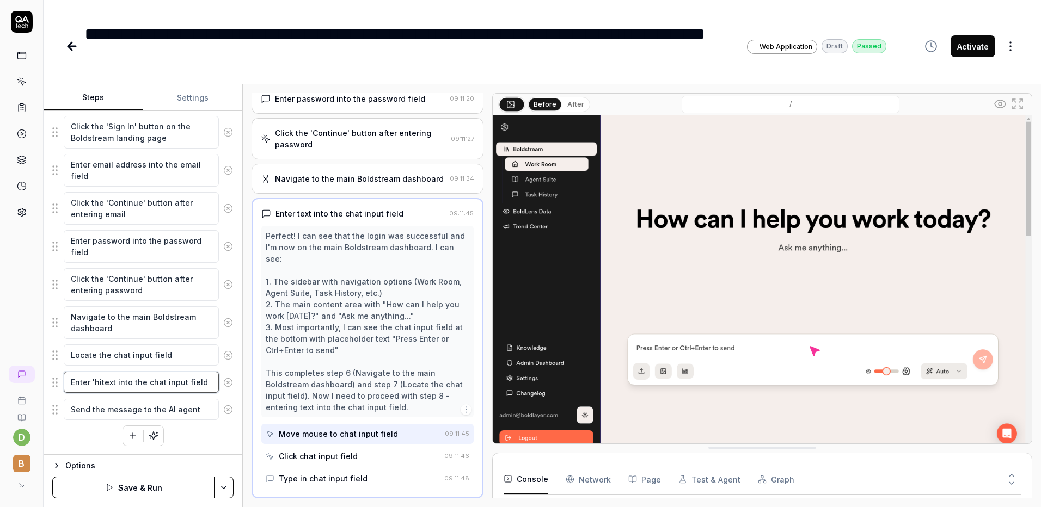
type textarea "*"
click at [114, 384] on textarea "Enter 'hi'text into the chat input field" at bounding box center [141, 382] width 155 height 21
type textarea "Enter 'hi'textinto the chat input field"
type textarea "*"
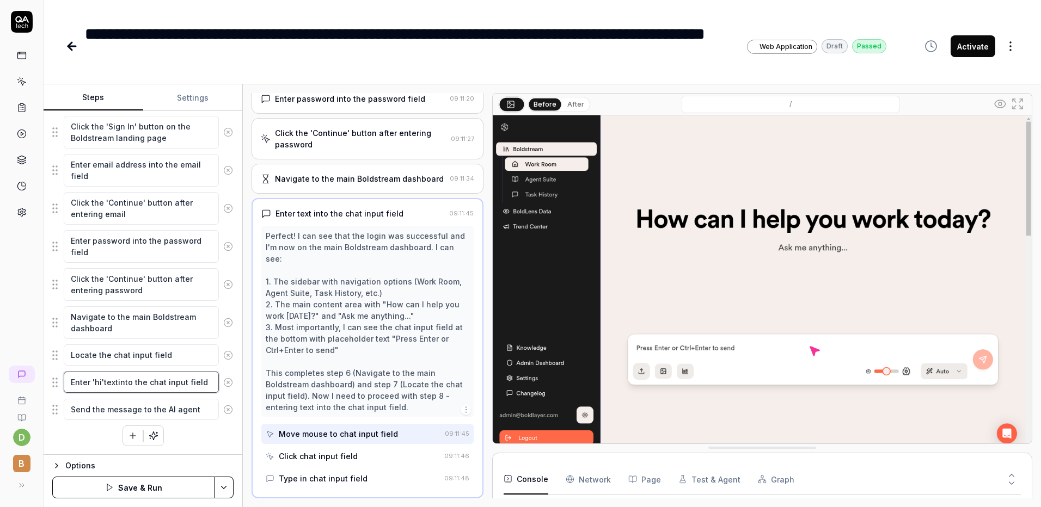
type textarea "Enter 'hi'texinto the chat input field"
type textarea "*"
type textarea "Enter 'hi'teinto the chat input field"
type textarea "*"
type textarea "Enter 'hi'tinto the chat input field"
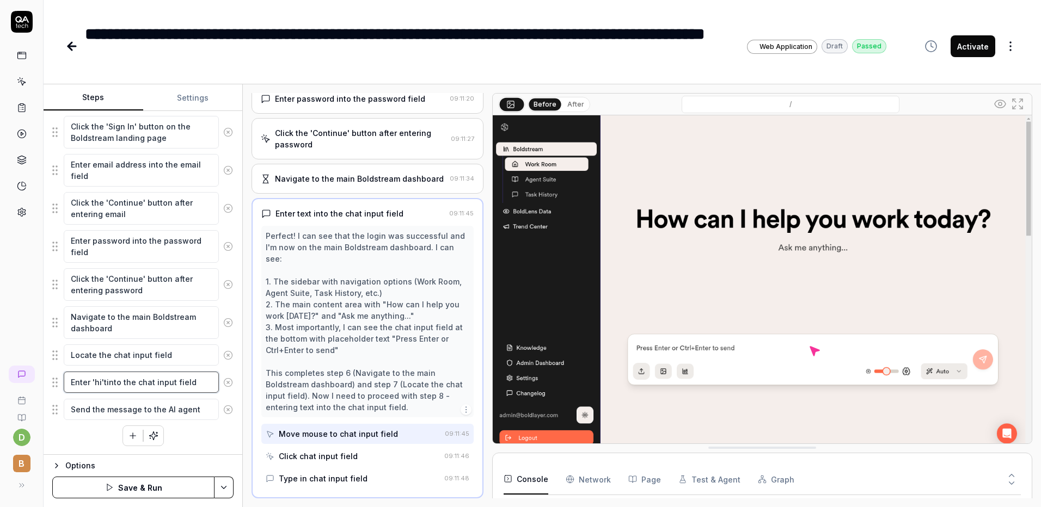
type textarea "*"
type textarea "Enter 'hi'into the chat input field"
type textarea "*"
type textarea "Enter 'hi' into the chat input field"
click at [160, 486] on button "Save & Run" at bounding box center [133, 488] width 162 height 22
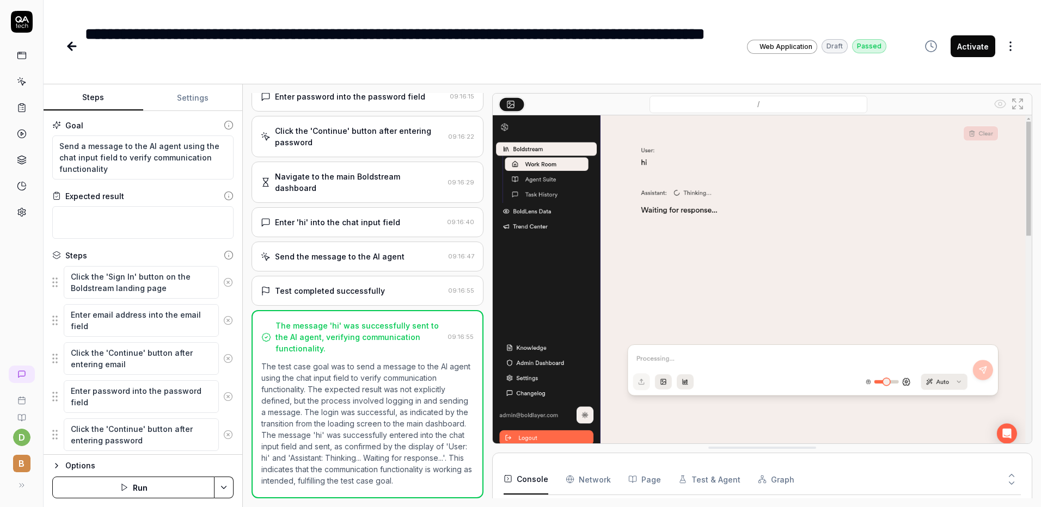
scroll to position [2193, 0]
click at [366, 253] on div "Send the message to the AI agent 09:16:47" at bounding box center [367, 257] width 231 height 30
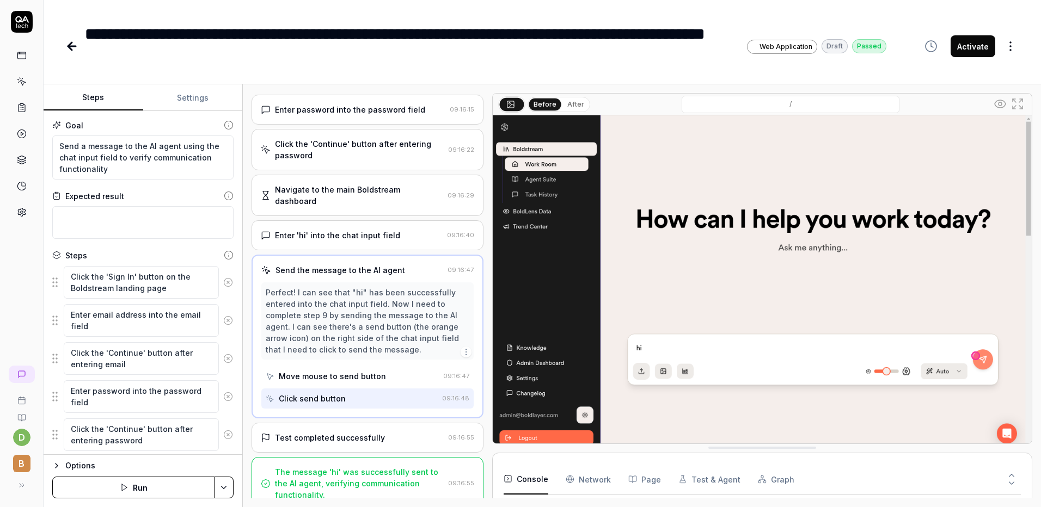
click at [352, 423] on div "Test completed successfully 09:16:55" at bounding box center [367, 438] width 231 height 30
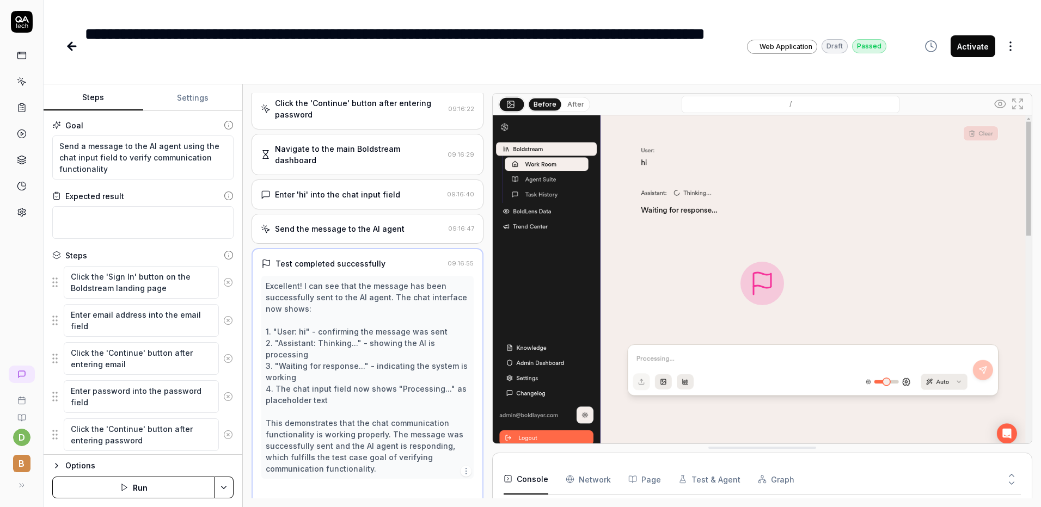
scroll to position [221, 0]
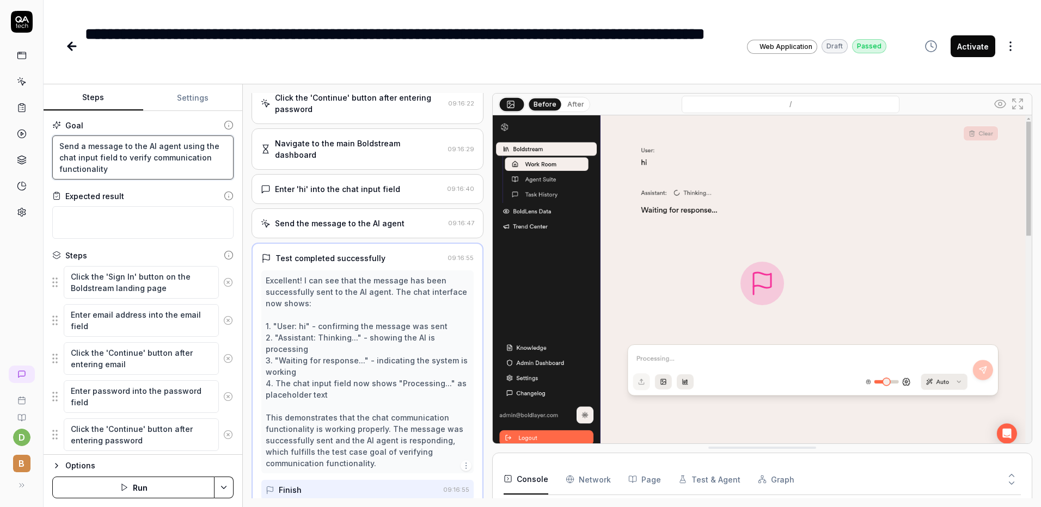
click at [164, 171] on textarea "Send a message to the AI agent using the chat input field to verify communicati…" at bounding box center [142, 158] width 181 height 44
click at [980, 58] on div "Activate" at bounding box center [968, 46] width 101 height 49
click at [974, 54] on button "Activate" at bounding box center [973, 46] width 45 height 22
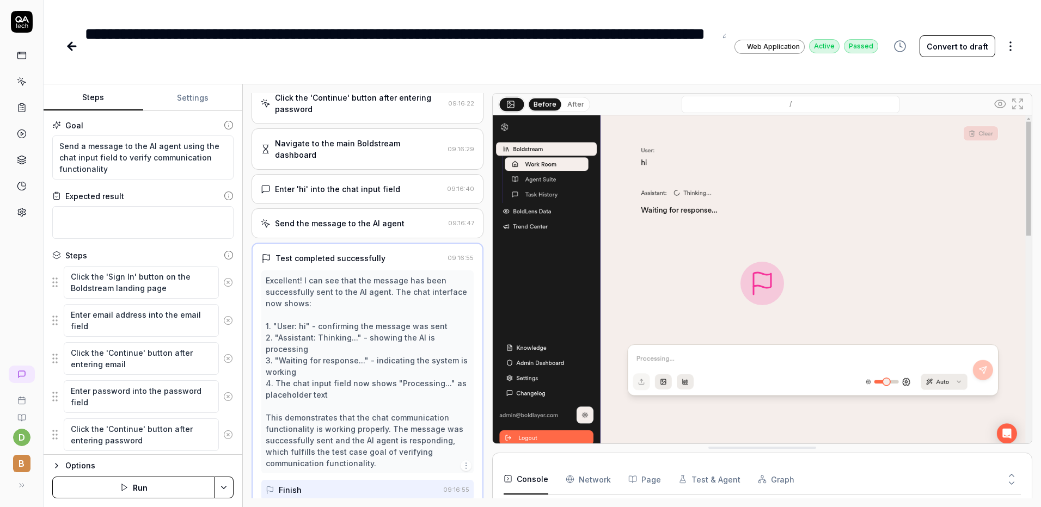
click at [70, 46] on icon at bounding box center [72, 46] width 8 height 0
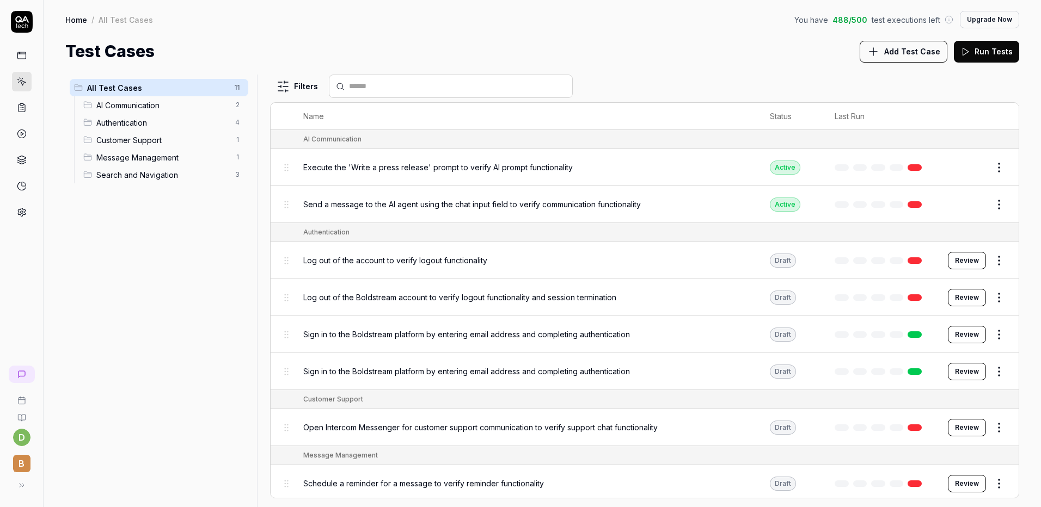
click at [971, 205] on button "Edit" at bounding box center [973, 204] width 26 height 17
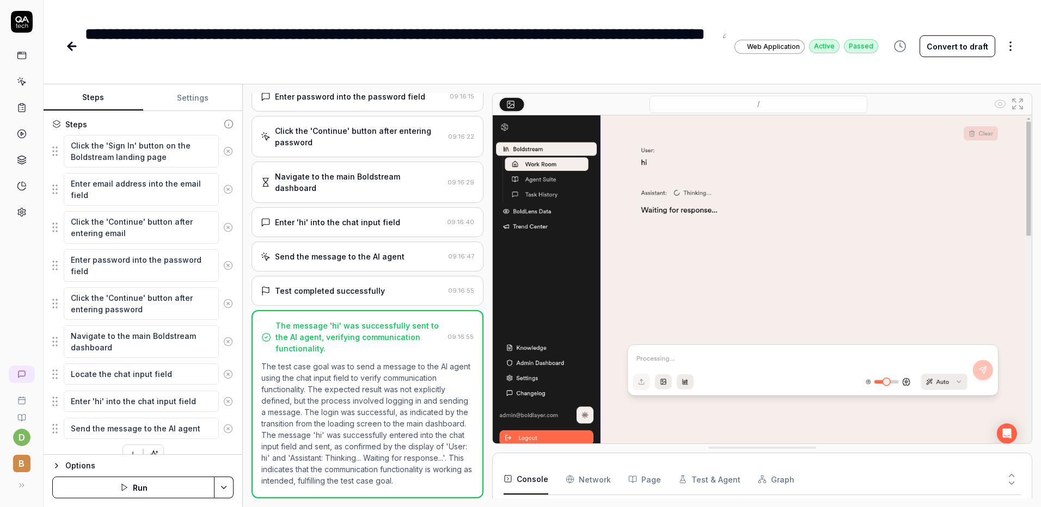
scroll to position [150, 0]
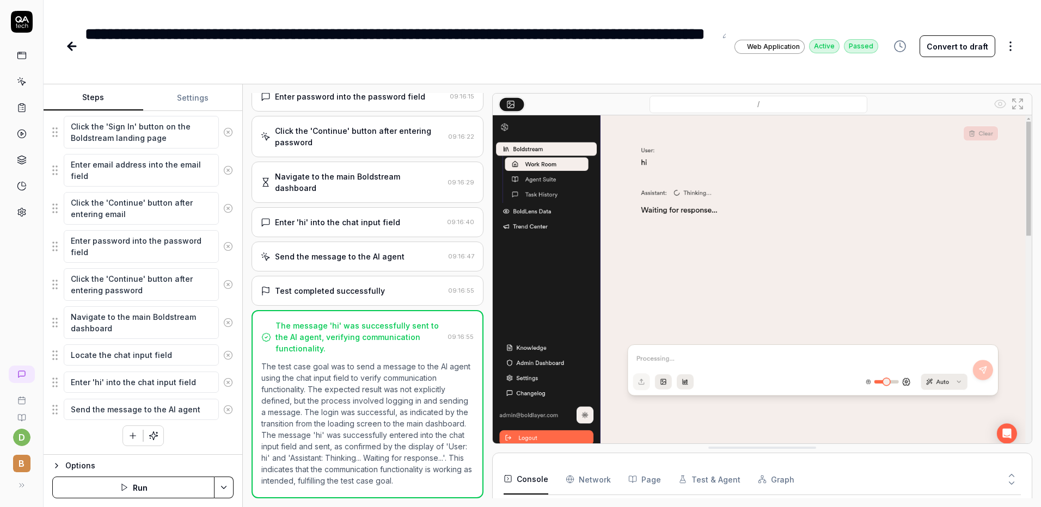
click at [151, 432] on icon "button" at bounding box center [154, 436] width 10 height 10
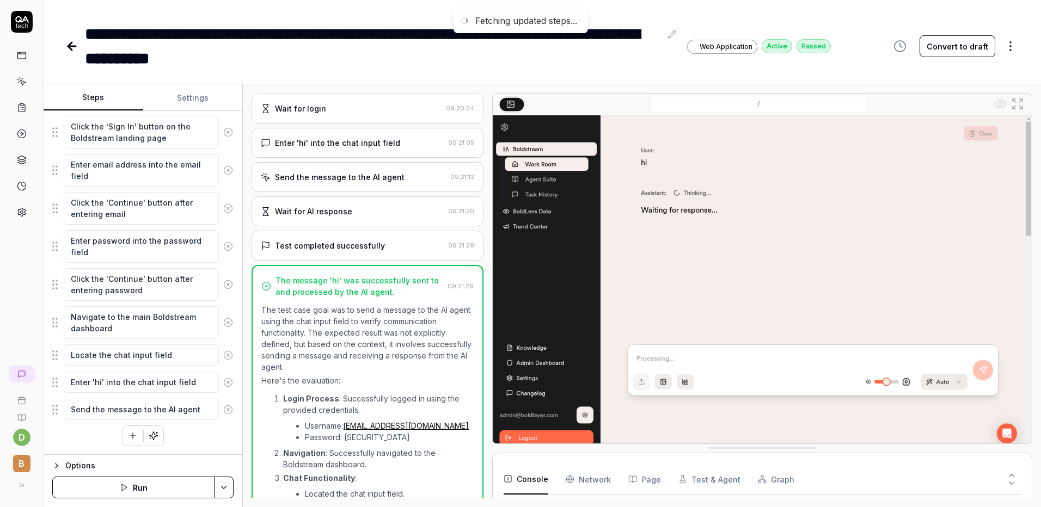
scroll to position [150, 0]
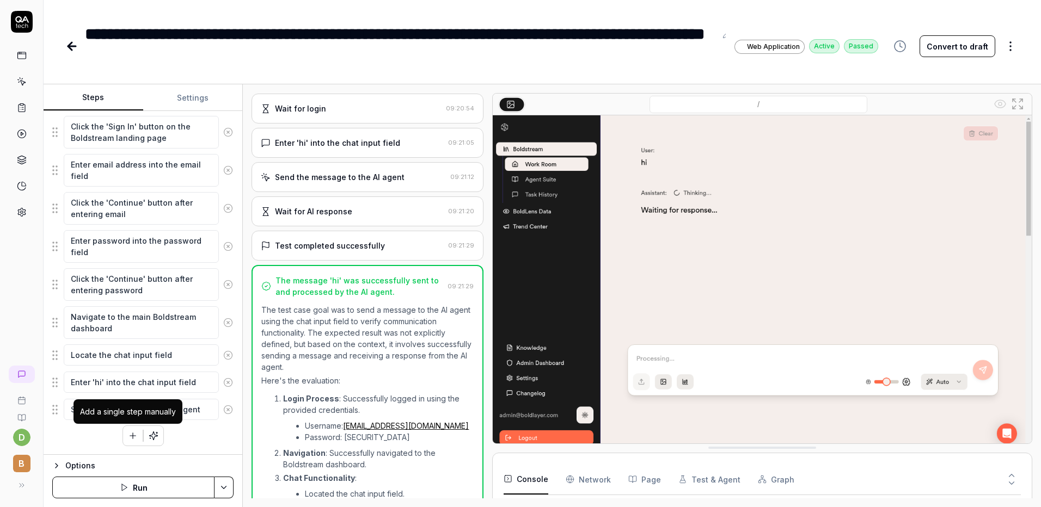
click at [123, 437] on button "button" at bounding box center [133, 436] width 20 height 20
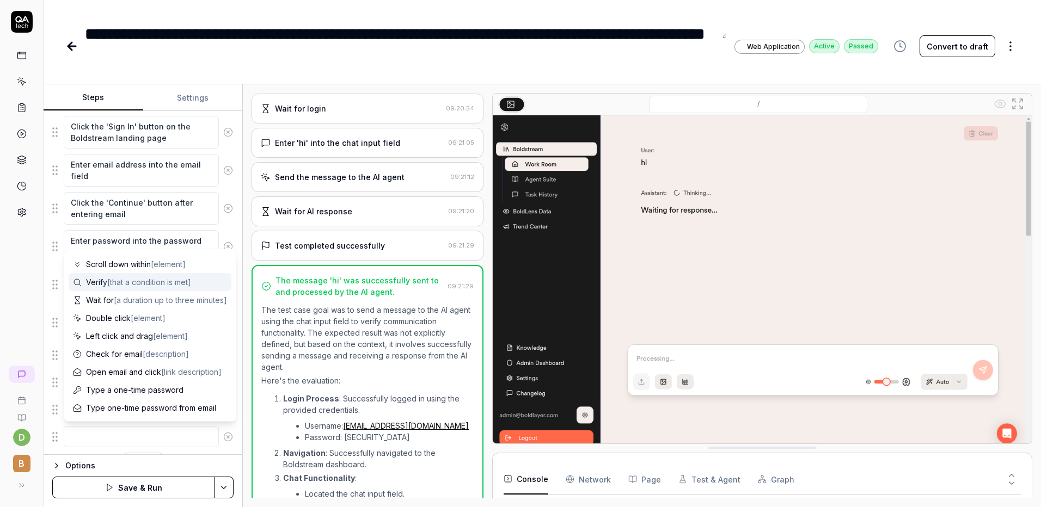
scroll to position [52, 0]
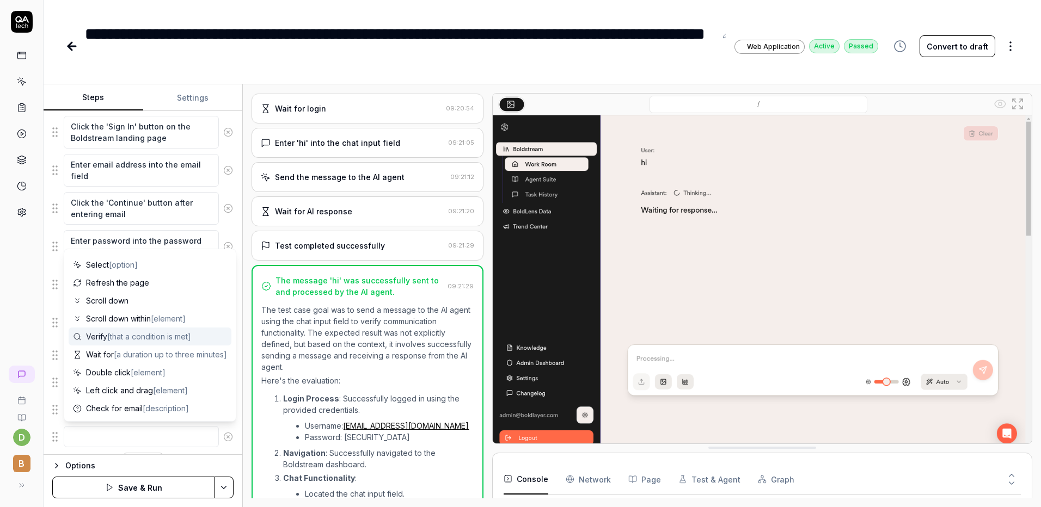
click at [134, 344] on div "Verify [that a condition is met]" at bounding box center [150, 337] width 163 height 18
type textarea "*"
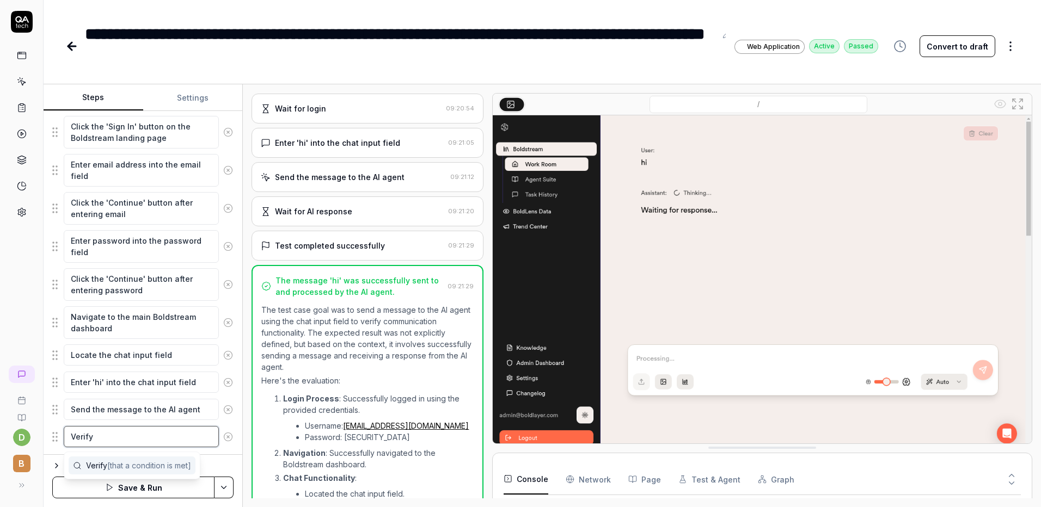
scroll to position [0, 0]
type textarea "Verify t"
type textarea "*"
type textarea "Verify th"
type textarea "*"
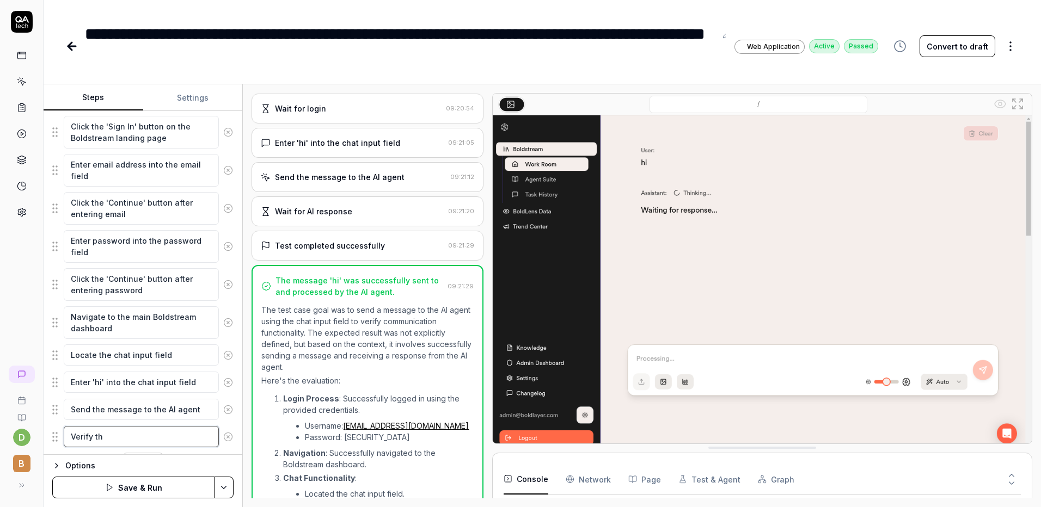
type textarea "Verify the"
type textarea "*"
type textarea "Verify the a"
type textarea "*"
type textarea "Verify the as"
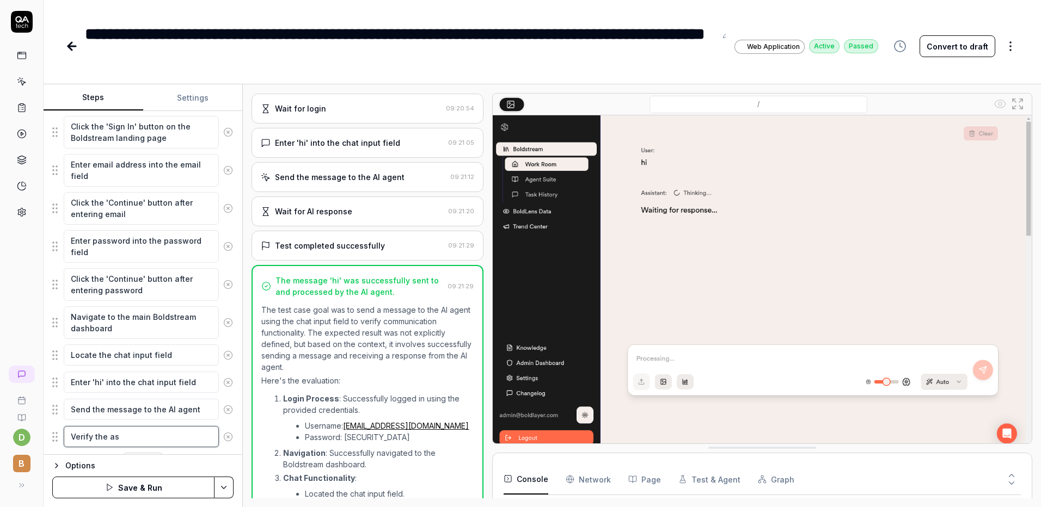
type textarea "*"
type textarea "Verify the ass"
type textarea "*"
type textarea "Verify the assi"
type textarea "*"
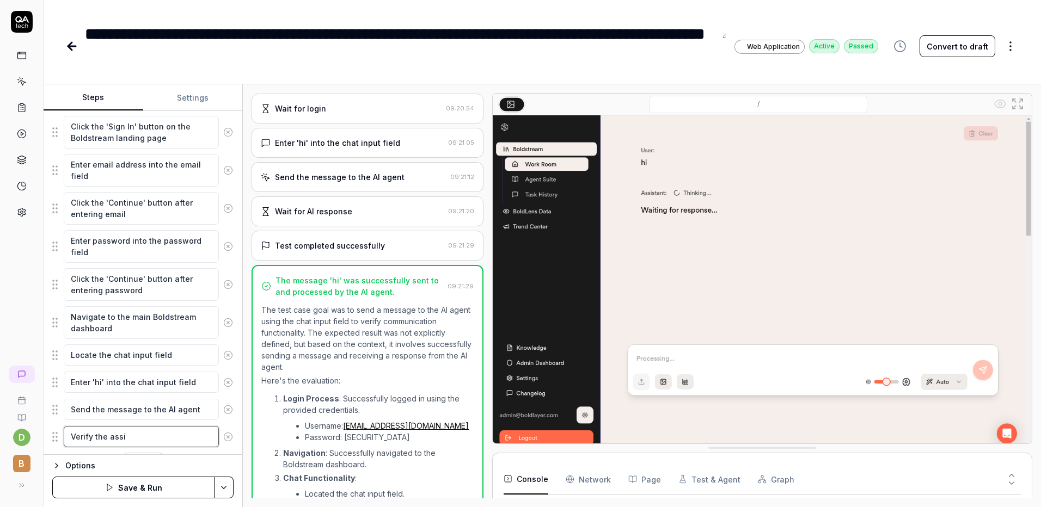
type textarea "Verify the assis"
type textarea "*"
type textarea "Verify the assist"
type textarea "*"
type textarea "Verify the assis"
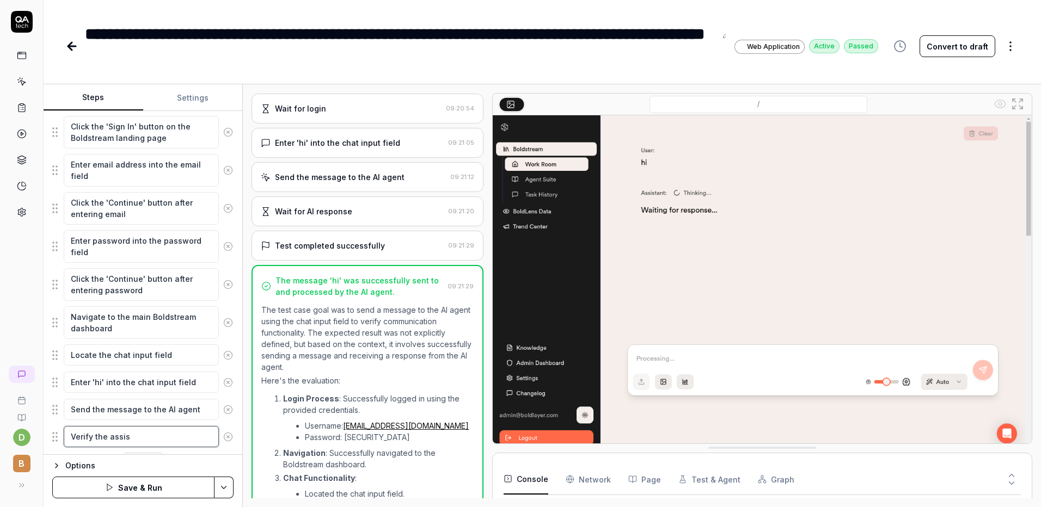
type textarea "*"
type textarea "Verify the assi"
type textarea "*"
type textarea "Verify the ass"
type textarea "*"
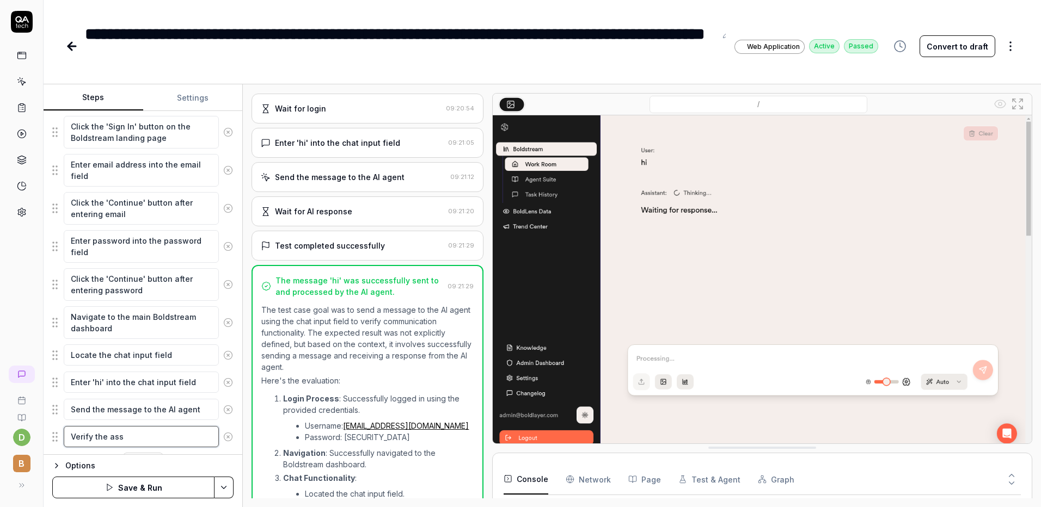
type textarea "Verify the as"
type textarea "*"
type textarea "Verify the a"
type textarea "*"
type textarea "Verify the"
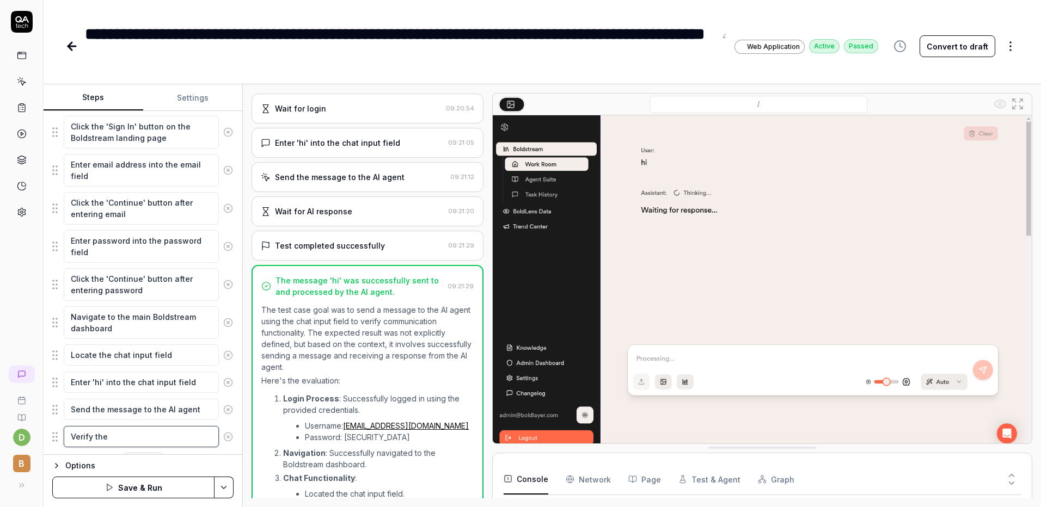
type textarea "*"
type textarea "Verify the"
type textarea "*"
type textarea "Verify the"
type textarea "*"
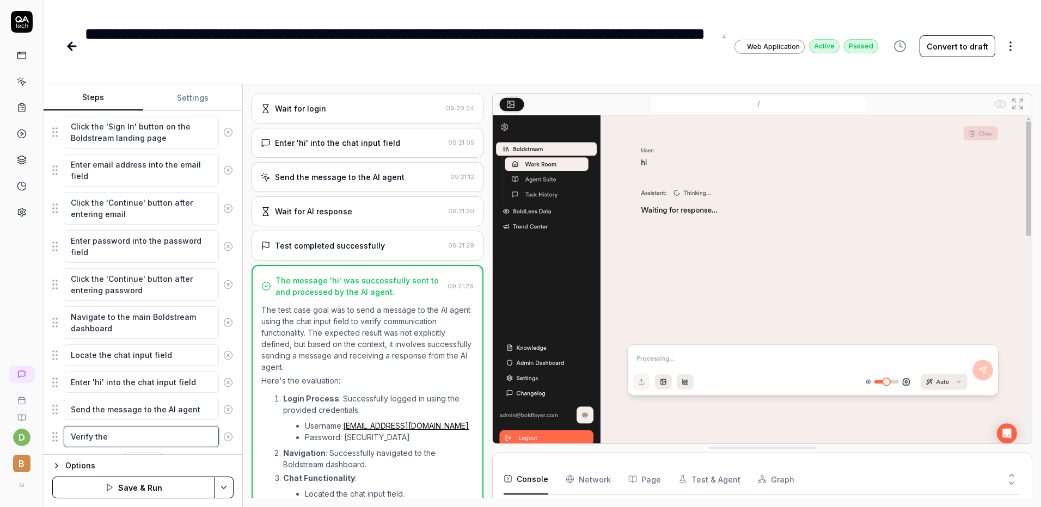
type textarea "Verify the"
type textarea "*"
type textarea "Verify the A"
type textarea "*"
type textarea "Verify the AI"
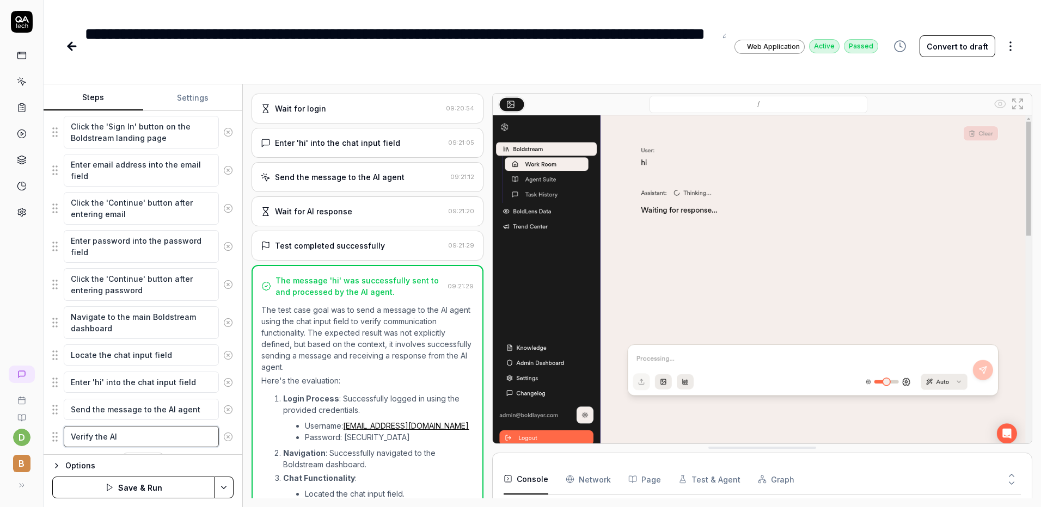
type textarea "*"
type textarea "Verify the AI"
type textarea "*"
type textarea "Verify the AI a"
type textarea "*"
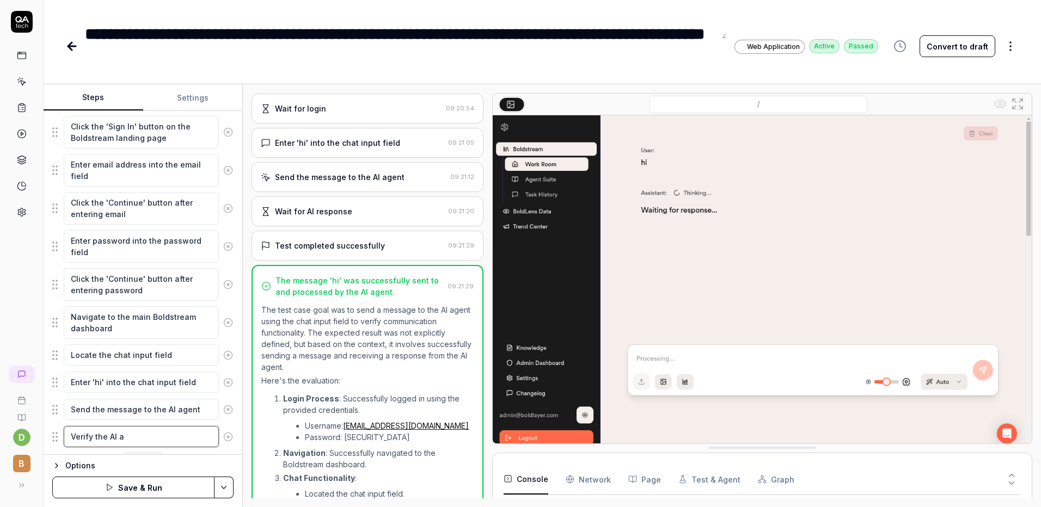
type textarea "Verify the AI ag"
type textarea "*"
type textarea "Verify the AI age"
type textarea "*"
type textarea "Verify the AI agen"
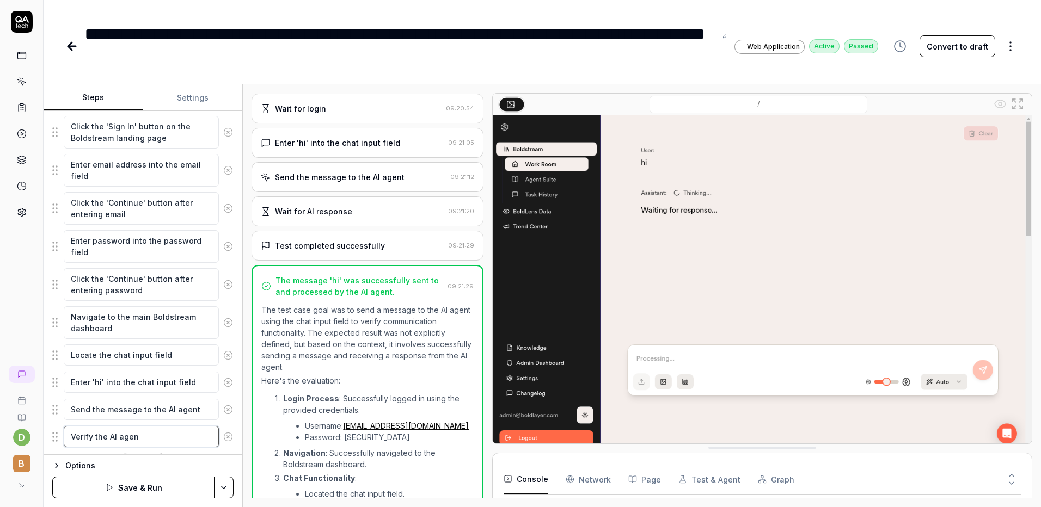
type textarea "*"
type textarea "Verify the AI agent"
type textarea "*"
type textarea "Verify the AI agent"
type textarea "*"
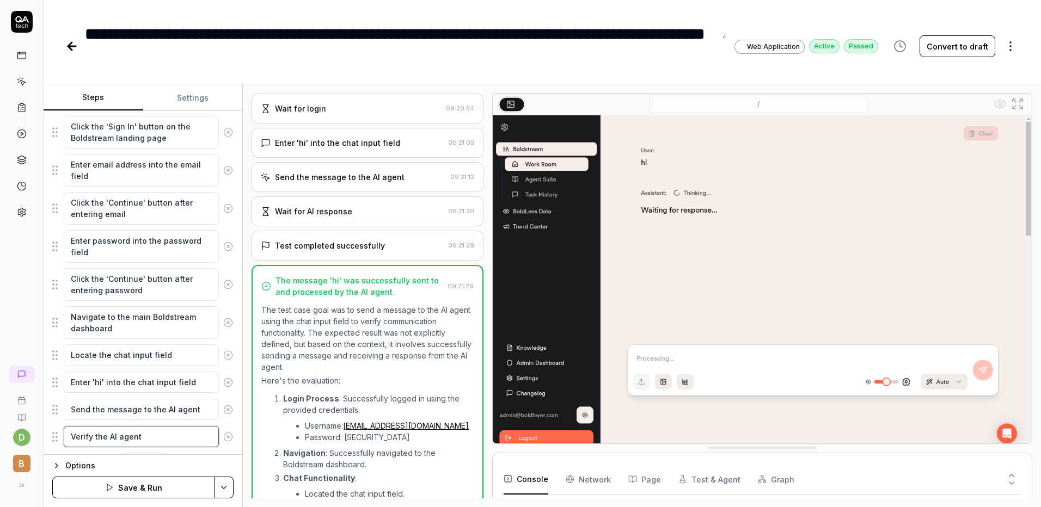
type textarea "Verify the AI agent r"
type textarea "*"
type textarea "Verify the AI agent re"
type textarea "*"
type textarea "Verify the AI agent rep"
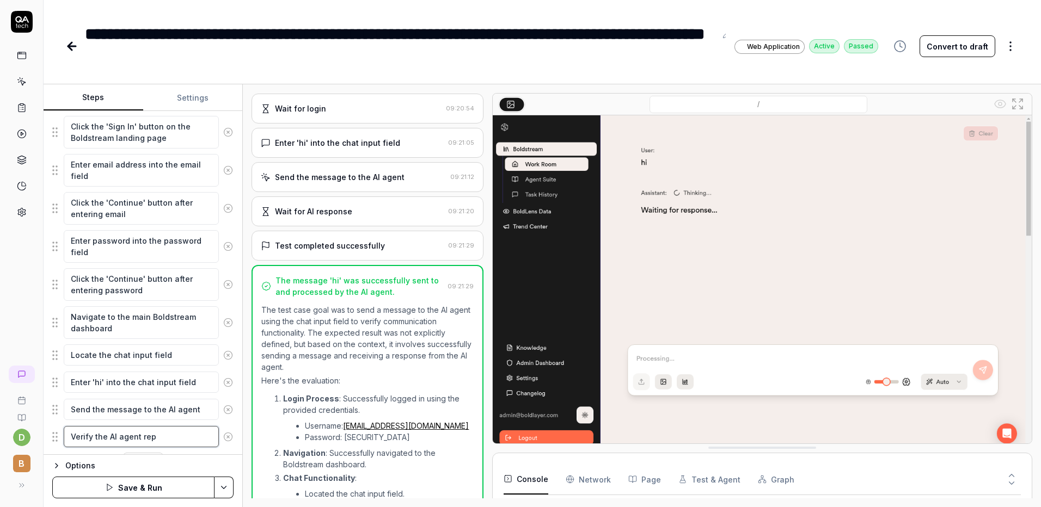
type textarea "*"
type textarea "Verify the AI agent repl"
type textarea "*"
type textarea "Verify the AI agent replie"
type textarea "*"
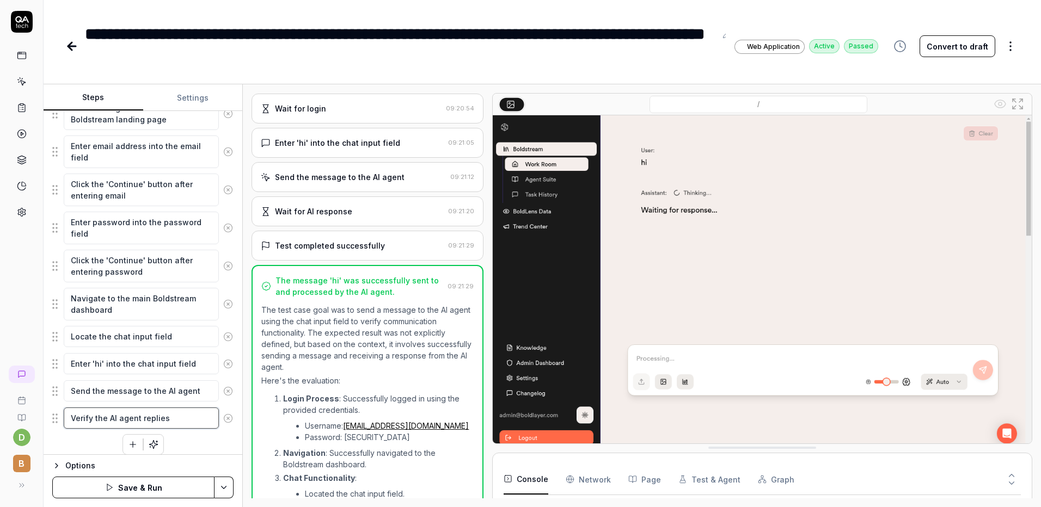
scroll to position [177, 0]
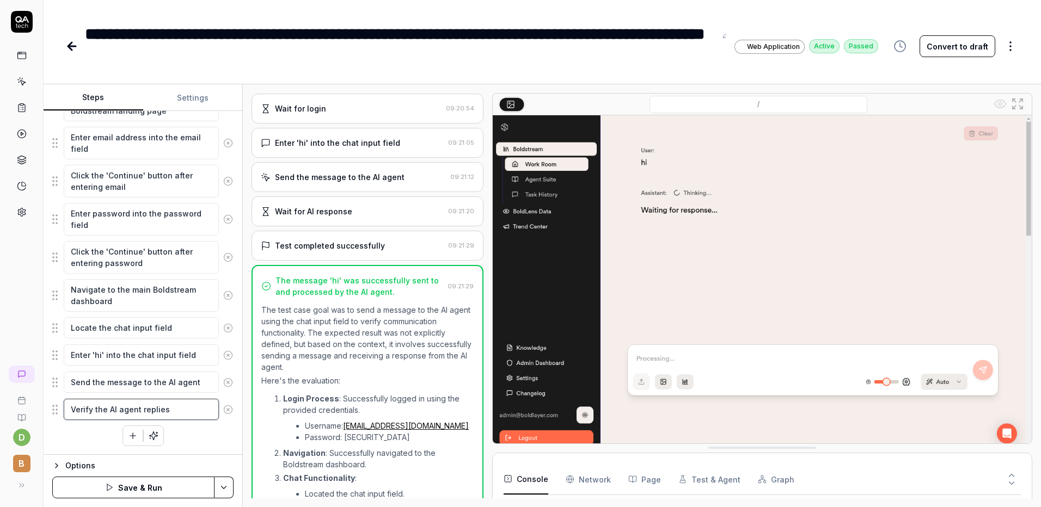
type textarea "Verify the AI agent replies"
click at [123, 482] on button "Save & Run" at bounding box center [133, 488] width 162 height 22
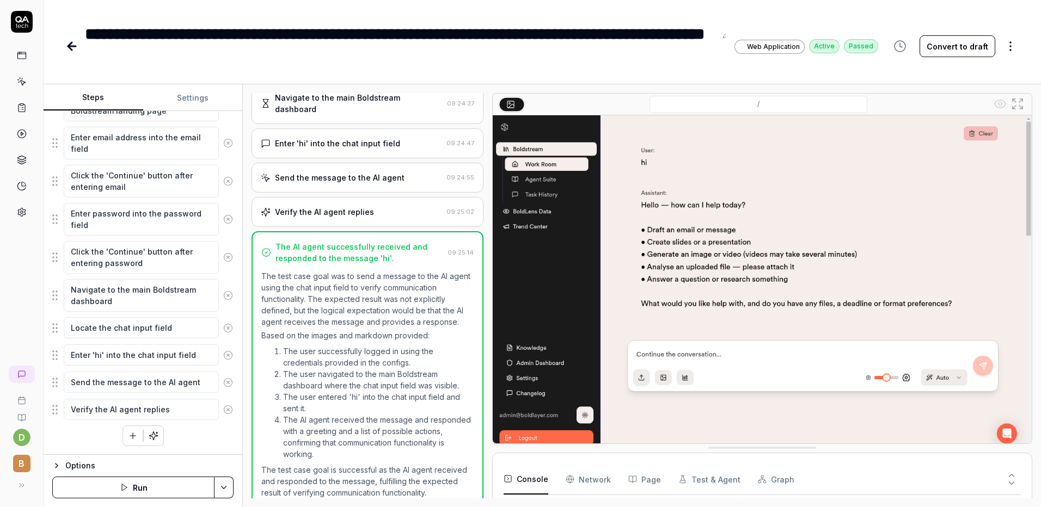
scroll to position [279, 0]
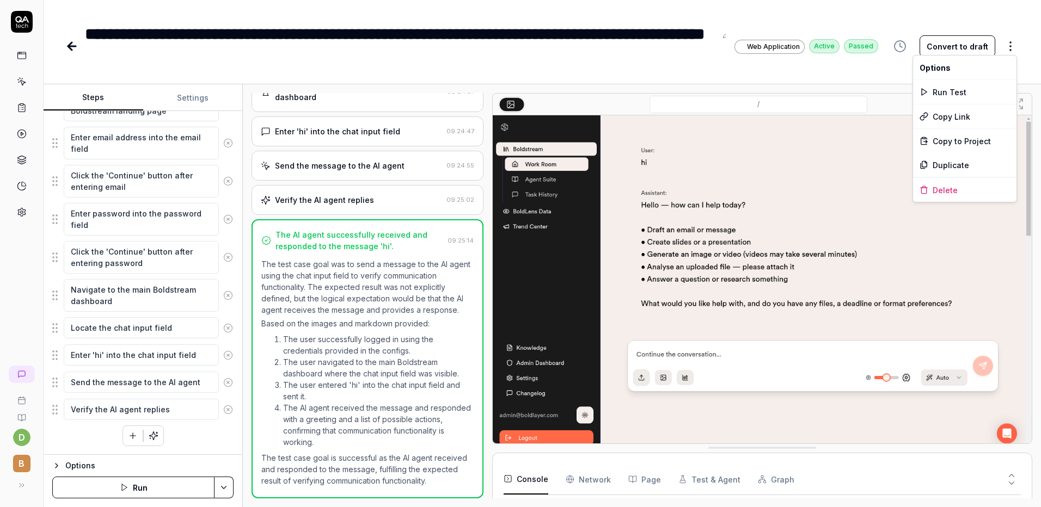
click at [1009, 46] on html "**********" at bounding box center [520, 253] width 1041 height 507
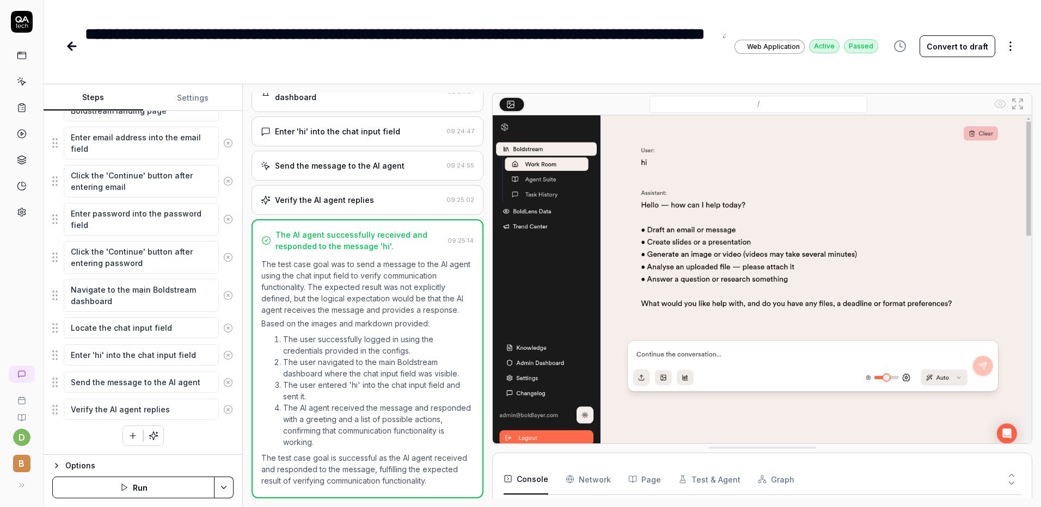
click at [65, 49] on html "**********" at bounding box center [520, 253] width 1041 height 507
click at [71, 46] on icon at bounding box center [72, 46] width 8 height 0
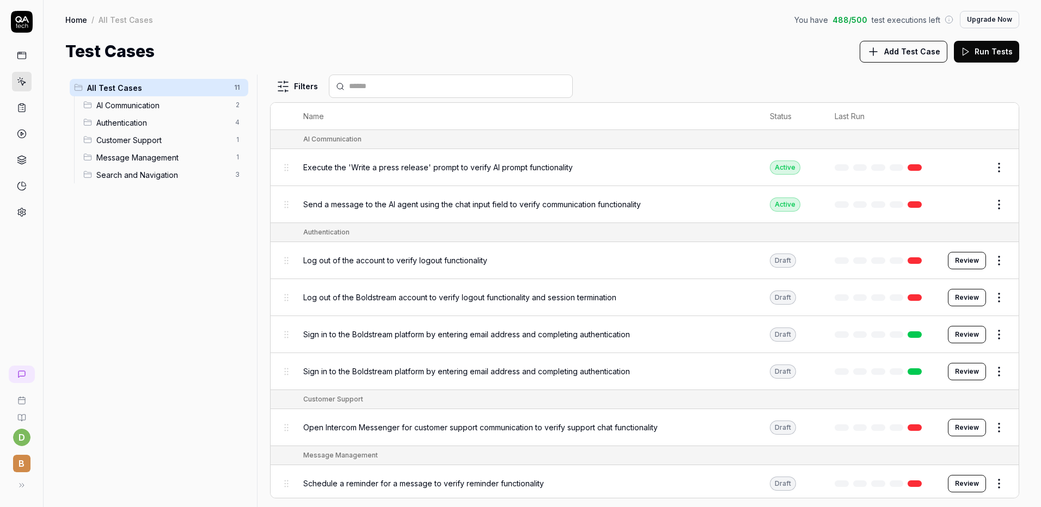
click at [995, 170] on html "d B Home / All Test Cases You have 488 / 500 test executions left Upgrade Now H…" at bounding box center [520, 253] width 1041 height 507
click at [975, 170] on button "Edit" at bounding box center [973, 167] width 26 height 17
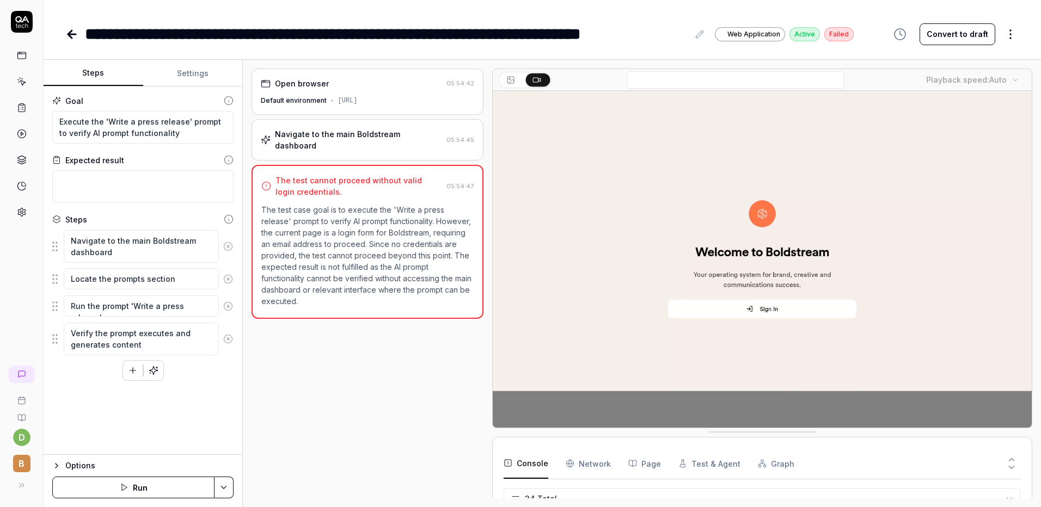
scroll to position [679, 0]
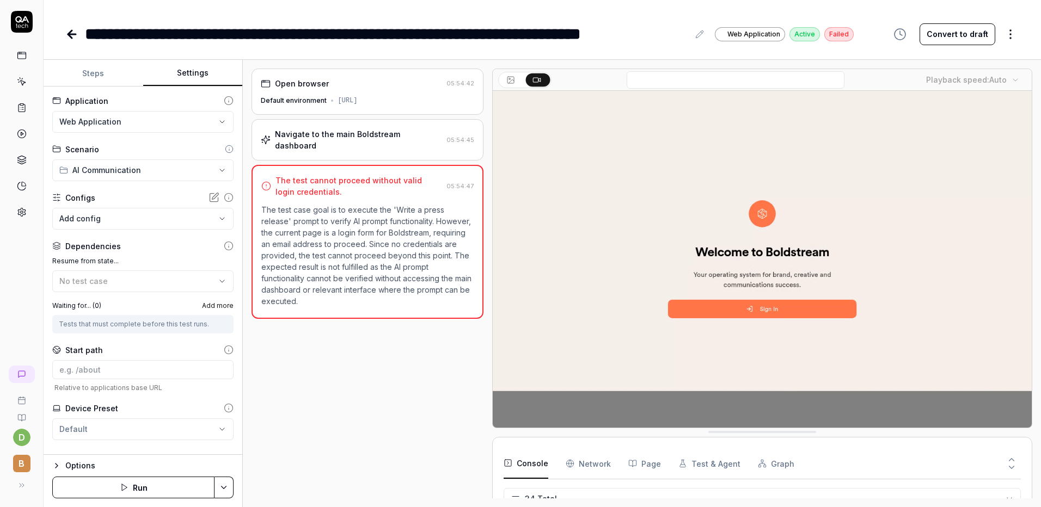
click at [197, 77] on button "Settings" at bounding box center [193, 73] width 100 height 26
click at [130, 210] on body "**********" at bounding box center [520, 253] width 1041 height 507
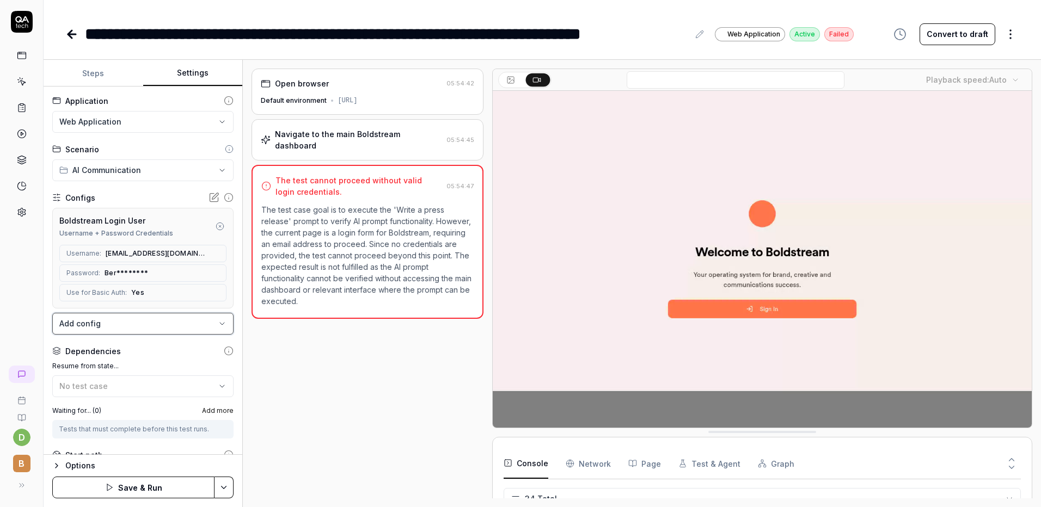
scroll to position [123, 0]
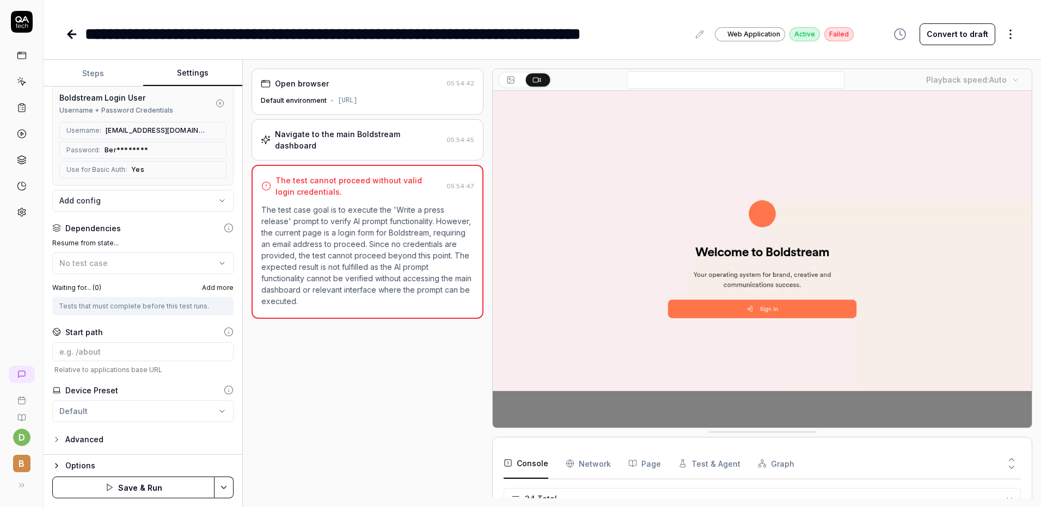
click at [107, 488] on icon "button" at bounding box center [109, 487] width 9 height 9
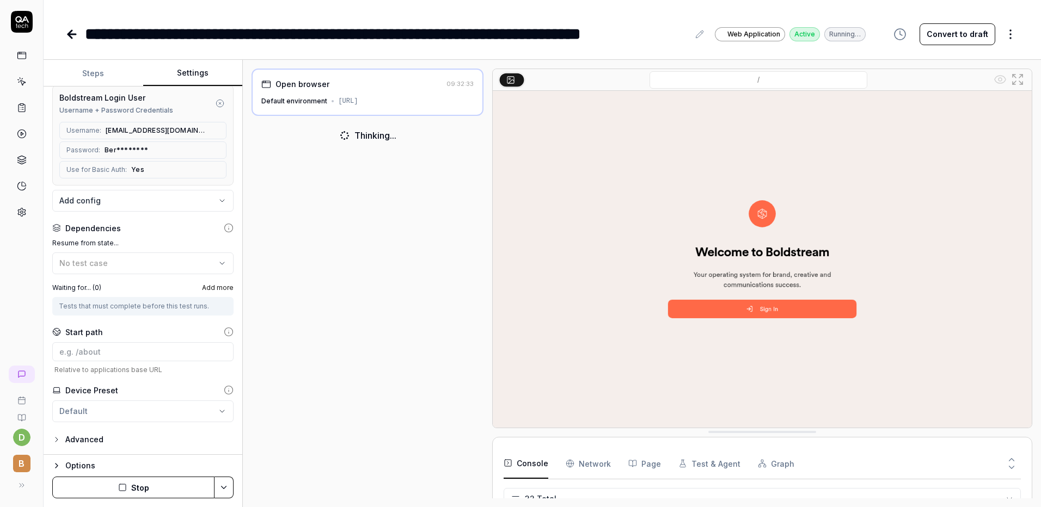
scroll to position [635, 0]
click at [99, 75] on button "Steps" at bounding box center [94, 73] width 100 height 26
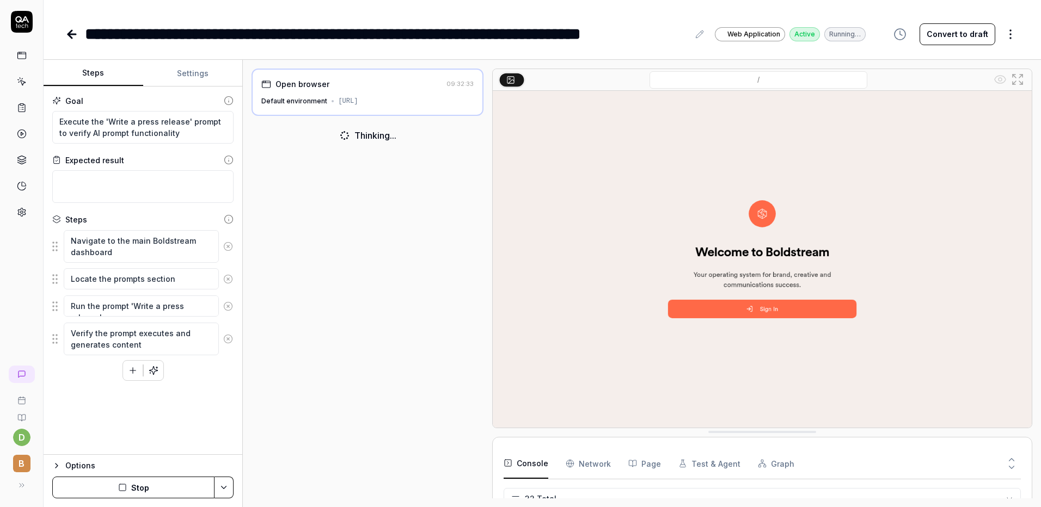
click at [139, 375] on button "button" at bounding box center [133, 371] width 20 height 20
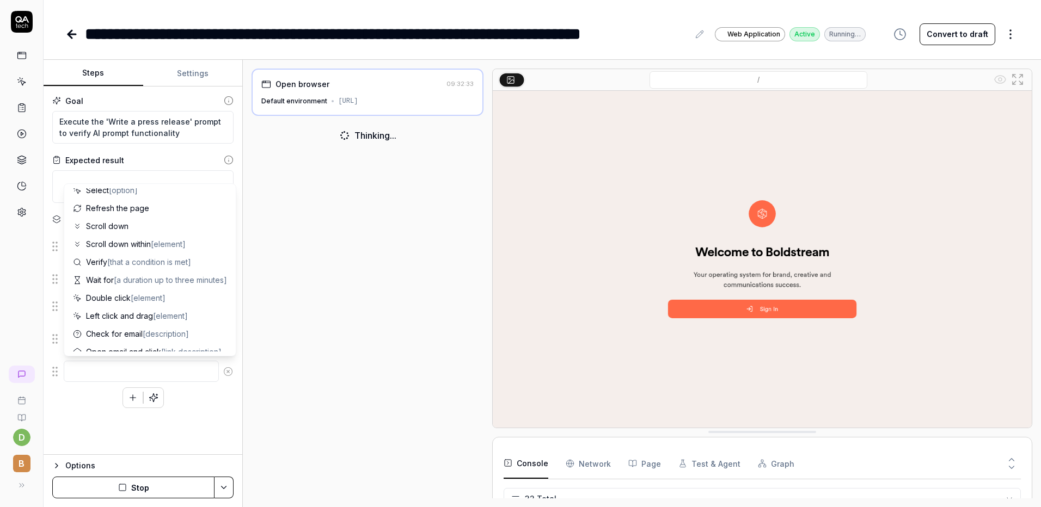
scroll to position [0, 0]
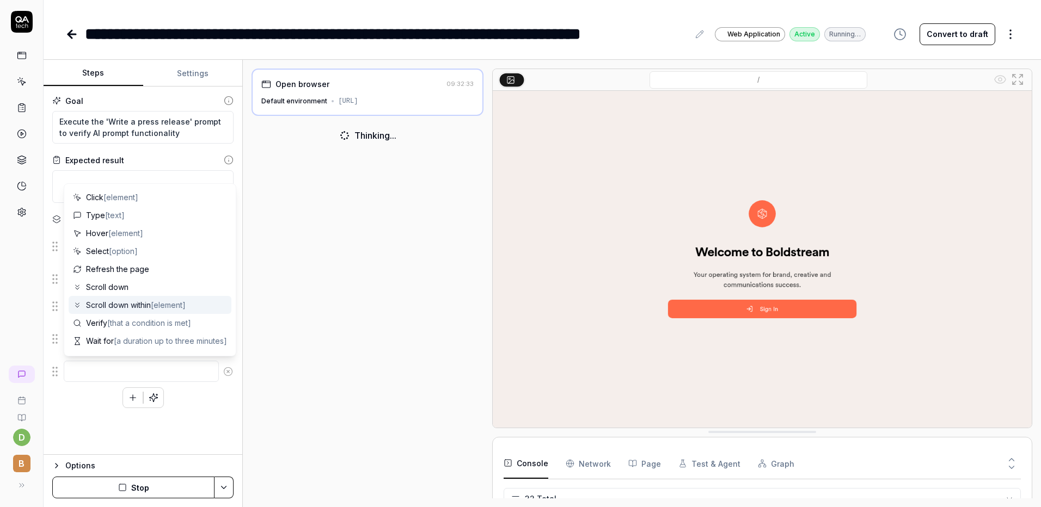
click at [336, 305] on div "Open browser 09:32:33 Default environment https://boldstream.ai/ Thinking..." at bounding box center [367, 284] width 231 height 430
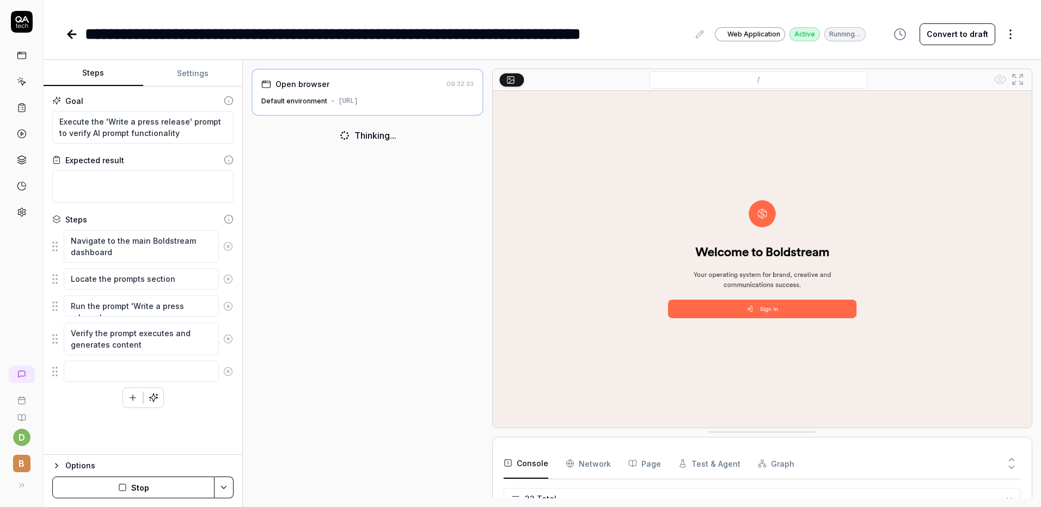
click at [228, 379] on button at bounding box center [228, 372] width 19 height 22
click at [195, 73] on button "Settings" at bounding box center [193, 73] width 100 height 26
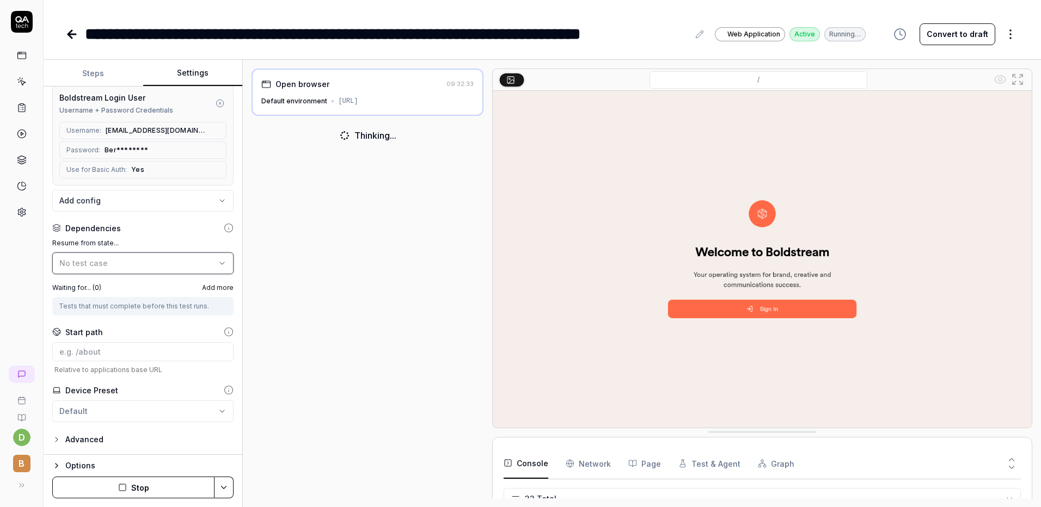
click at [130, 268] on div "No test case" at bounding box center [137, 263] width 156 height 11
click at [422, 217] on div "Open browser 09:32:33 Default environment https://boldstream.ai/ Thinking..." at bounding box center [367, 284] width 231 height 430
click at [65, 36] on icon at bounding box center [71, 34] width 13 height 13
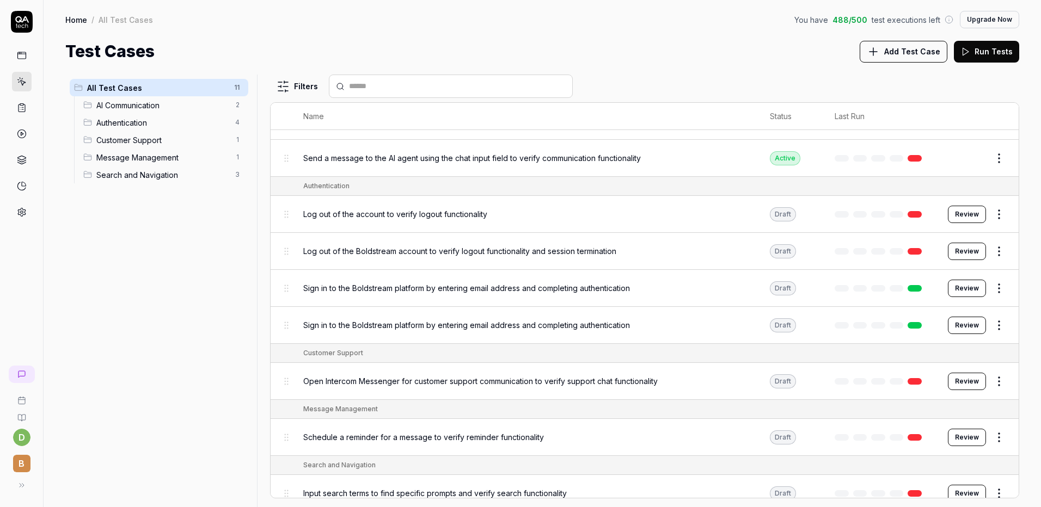
scroll to position [25, 0]
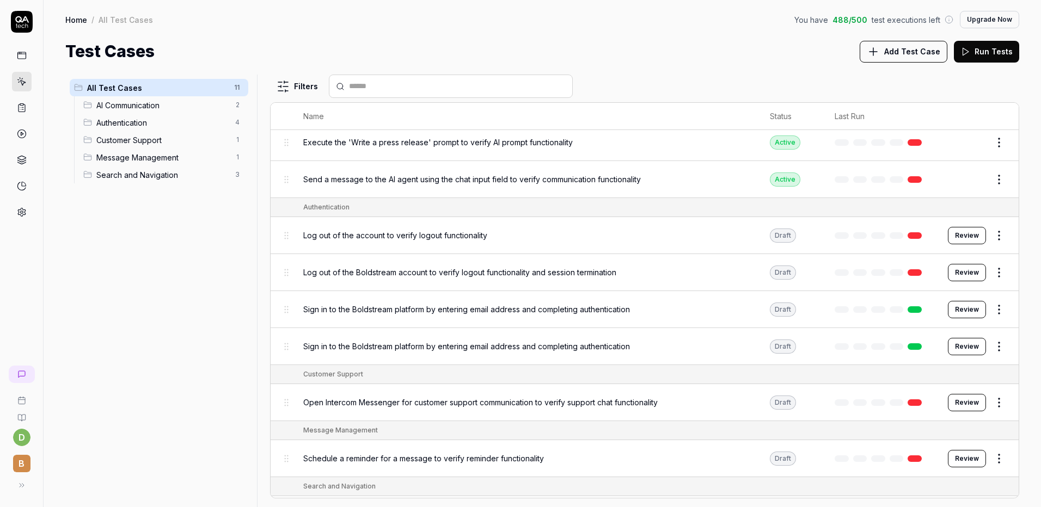
click at [994, 309] on html "d B Home / All Test Cases You have 488 / 500 test executions left Upgrade Now H…" at bounding box center [520, 253] width 1041 height 507
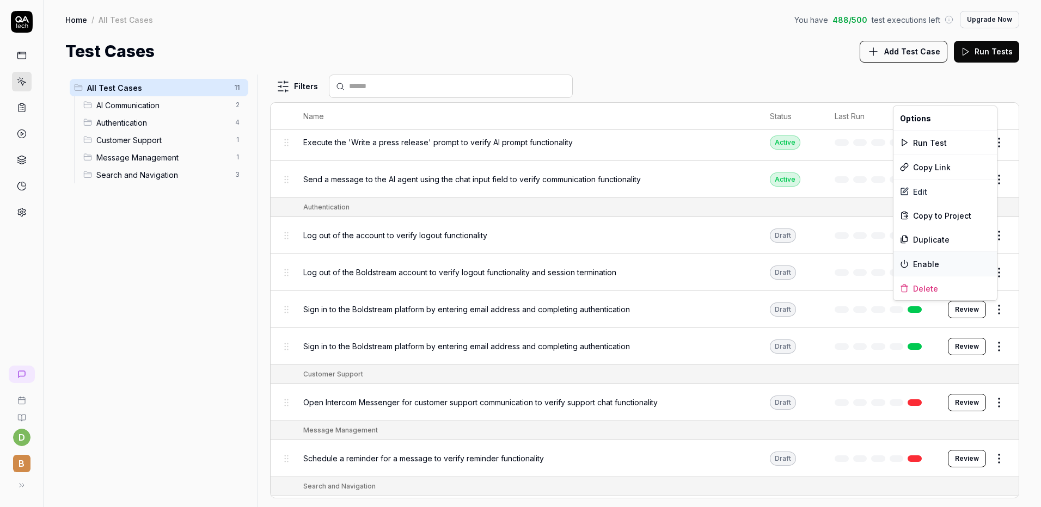
click at [958, 272] on div "Enable" at bounding box center [944, 264] width 103 height 24
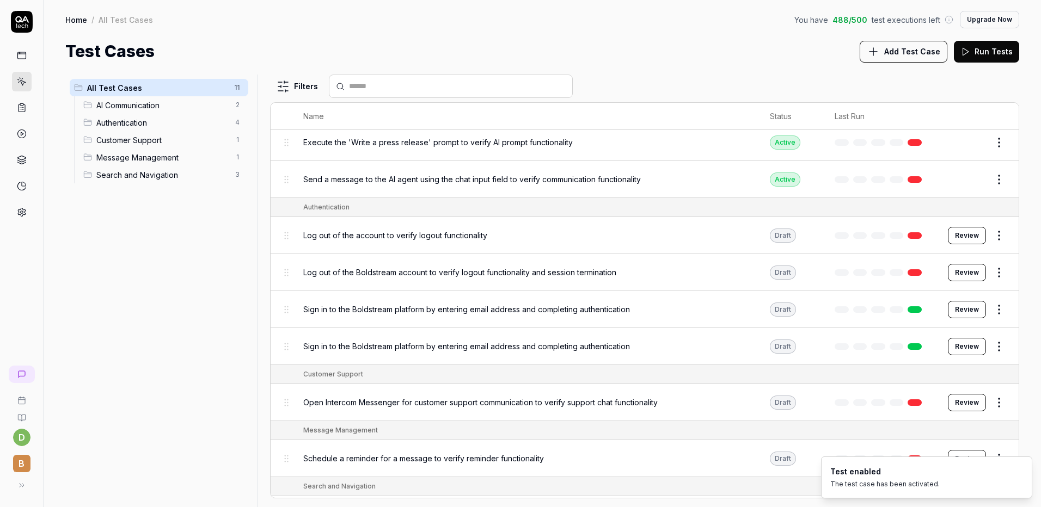
click at [992, 346] on html "d B Home / All Test Cases You have 488 / 500 test executions left Upgrade Now H…" at bounding box center [520, 253] width 1041 height 507
click at [987, 312] on html "d B Home / All Test Cases You have 488 / 500 test executions left Upgrade Now H…" at bounding box center [520, 253] width 1041 height 507
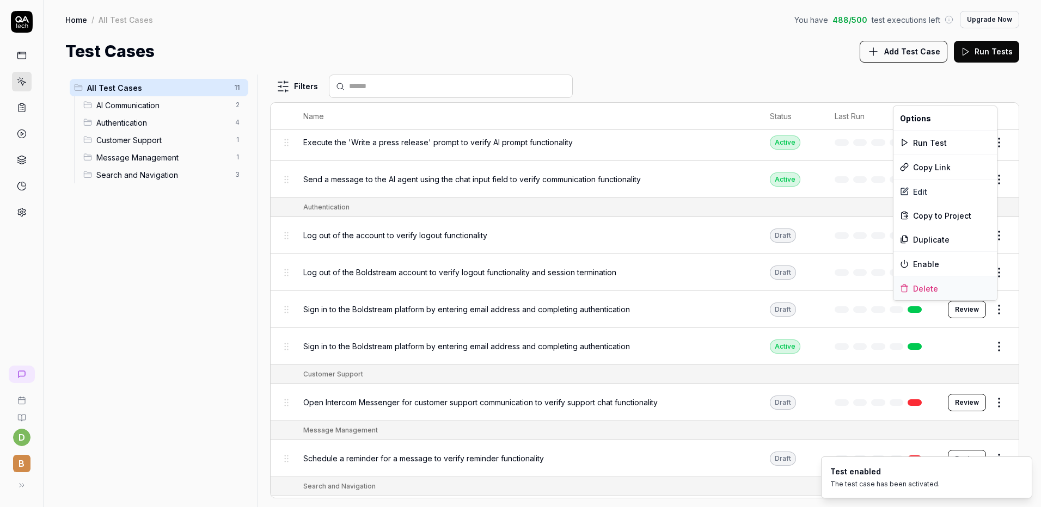
click at [948, 290] on div "Delete" at bounding box center [944, 289] width 103 height 24
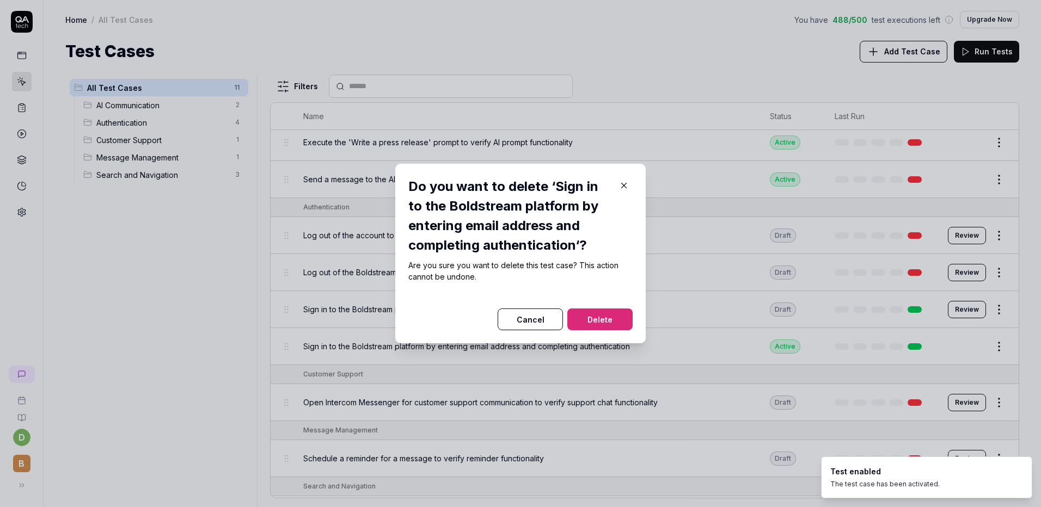
click at [582, 314] on button "Delete" at bounding box center [599, 320] width 65 height 22
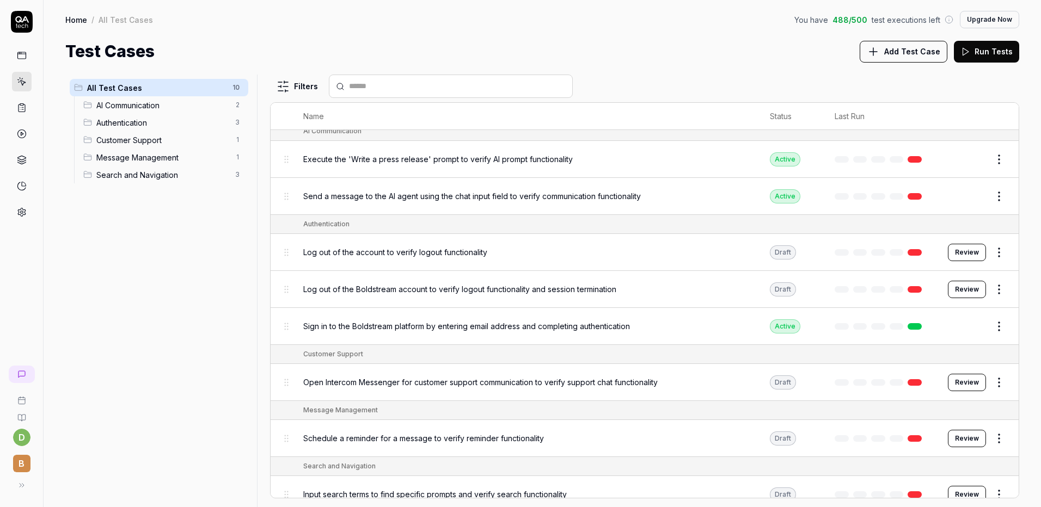
scroll to position [0, 0]
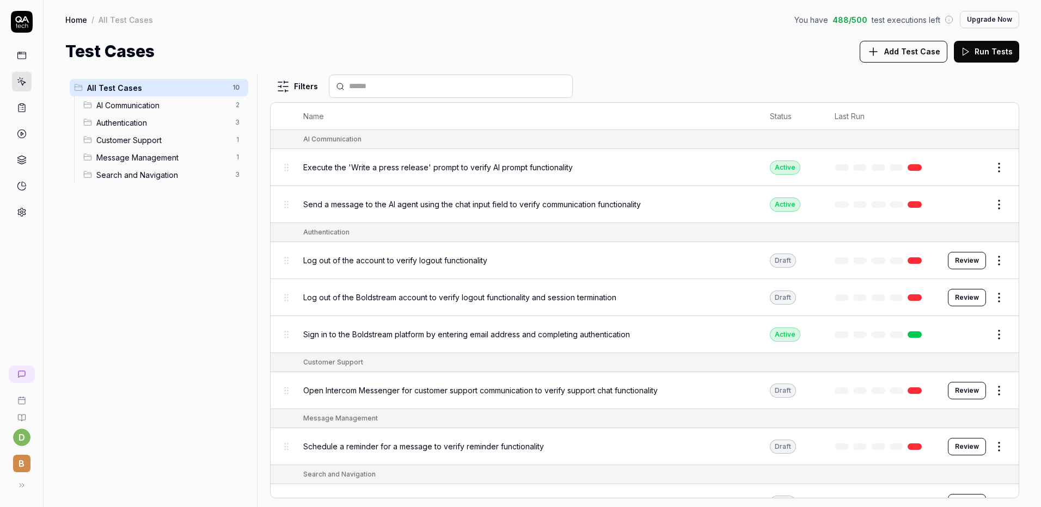
click at [983, 165] on html "d B Home / All Test Cases You have 488 / 500 test executions left Upgrade Now H…" at bounding box center [520, 253] width 1041 height 507
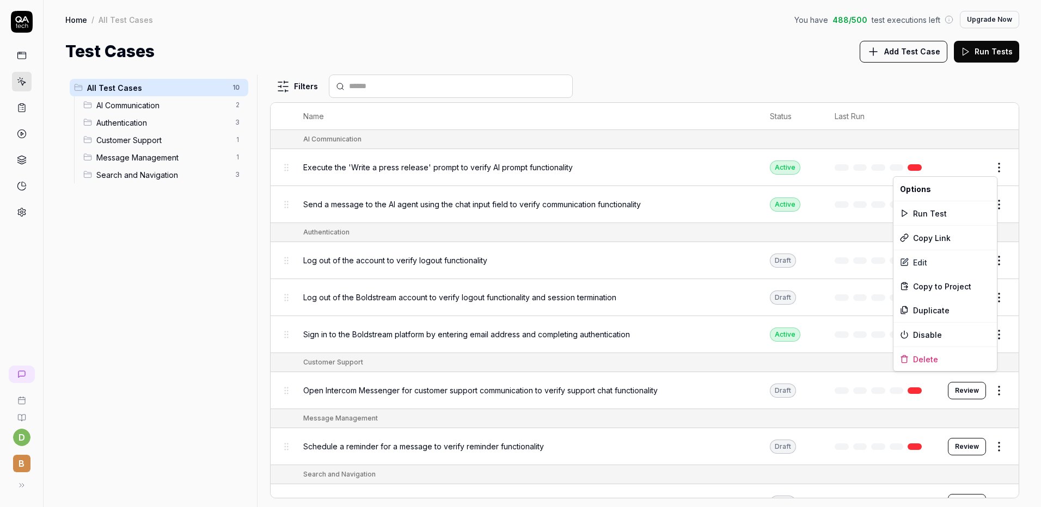
click at [983, 165] on html "d B Home / All Test Cases You have 488 / 500 test executions left Upgrade Now H…" at bounding box center [520, 253] width 1041 height 507
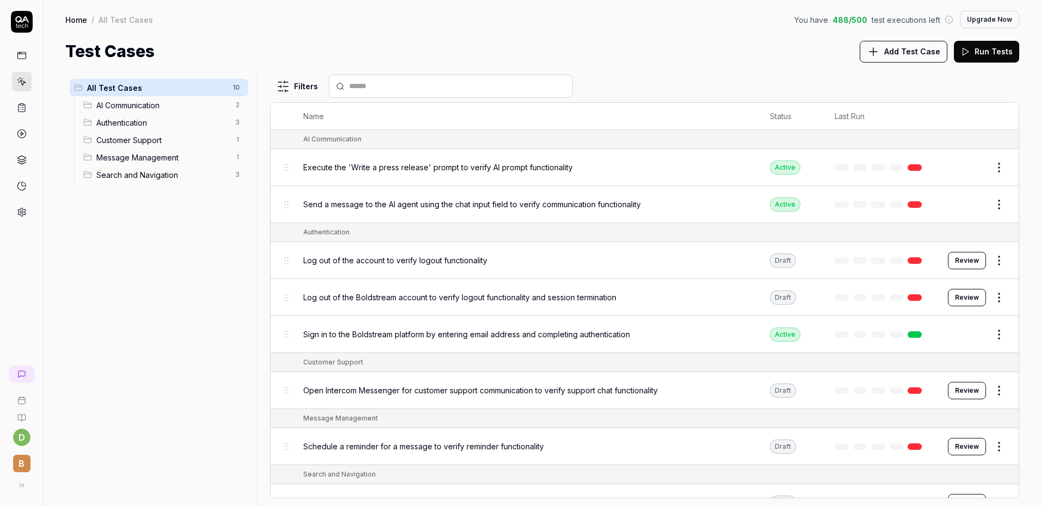
click at [972, 166] on button "Edit" at bounding box center [973, 167] width 26 height 17
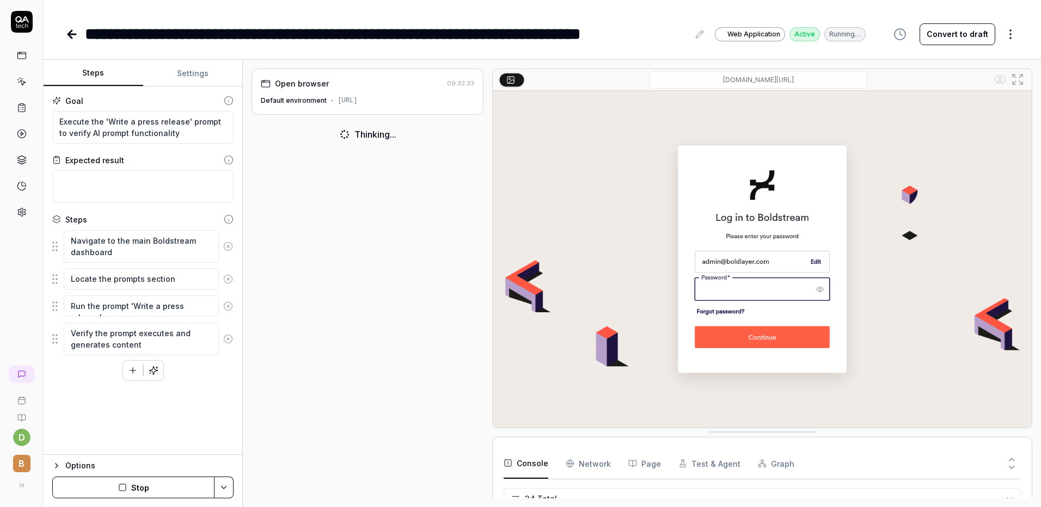
scroll to position [679, 0]
type textarea "*"
click at [206, 78] on button "Settings" at bounding box center [193, 73] width 100 height 26
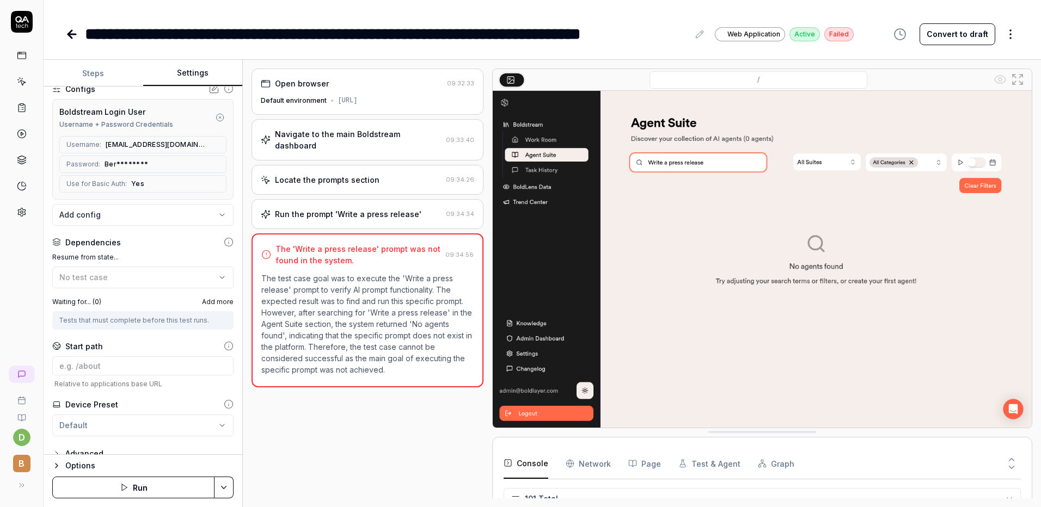
scroll to position [2193, 0]
click at [372, 209] on div "Run the prompt 'Write a press release'" at bounding box center [348, 214] width 146 height 11
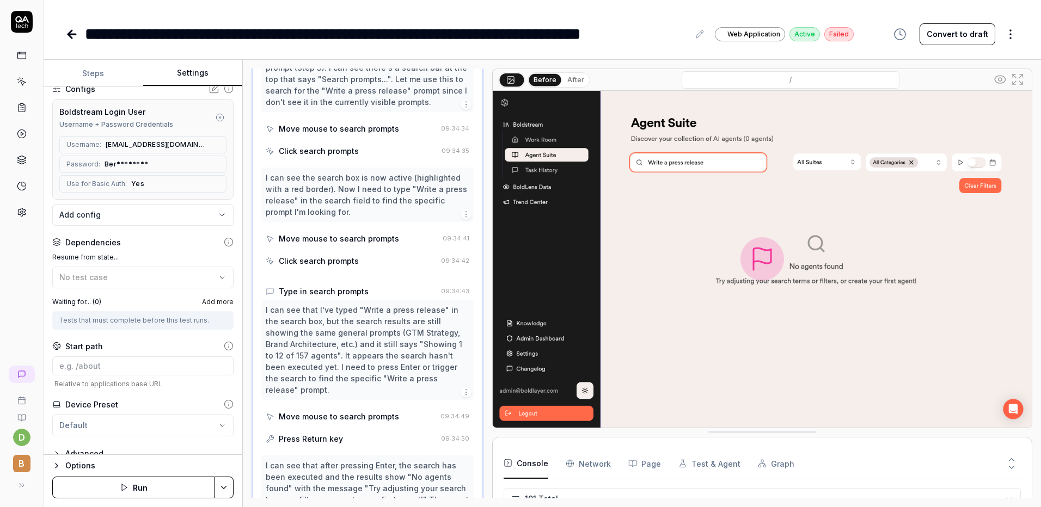
scroll to position [400, 0]
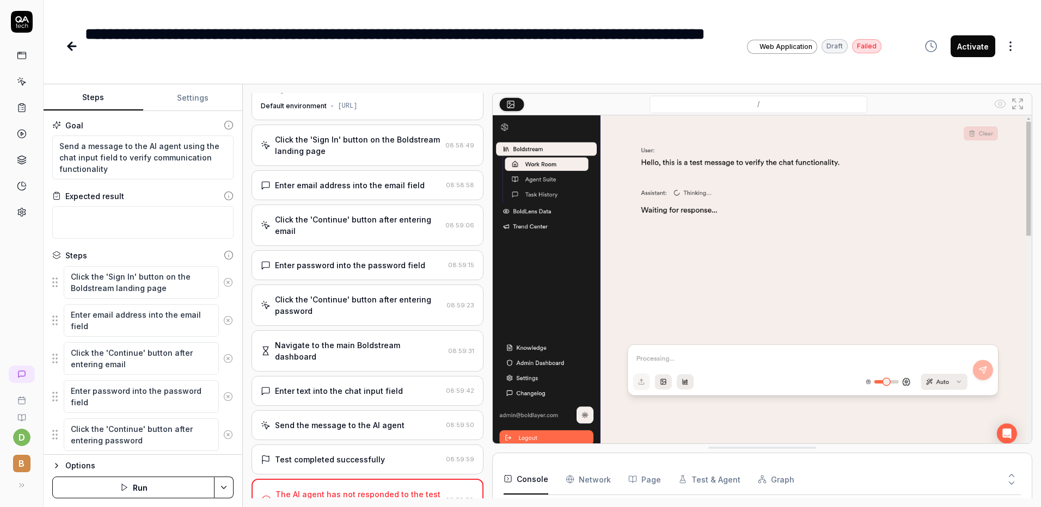
type textarea "*"
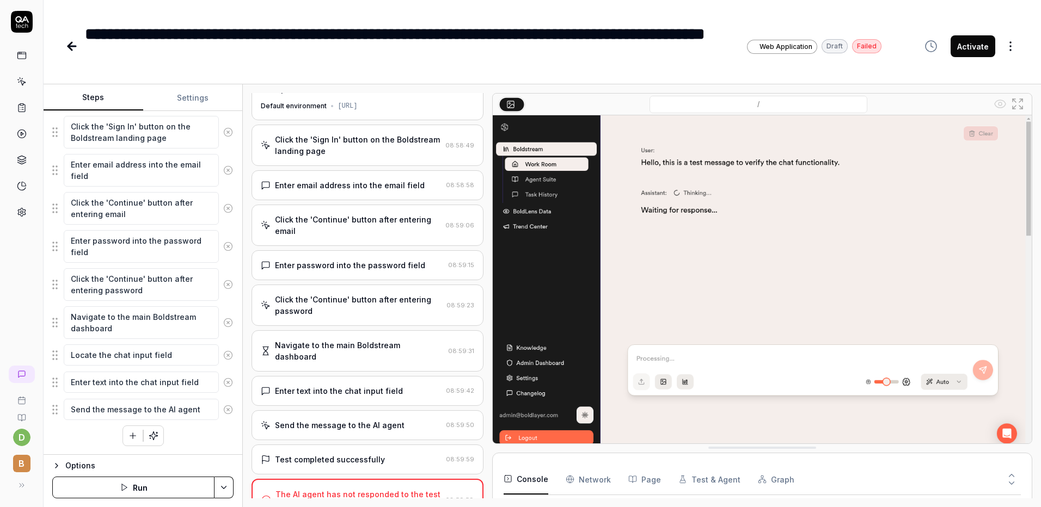
scroll to position [2202, 0]
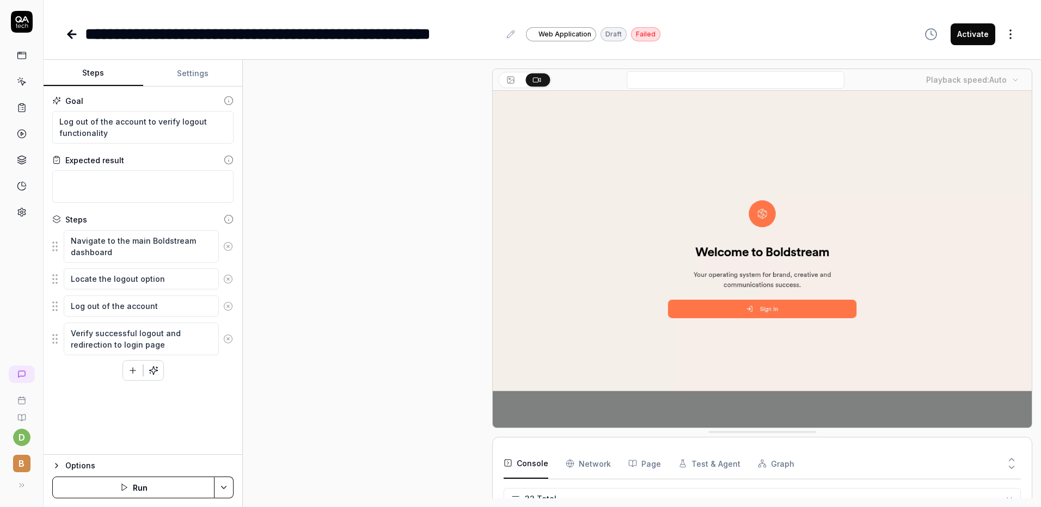
scroll to position [482, 0]
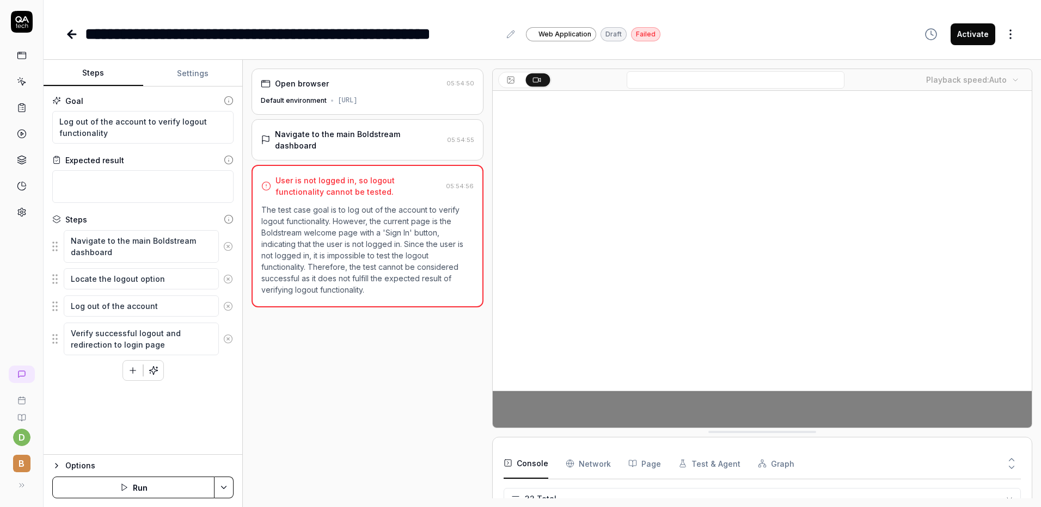
click at [193, 67] on button "Settings" at bounding box center [193, 73] width 100 height 26
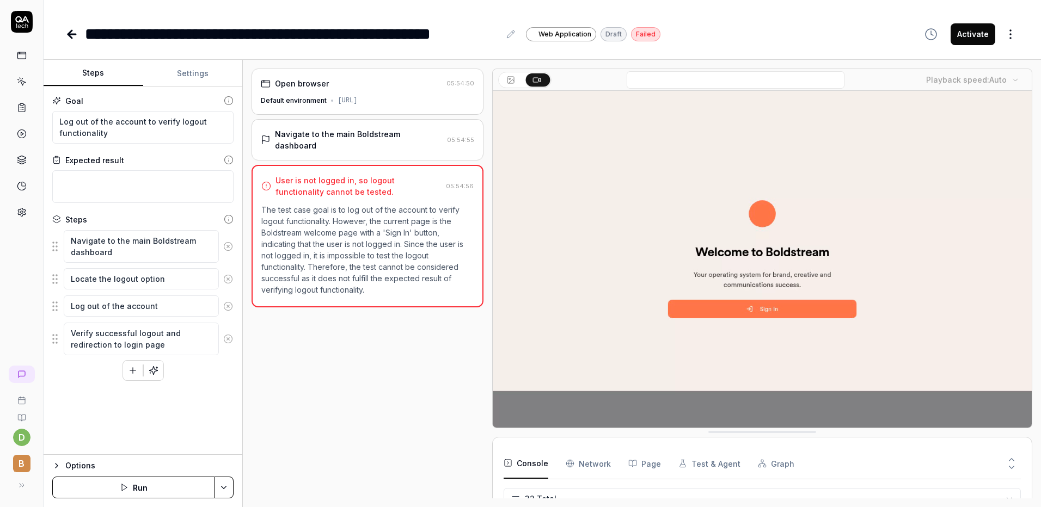
type textarea "*"
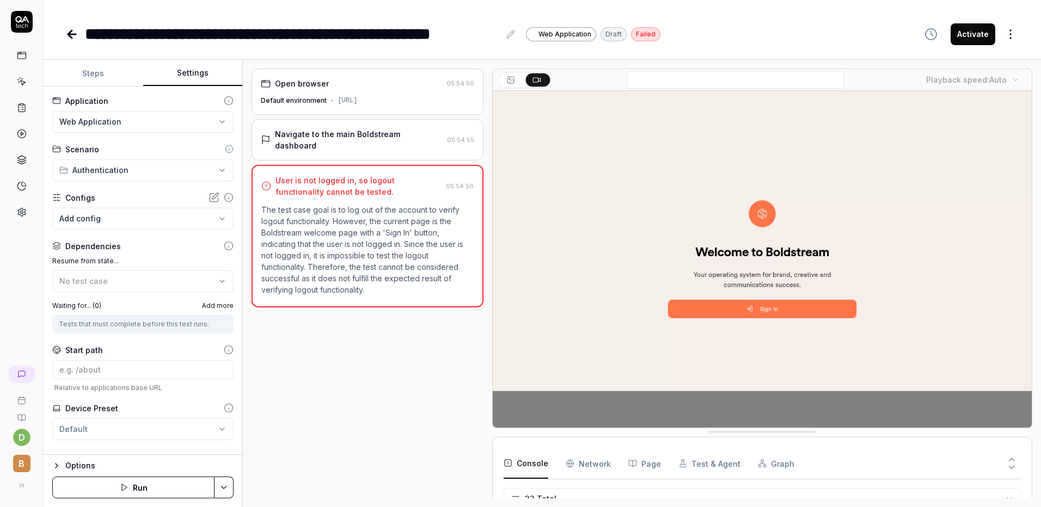
click at [146, 219] on body "**********" at bounding box center [520, 253] width 1041 height 507
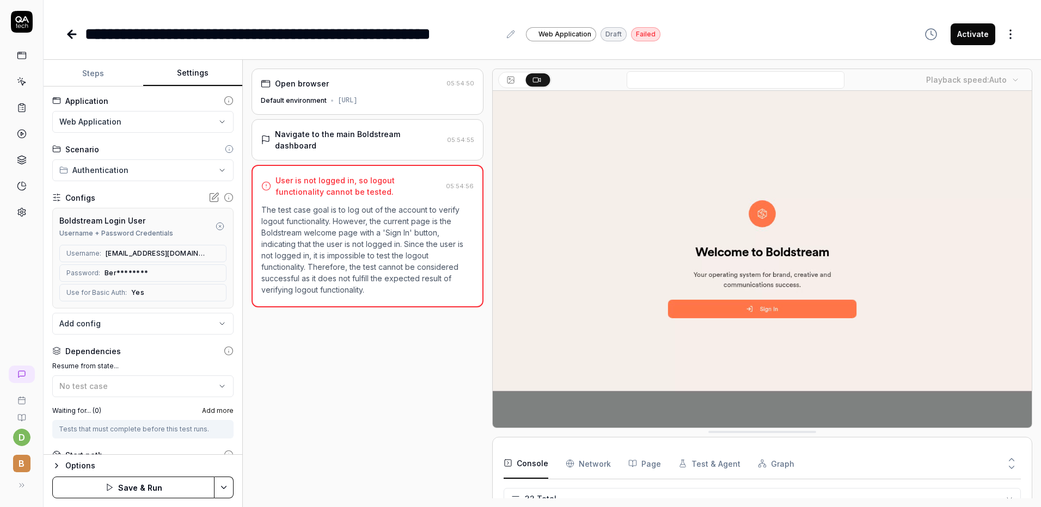
click at [106, 481] on button "Save & Run" at bounding box center [133, 488] width 162 height 22
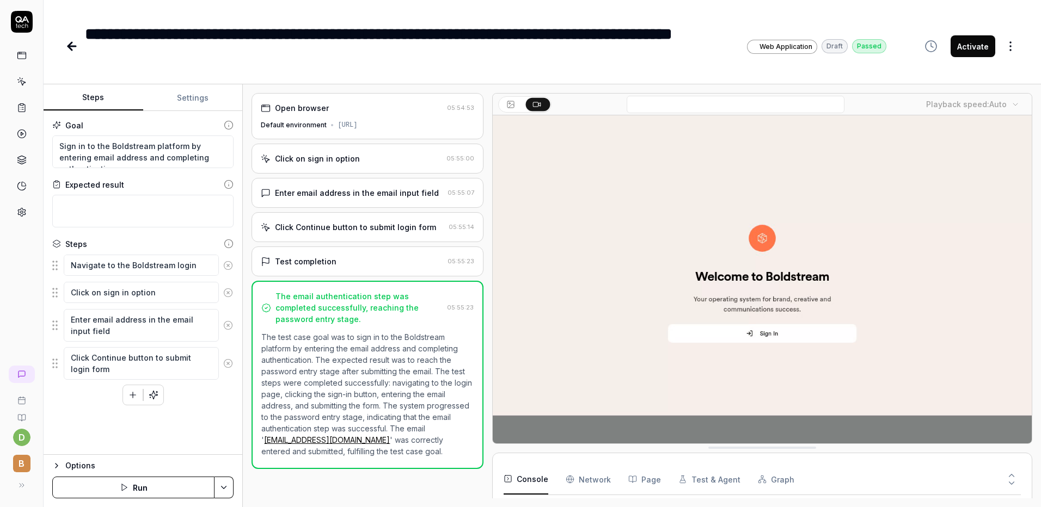
type textarea "*"
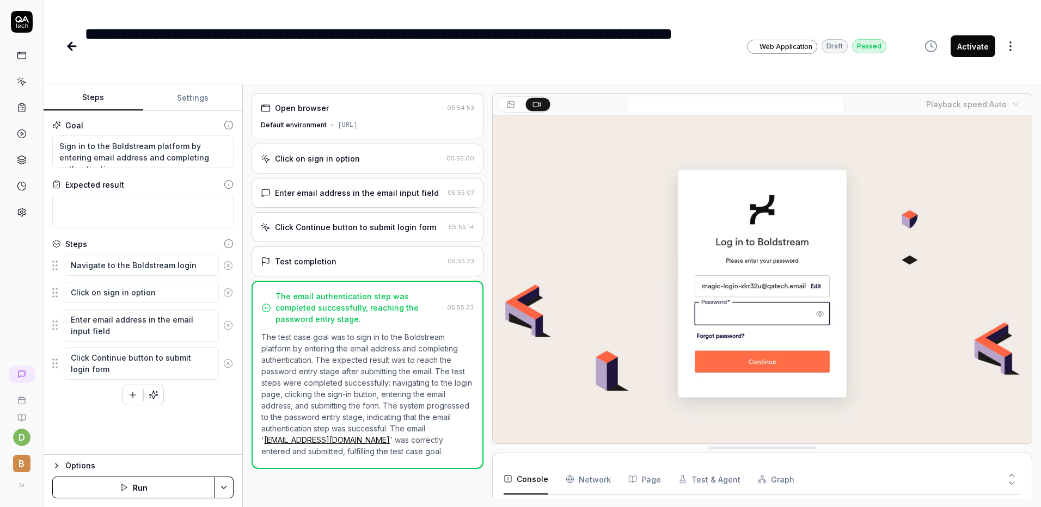
click at [203, 103] on button "Settings" at bounding box center [193, 98] width 100 height 26
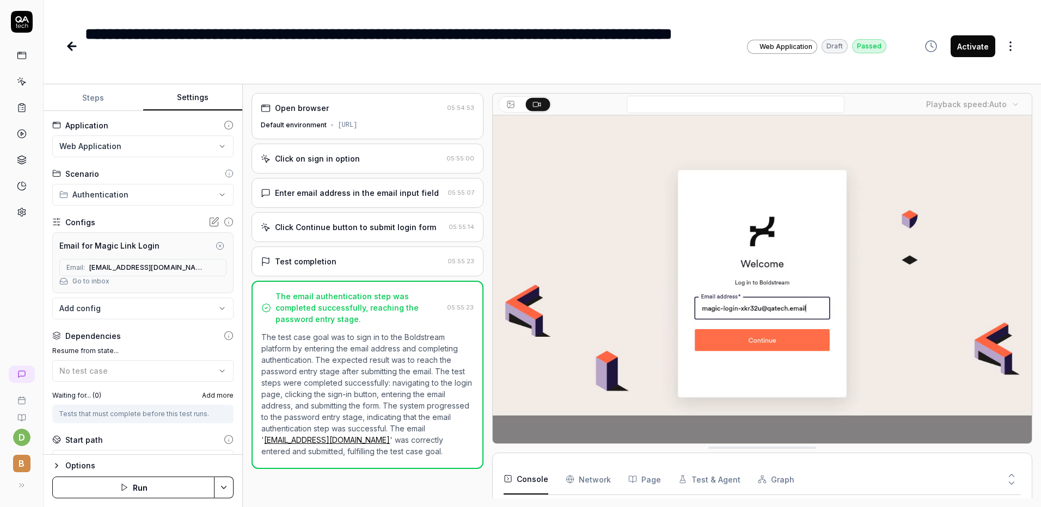
click at [209, 225] on icon at bounding box center [214, 222] width 11 height 11
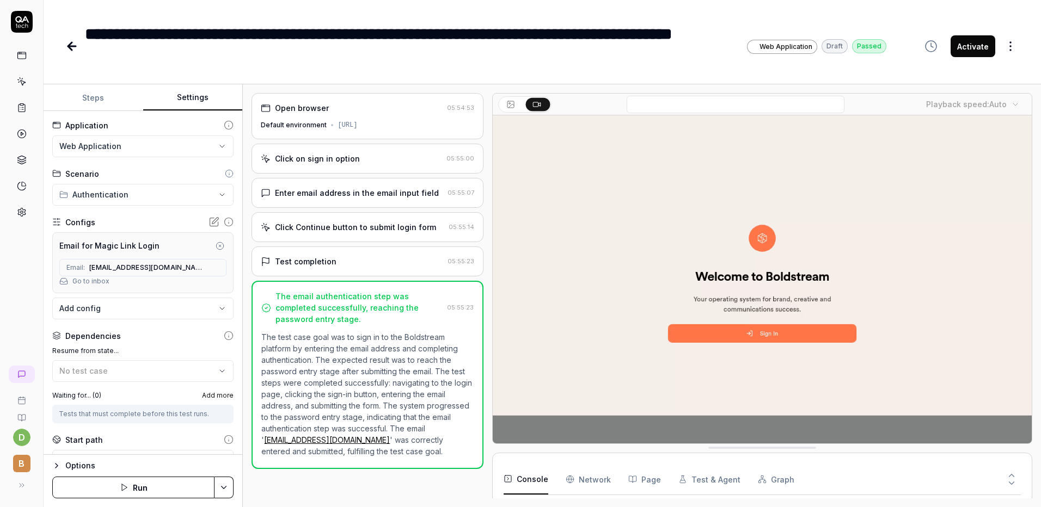
click at [155, 309] on body "**********" at bounding box center [520, 253] width 1041 height 507
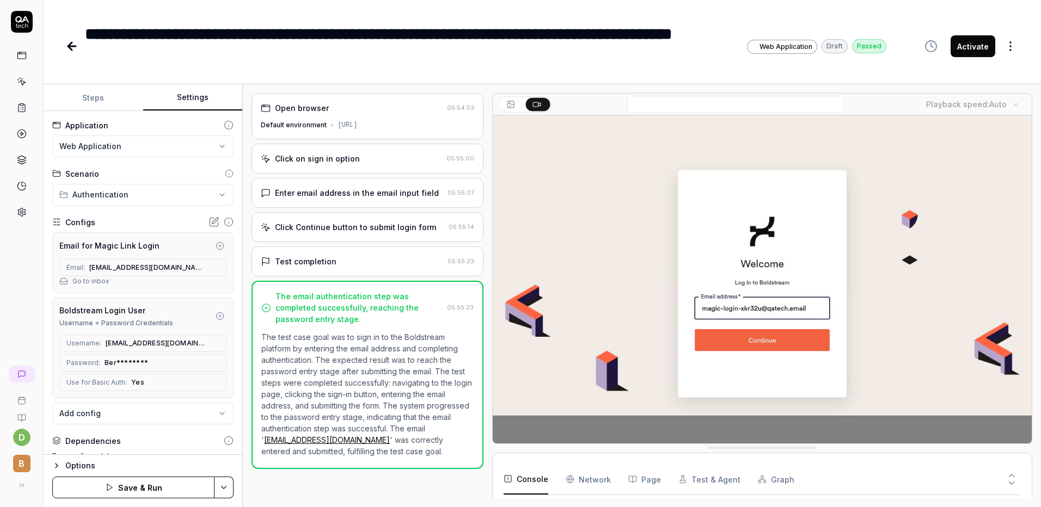
click at [217, 244] on circle "button" at bounding box center [220, 245] width 7 height 7
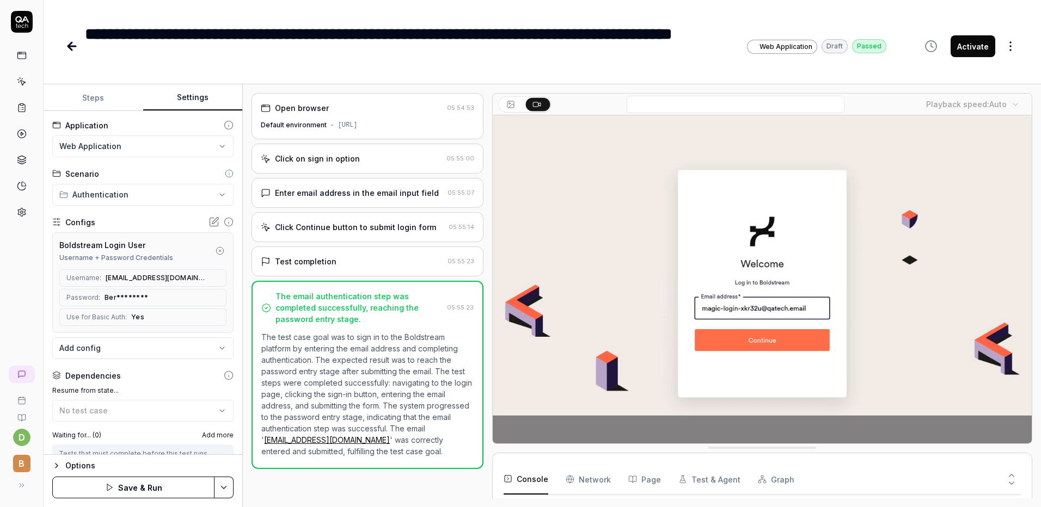
click at [127, 479] on button "Save & Run" at bounding box center [133, 488] width 162 height 22
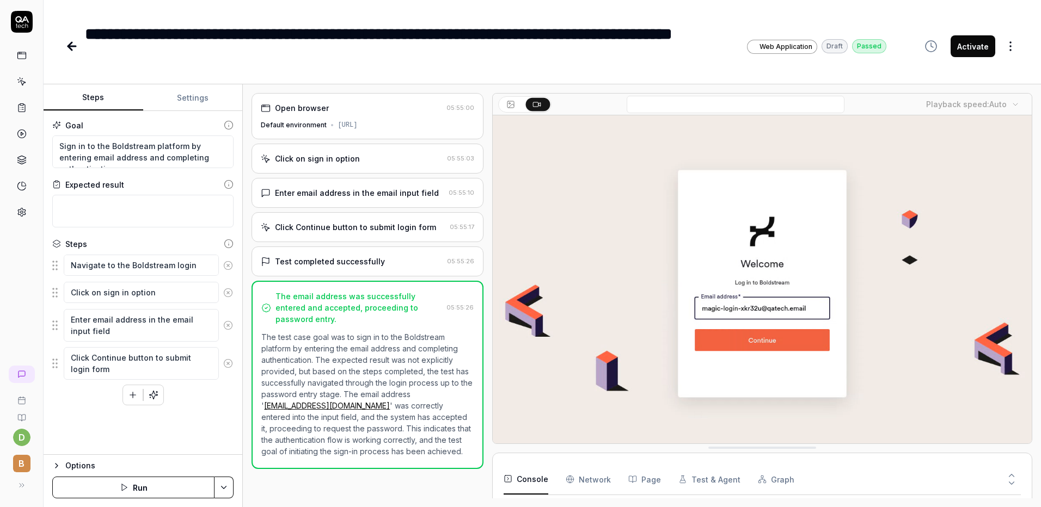
scroll to position [551, 0]
type textarea "*"
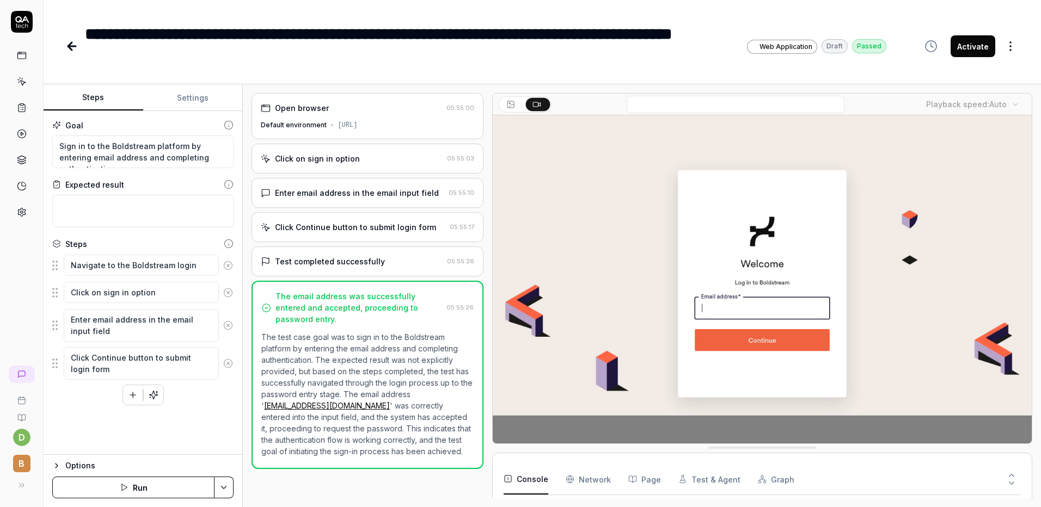
click at [203, 87] on button "Settings" at bounding box center [193, 98] width 100 height 26
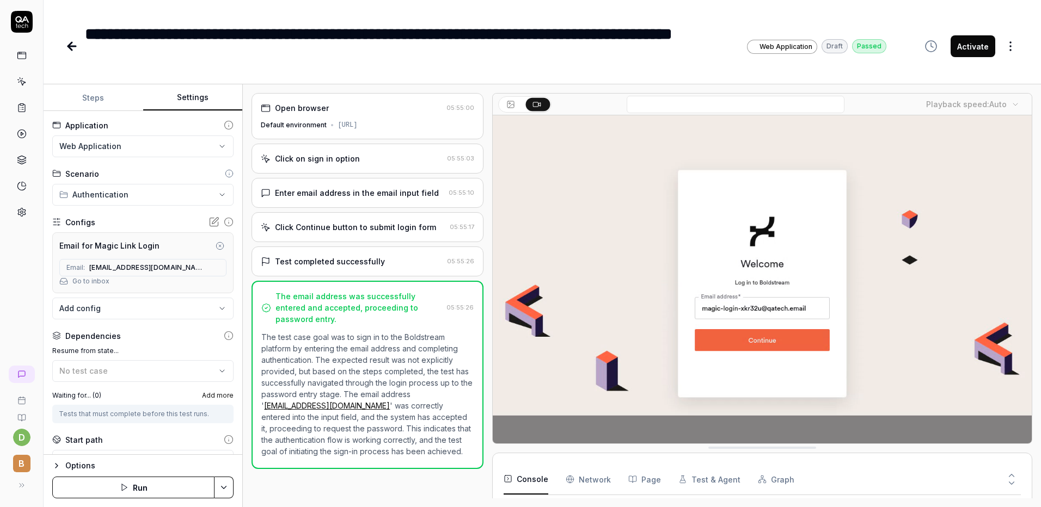
click at [218, 248] on button "button" at bounding box center [219, 246] width 13 height 13
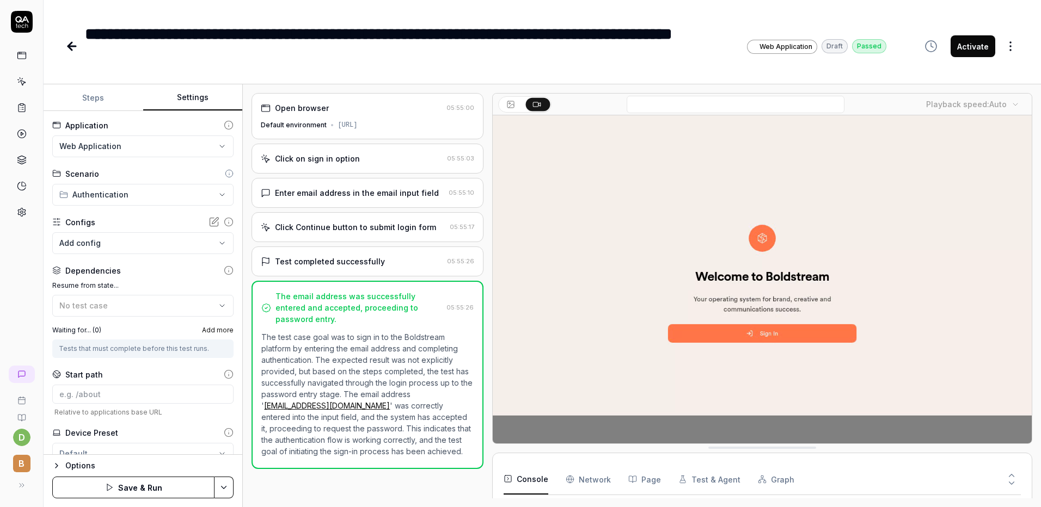
click at [199, 241] on body "**********" at bounding box center [520, 253] width 1041 height 507
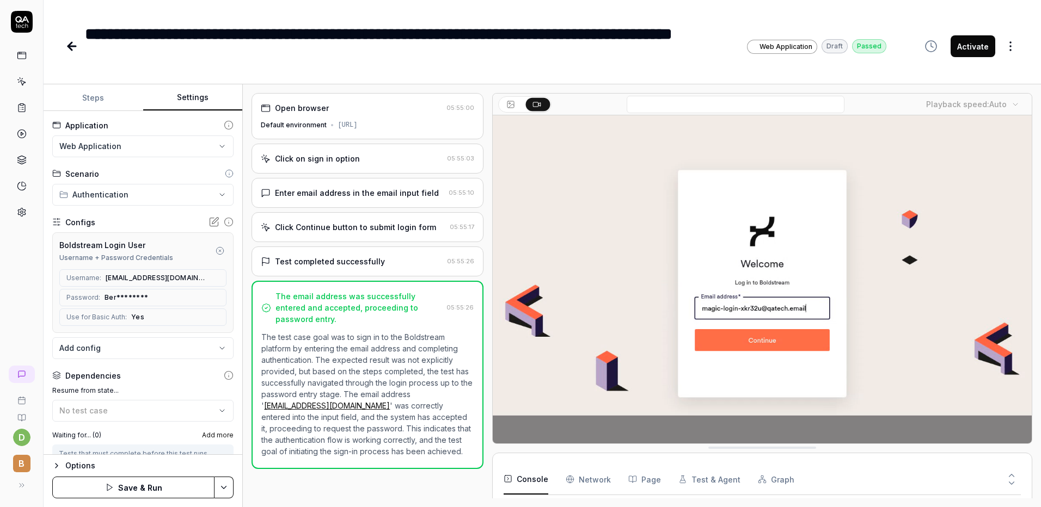
click at [119, 485] on button "Save & Run" at bounding box center [133, 488] width 162 height 22
click at [160, 409] on div "No test case" at bounding box center [137, 410] width 156 height 11
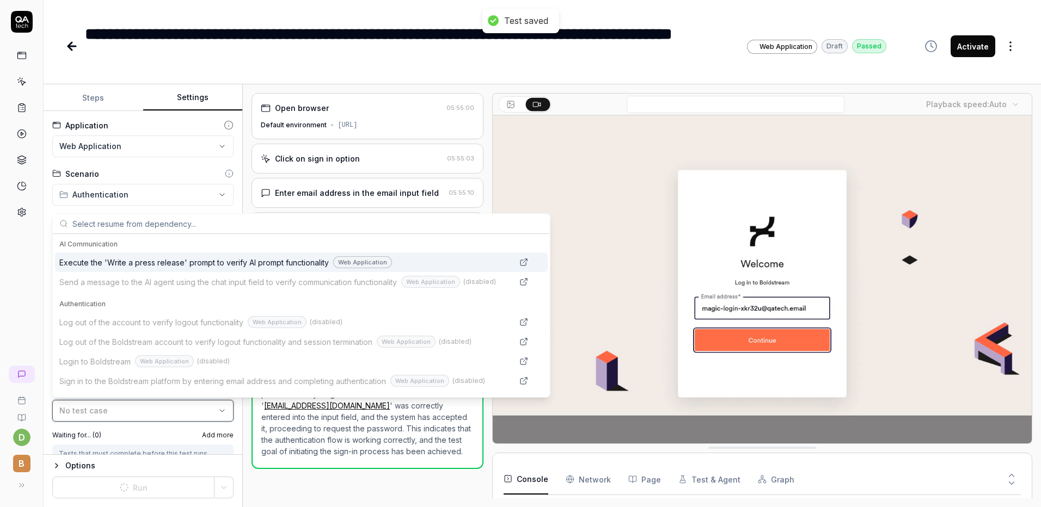
click at [160, 409] on div "No test case" at bounding box center [137, 410] width 156 height 11
